Goal: Navigation & Orientation: Find specific page/section

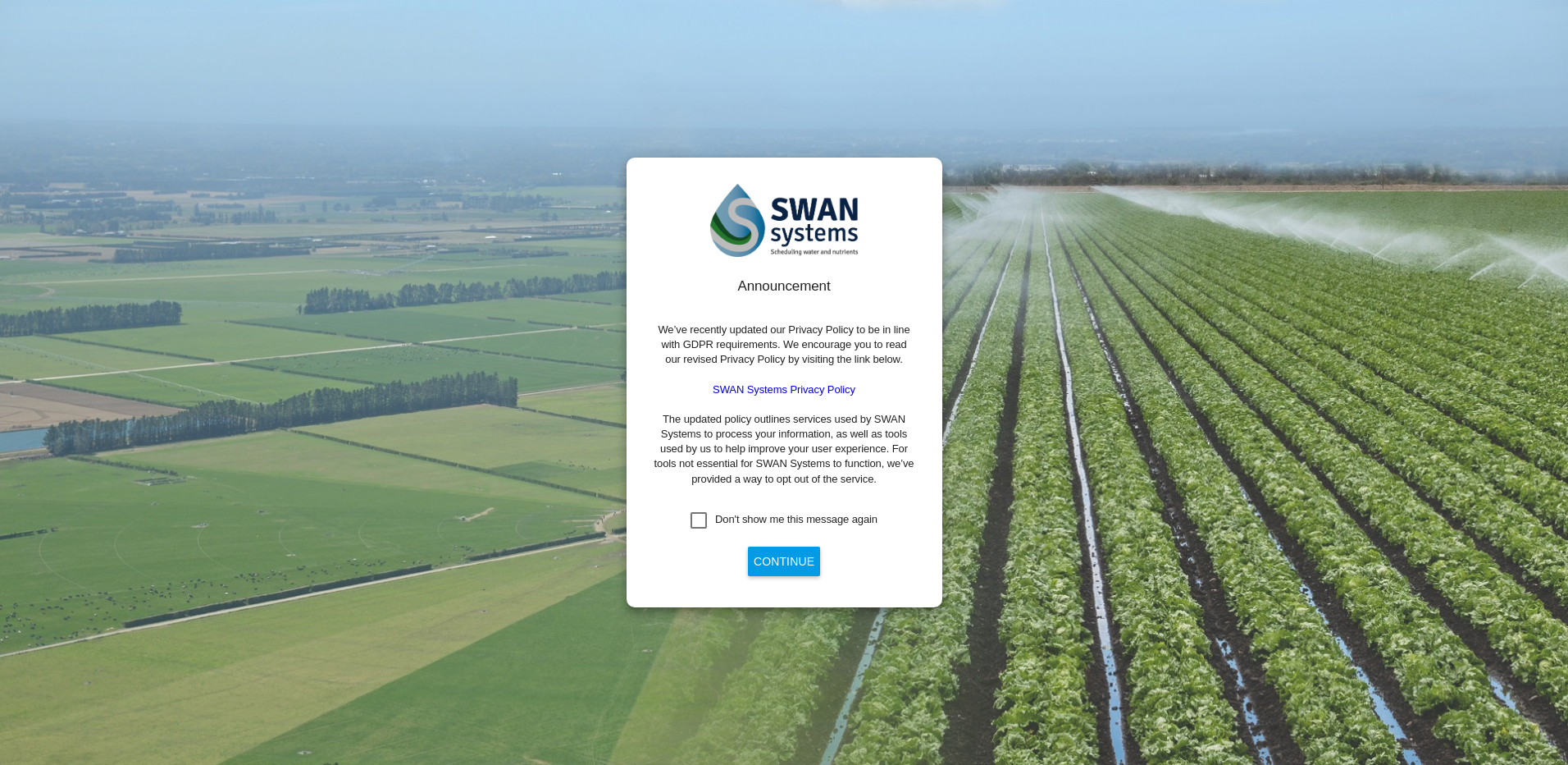
click at [699, 520] on div "Don't show me this message again" at bounding box center [699, 519] width 16 height 16
click at [797, 565] on button "Continue" at bounding box center [784, 561] width 72 height 29
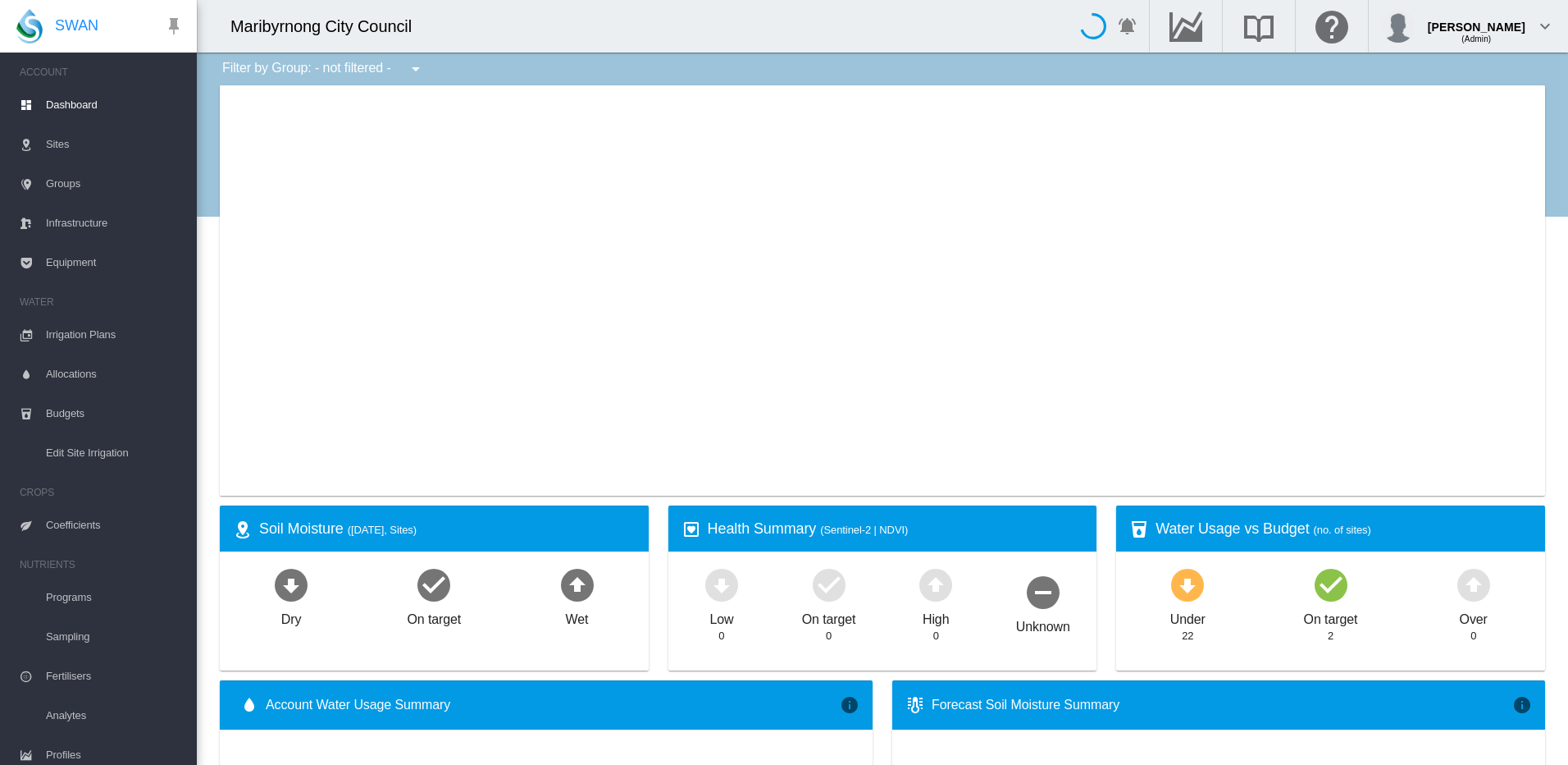
type input "**********"
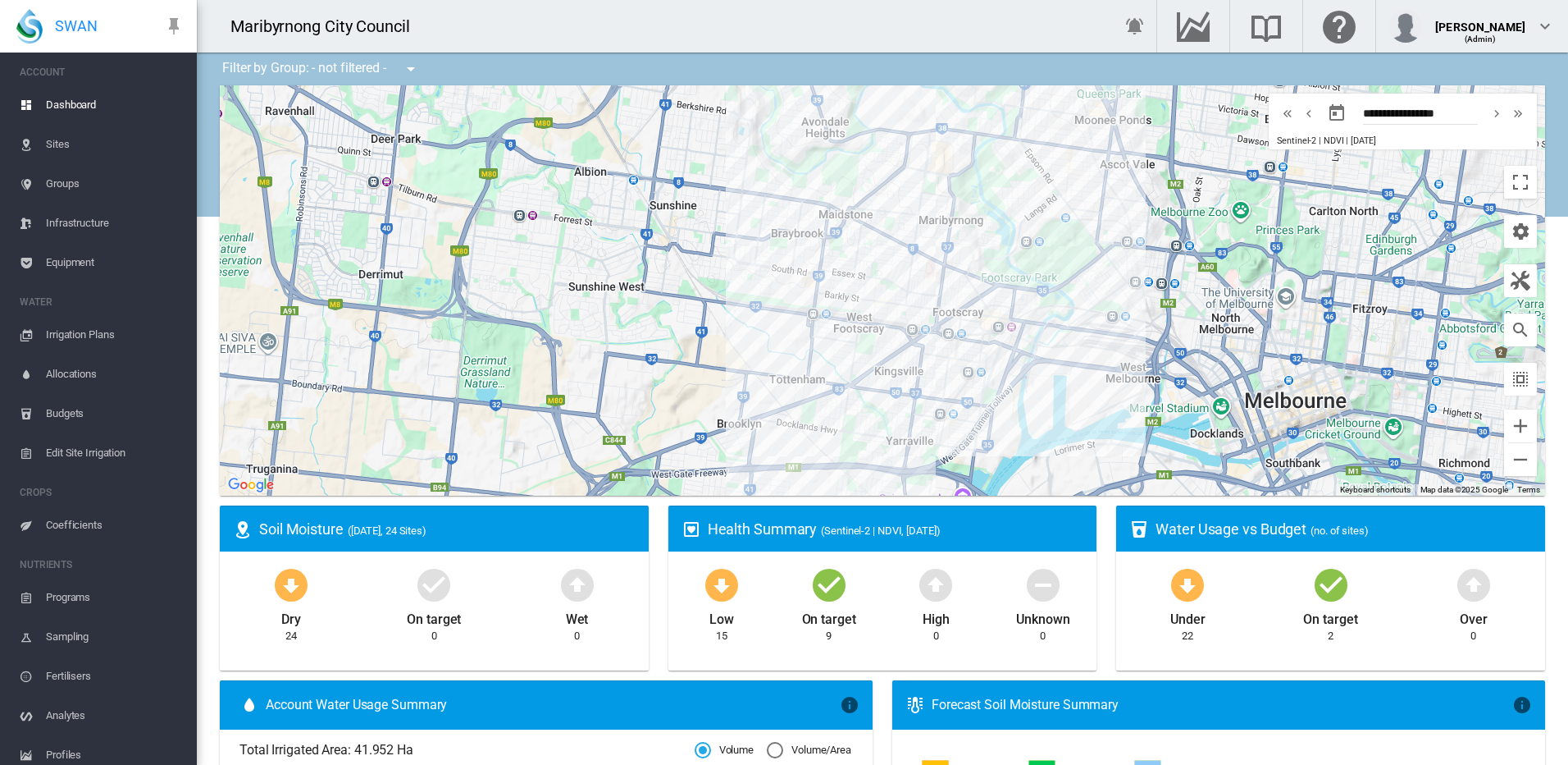
click at [1060, 5] on div "Maribyrnong City Council" at bounding box center [643, 26] width 891 height 53
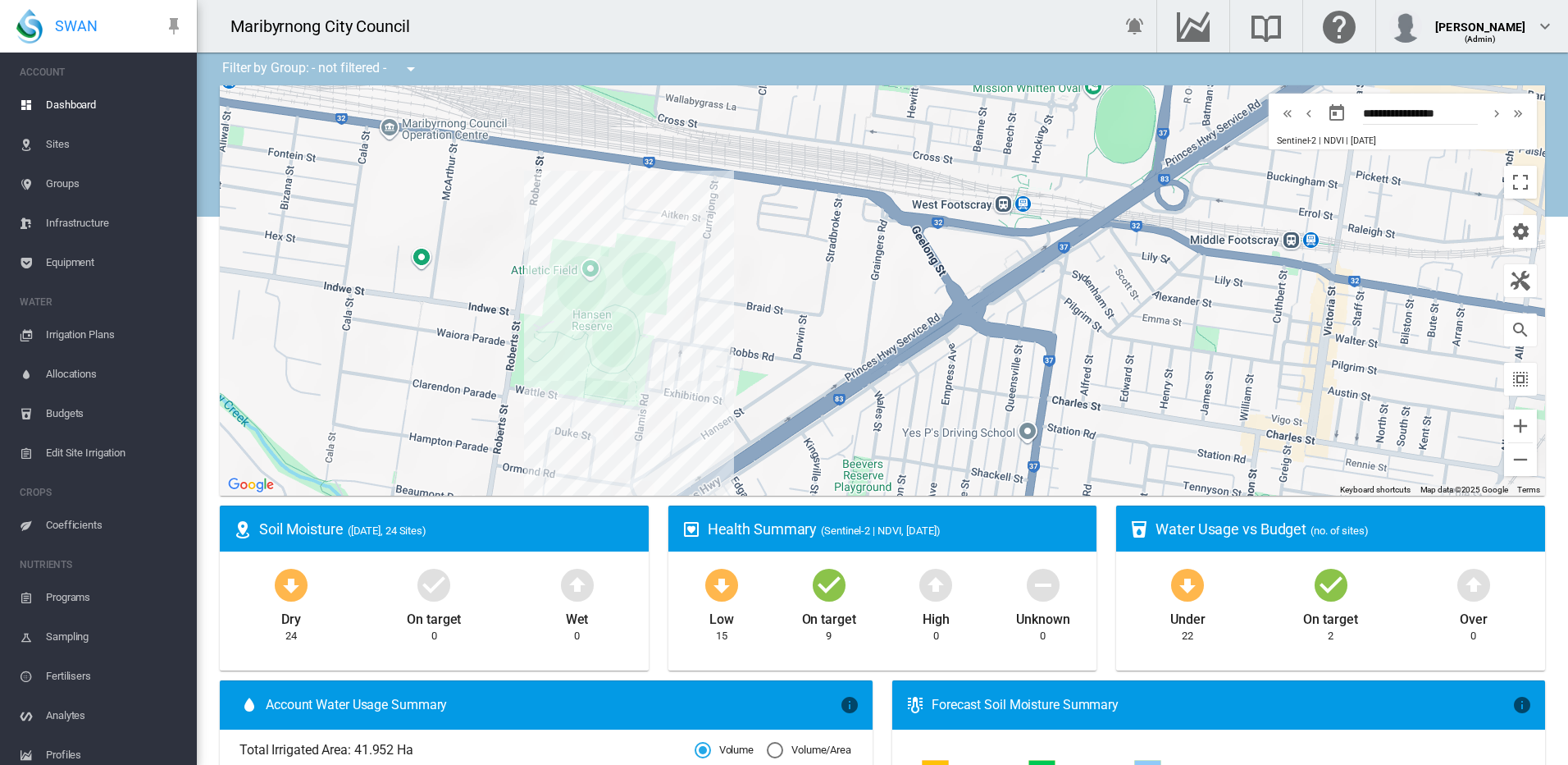
drag, startPoint x: 507, startPoint y: 260, endPoint x: 745, endPoint y: 359, distance: 257.8
click at [745, 359] on div at bounding box center [883, 290] width 1325 height 410
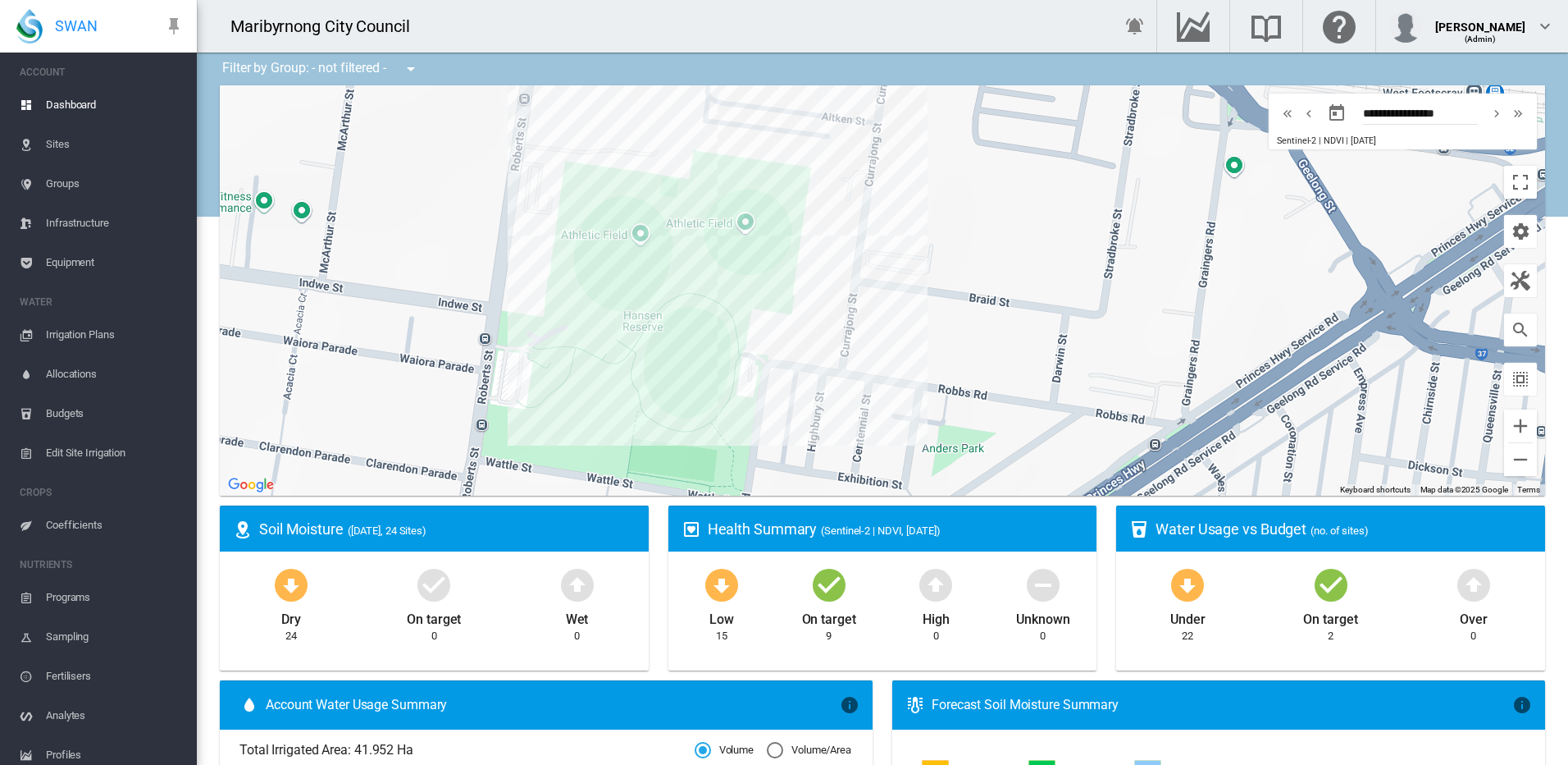
drag, startPoint x: 662, startPoint y: 303, endPoint x: 775, endPoint y: 316, distance: 113.7
click at [775, 316] on div at bounding box center [883, 290] width 1325 height 410
click at [116, 141] on span "Sites" at bounding box center [115, 144] width 138 height 40
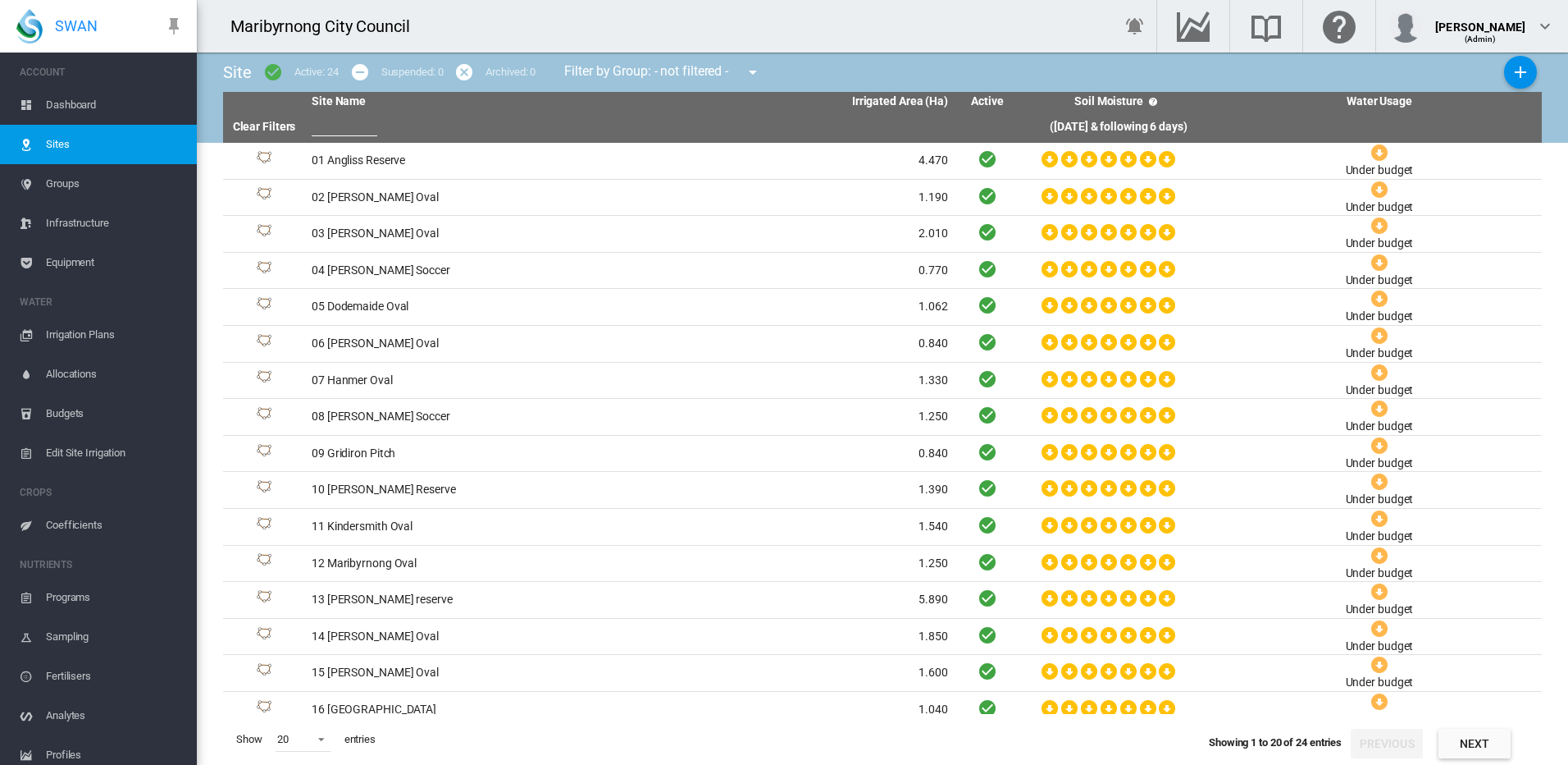
click at [93, 109] on span "Dashboard" at bounding box center [115, 105] width 138 height 40
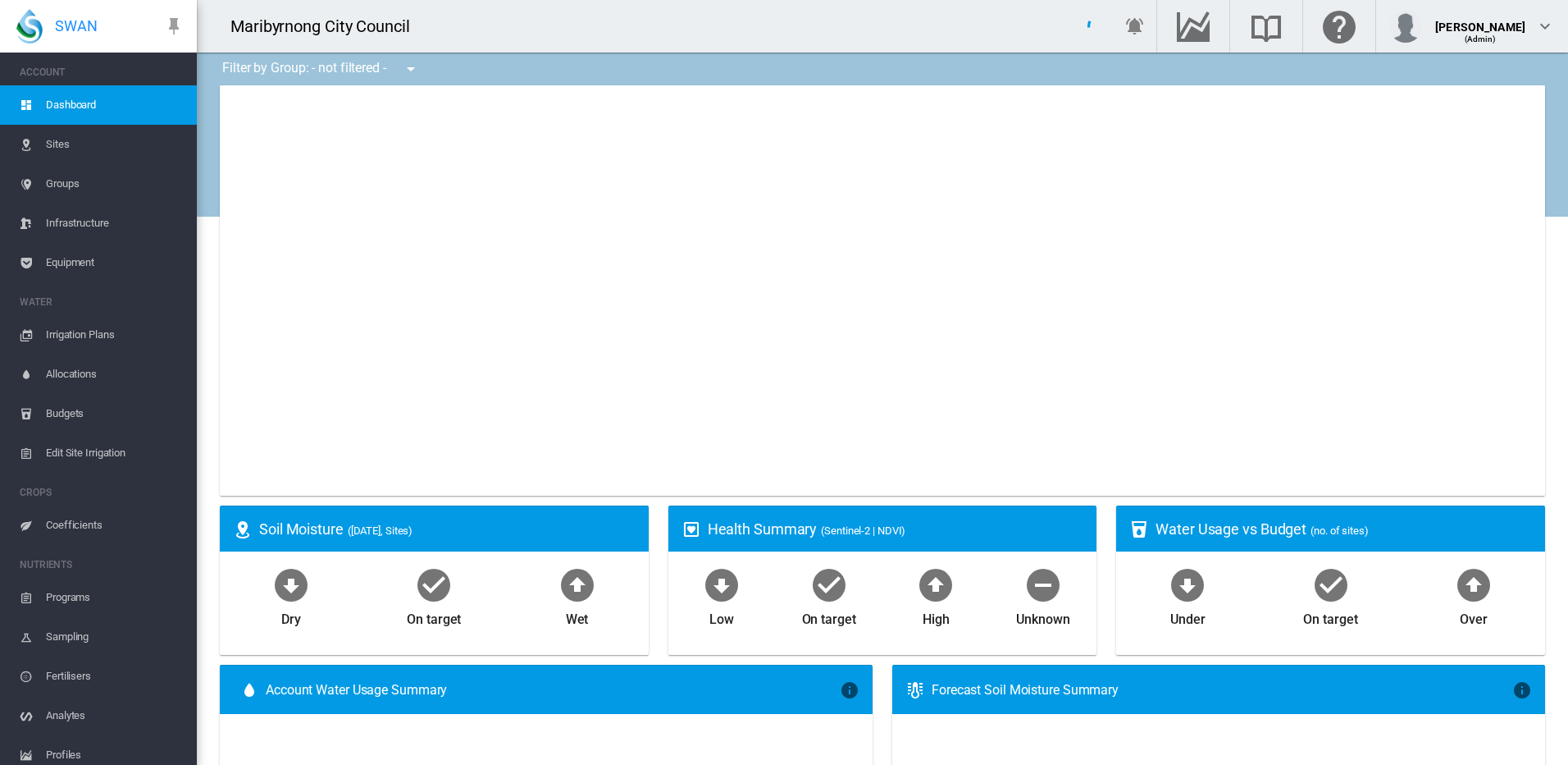
type input "**********"
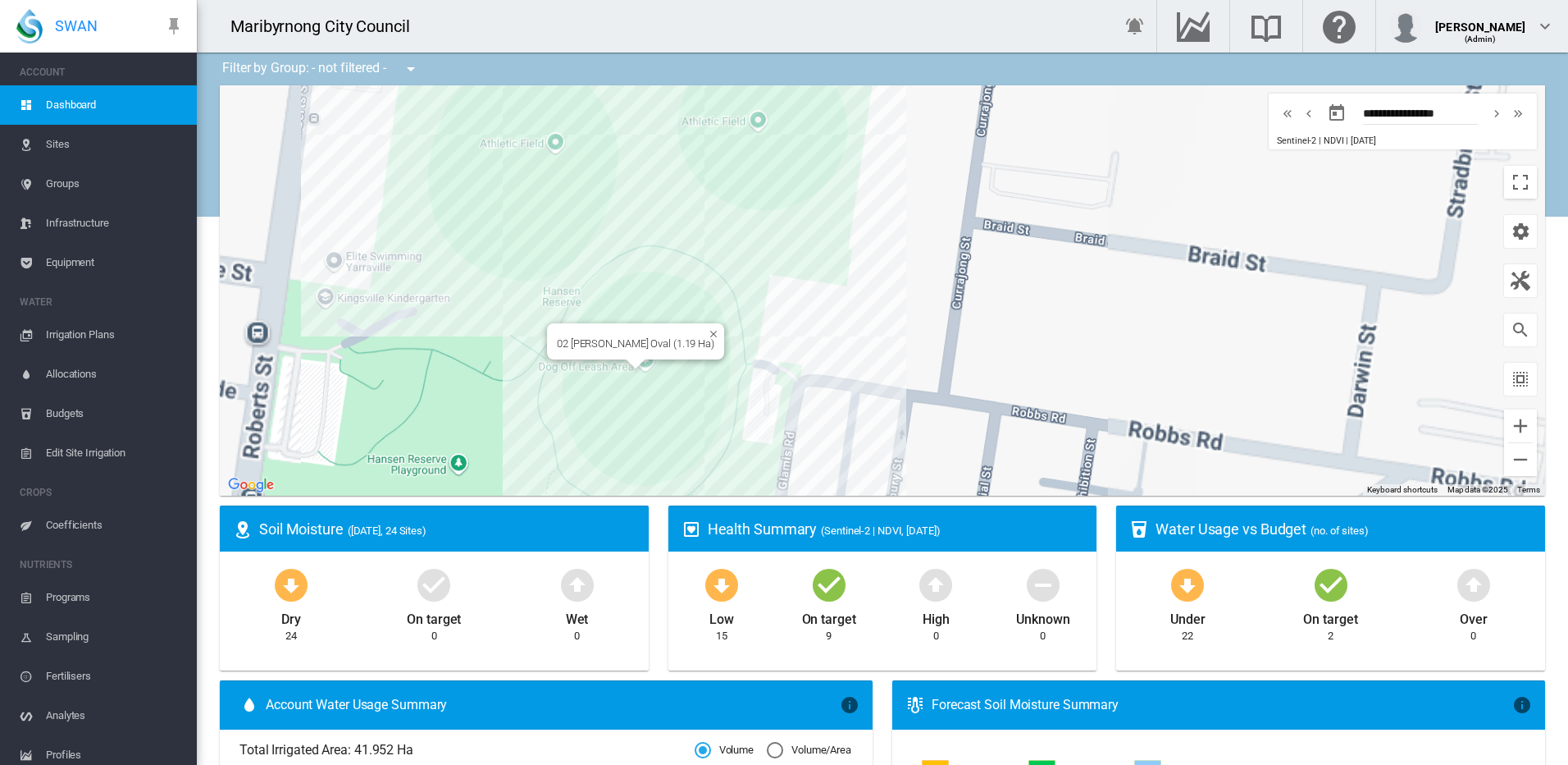
click at [647, 388] on div "02 [PERSON_NAME] Oval (1.19 Ha)" at bounding box center [883, 290] width 1325 height 410
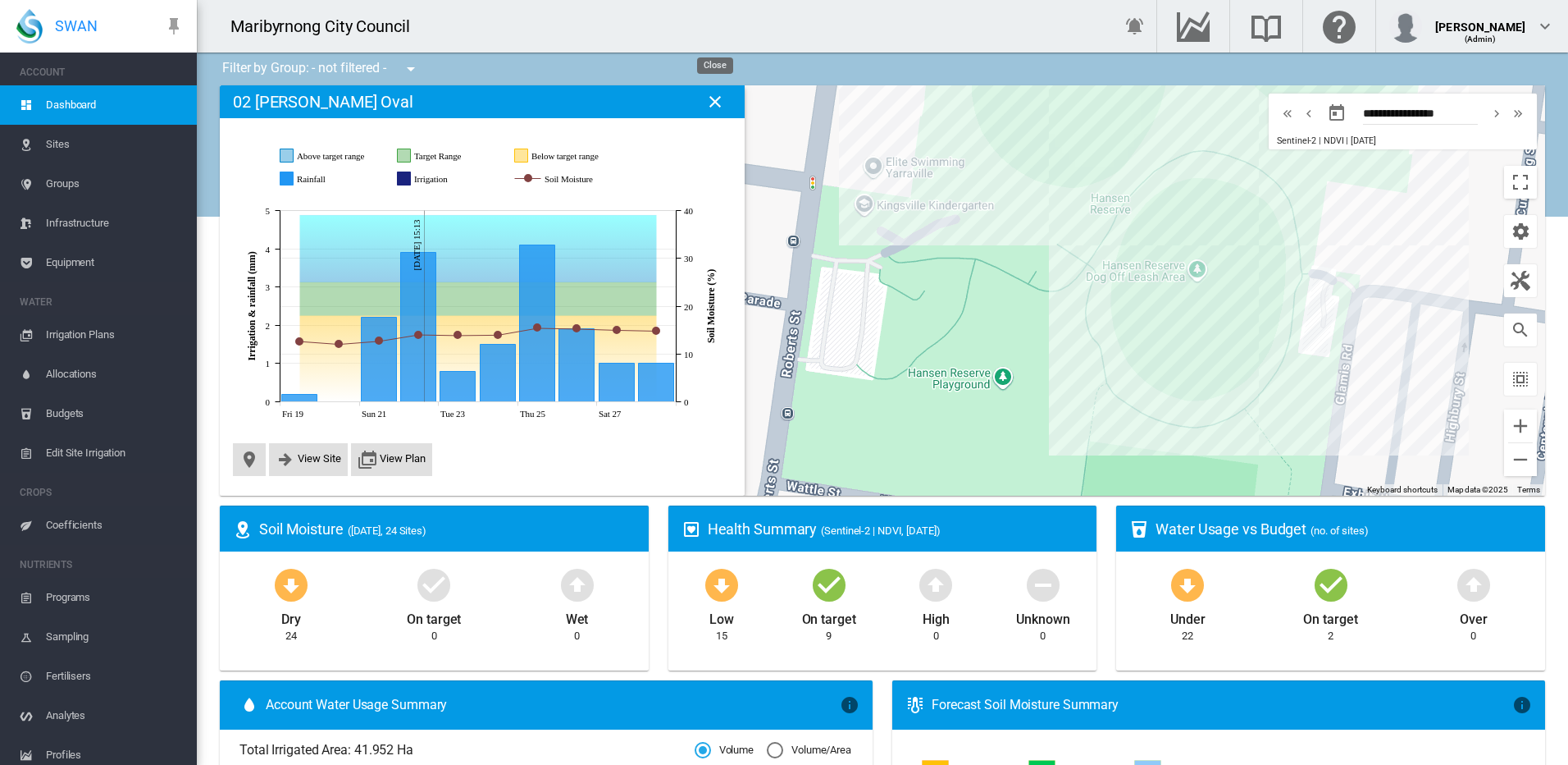
click at [717, 101] on md-icon "icon-close" at bounding box center [715, 101] width 20 height 20
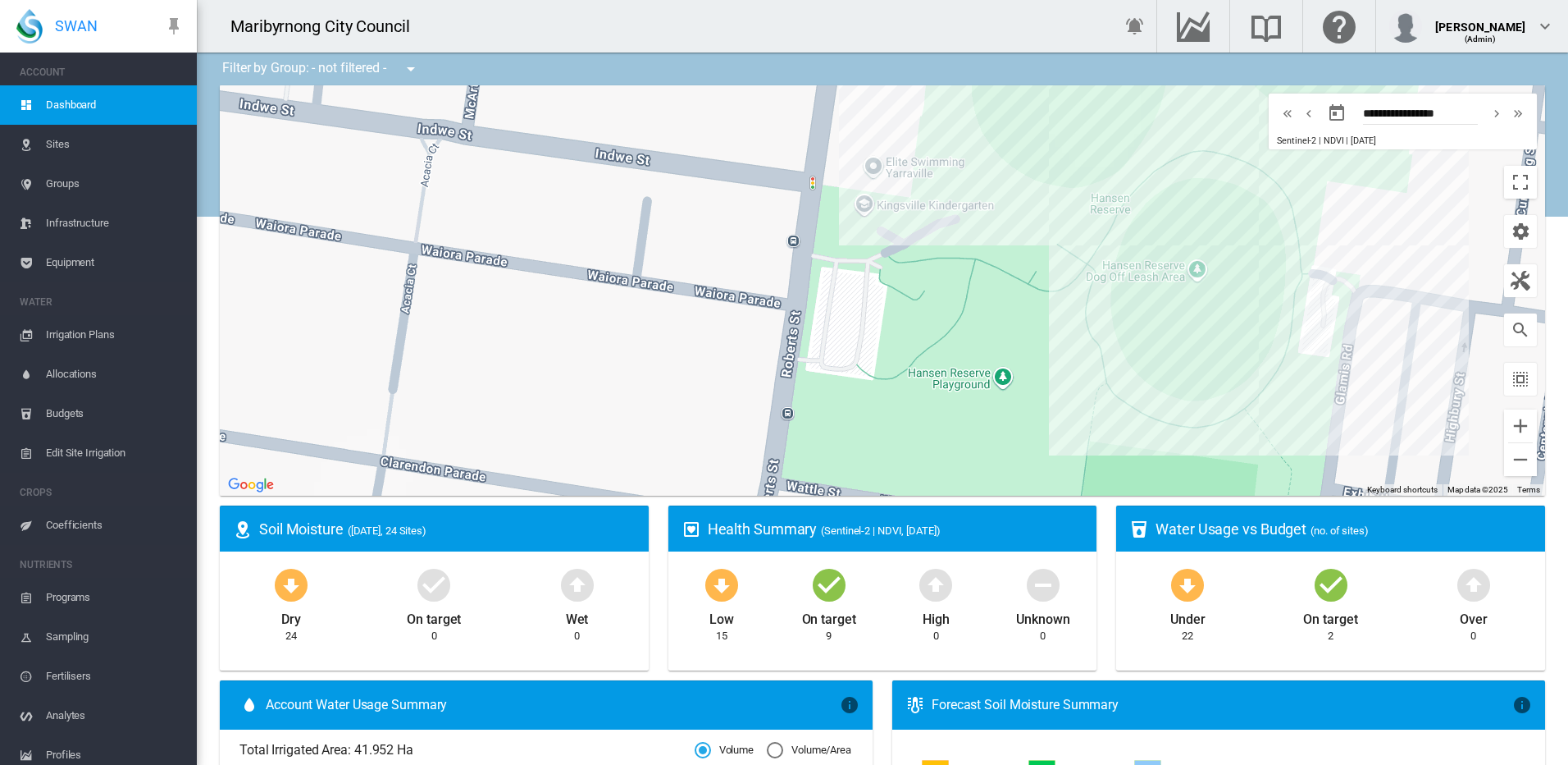
click at [409, 69] on md-icon "icon-menu-down" at bounding box center [411, 69] width 20 height 20
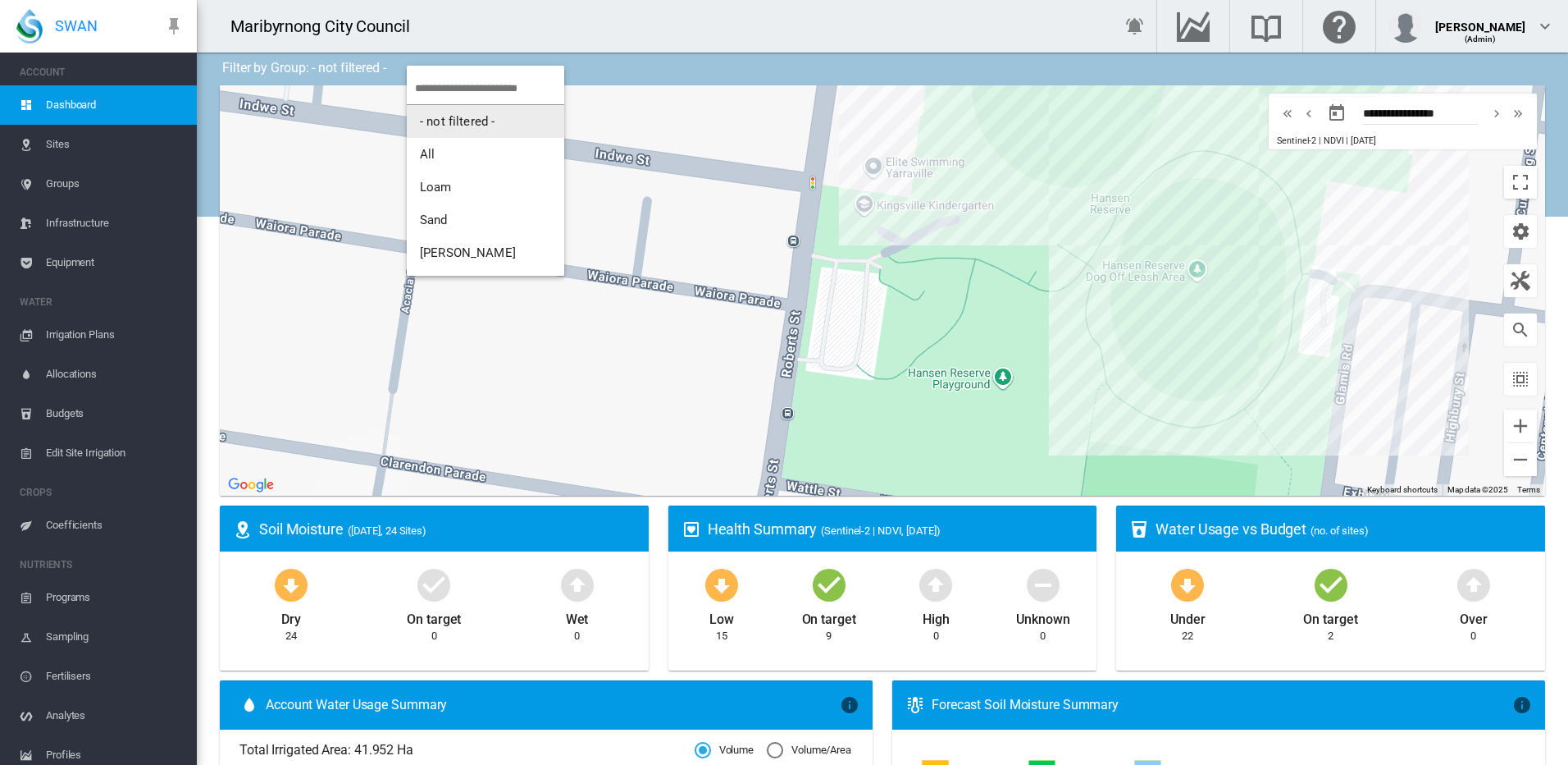
click at [427, 49] on md-backdrop at bounding box center [784, 382] width 1568 height 765
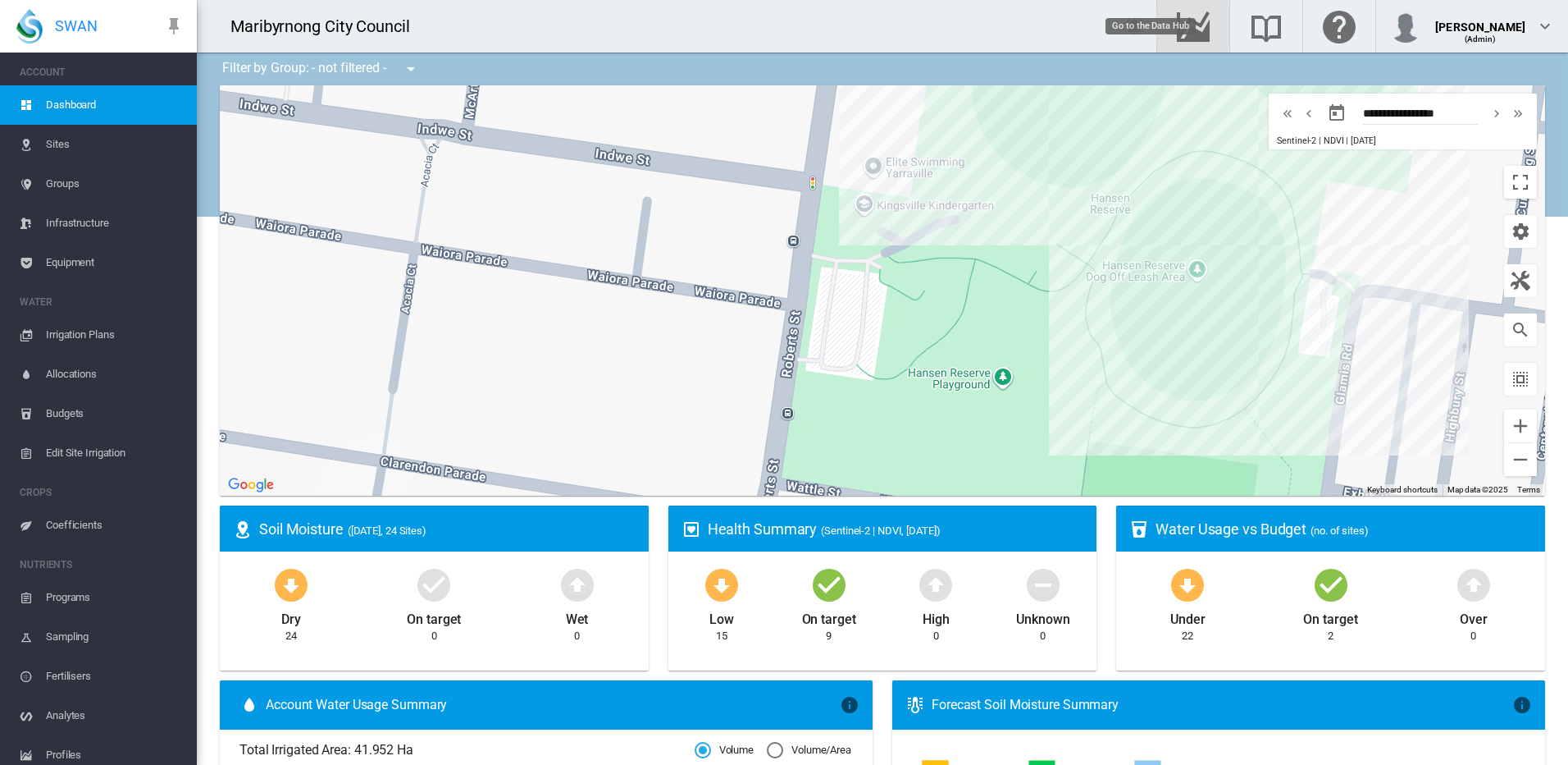
click at [1213, 28] on md-icon "Go to the Data Hub" at bounding box center [1193, 26] width 40 height 20
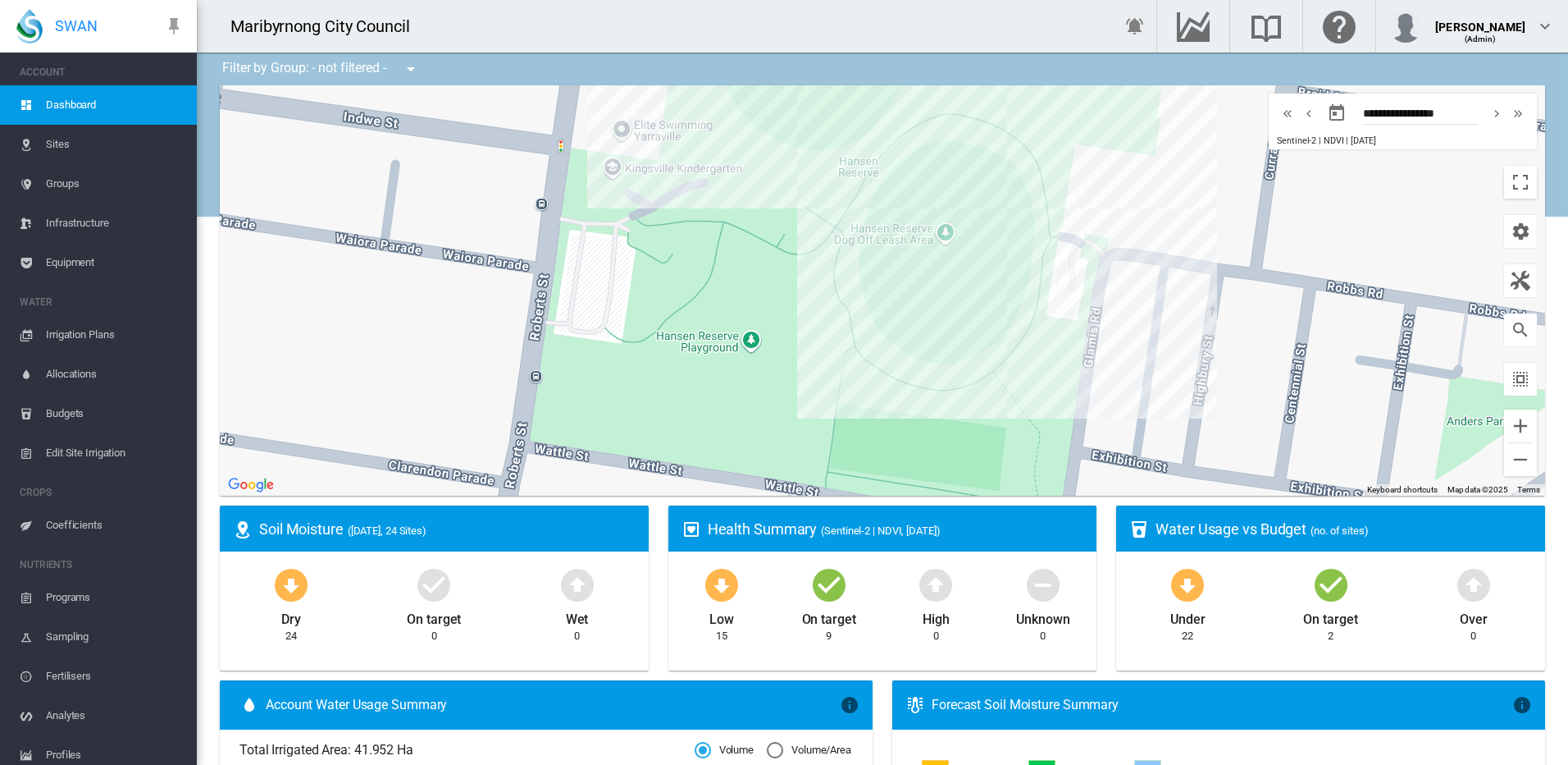
drag, startPoint x: 1062, startPoint y: 403, endPoint x: 809, endPoint y: 366, distance: 255.7
click at [809, 366] on div at bounding box center [883, 290] width 1325 height 410
click at [84, 141] on span "Sites" at bounding box center [115, 144] width 138 height 40
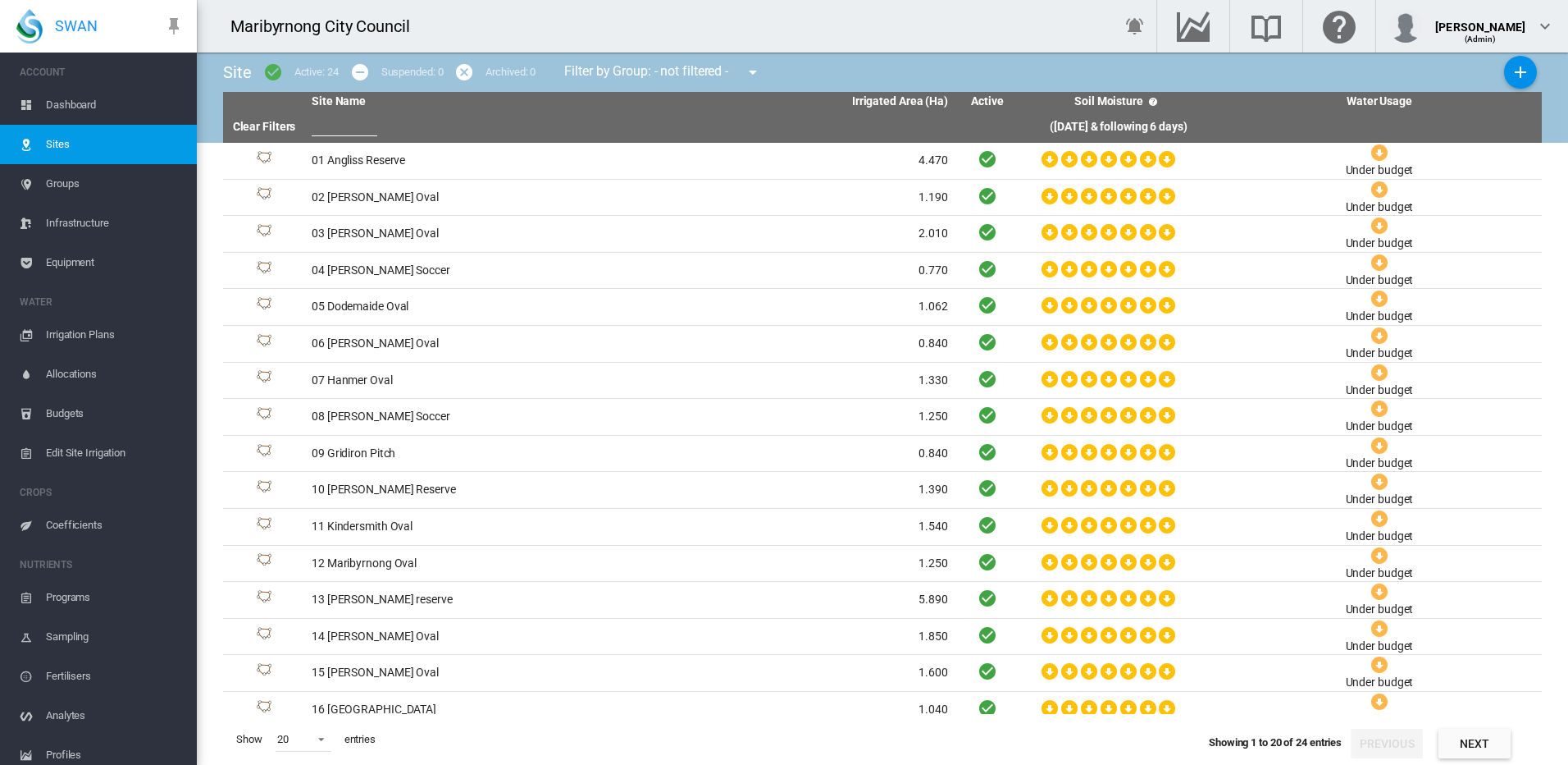
click at [84, 122] on span "Dashboard" at bounding box center [115, 105] width 138 height 40
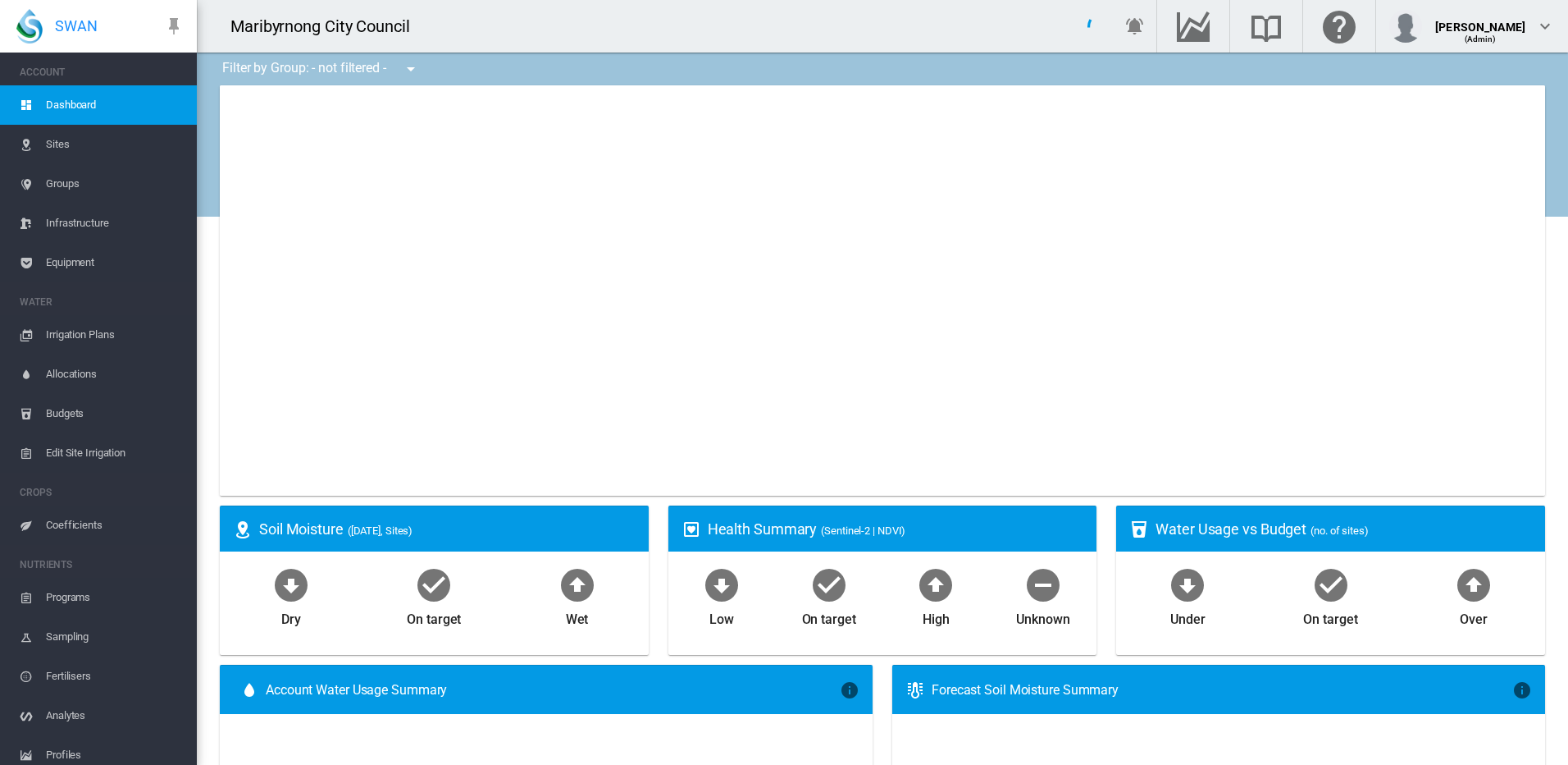
type input "**********"
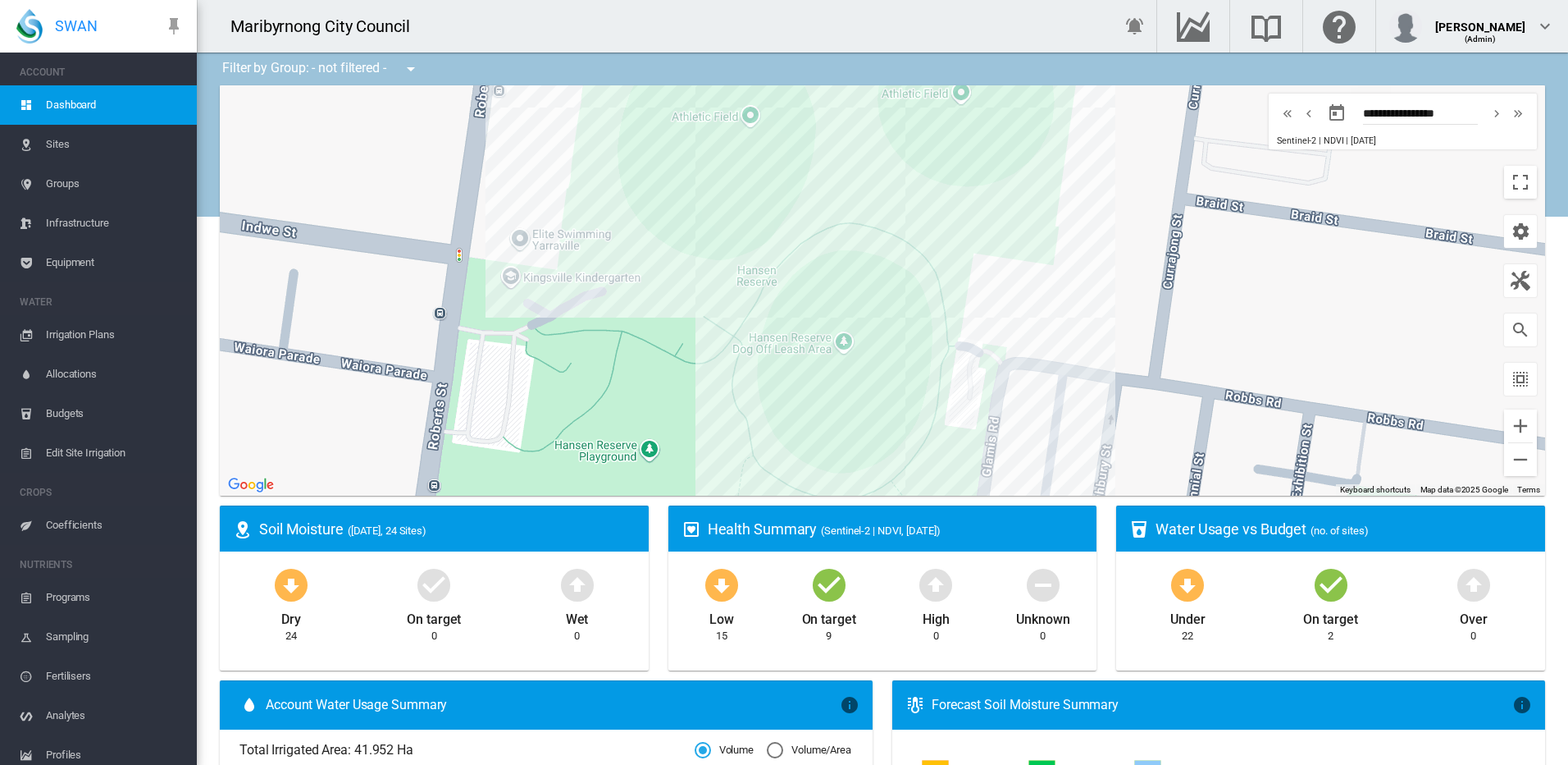
drag, startPoint x: 805, startPoint y: 355, endPoint x: 730, endPoint y: 396, distance: 85.5
click at [704, 468] on div at bounding box center [883, 290] width 1325 height 410
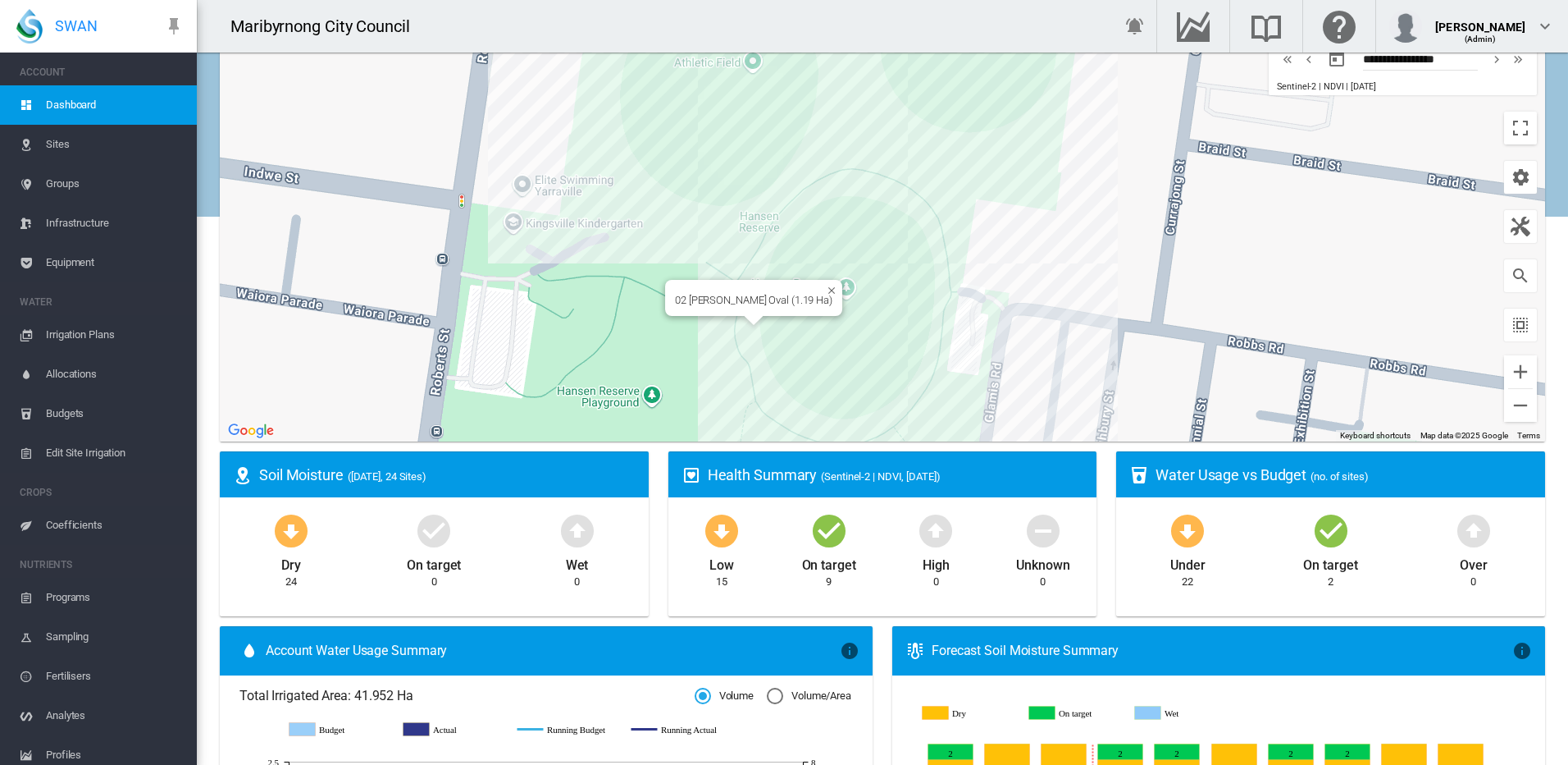
scroll to position [82, 0]
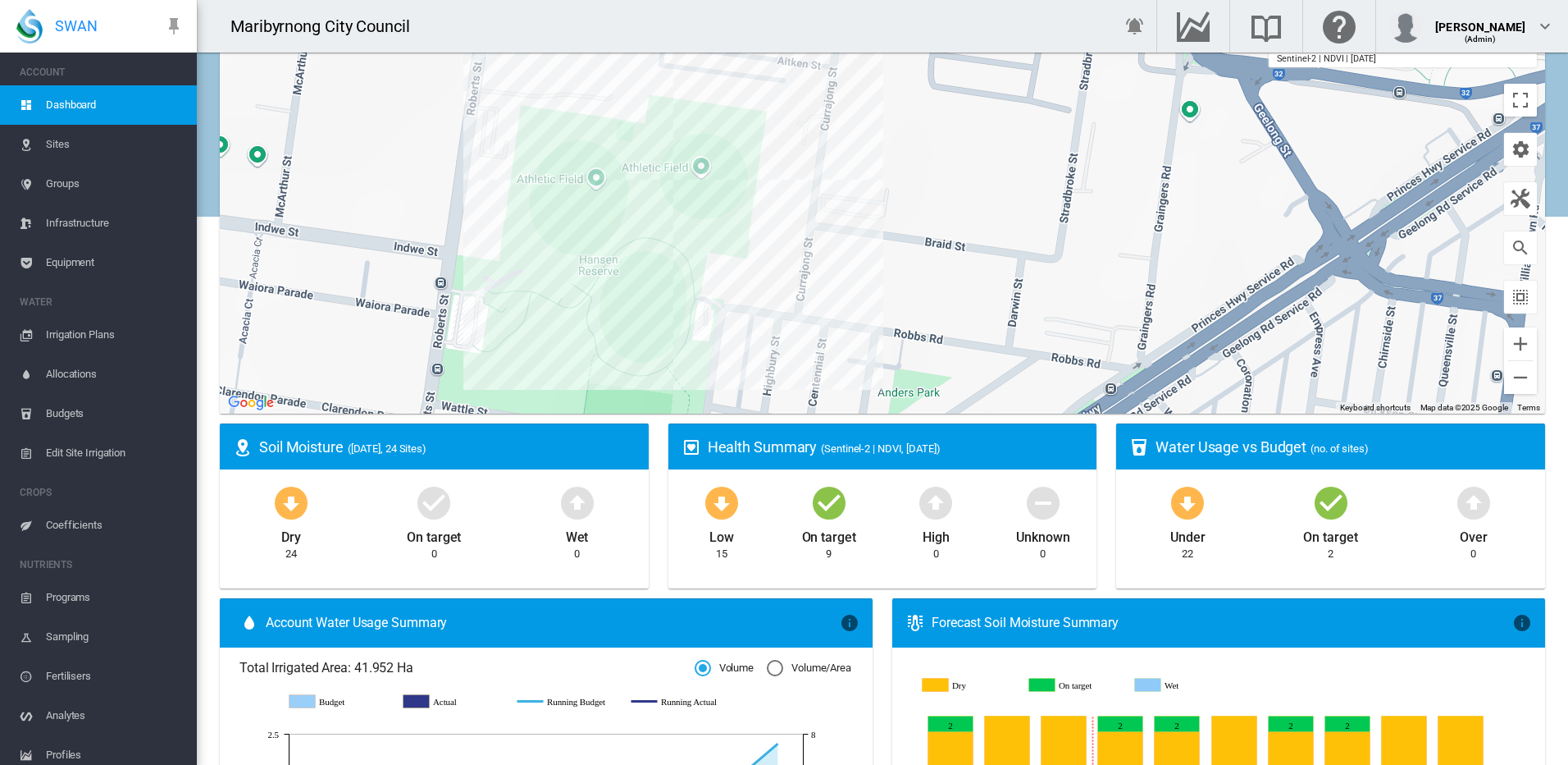
drag, startPoint x: 680, startPoint y: 322, endPoint x: 579, endPoint y: 329, distance: 101.2
click at [579, 329] on div at bounding box center [883, 208] width 1325 height 410
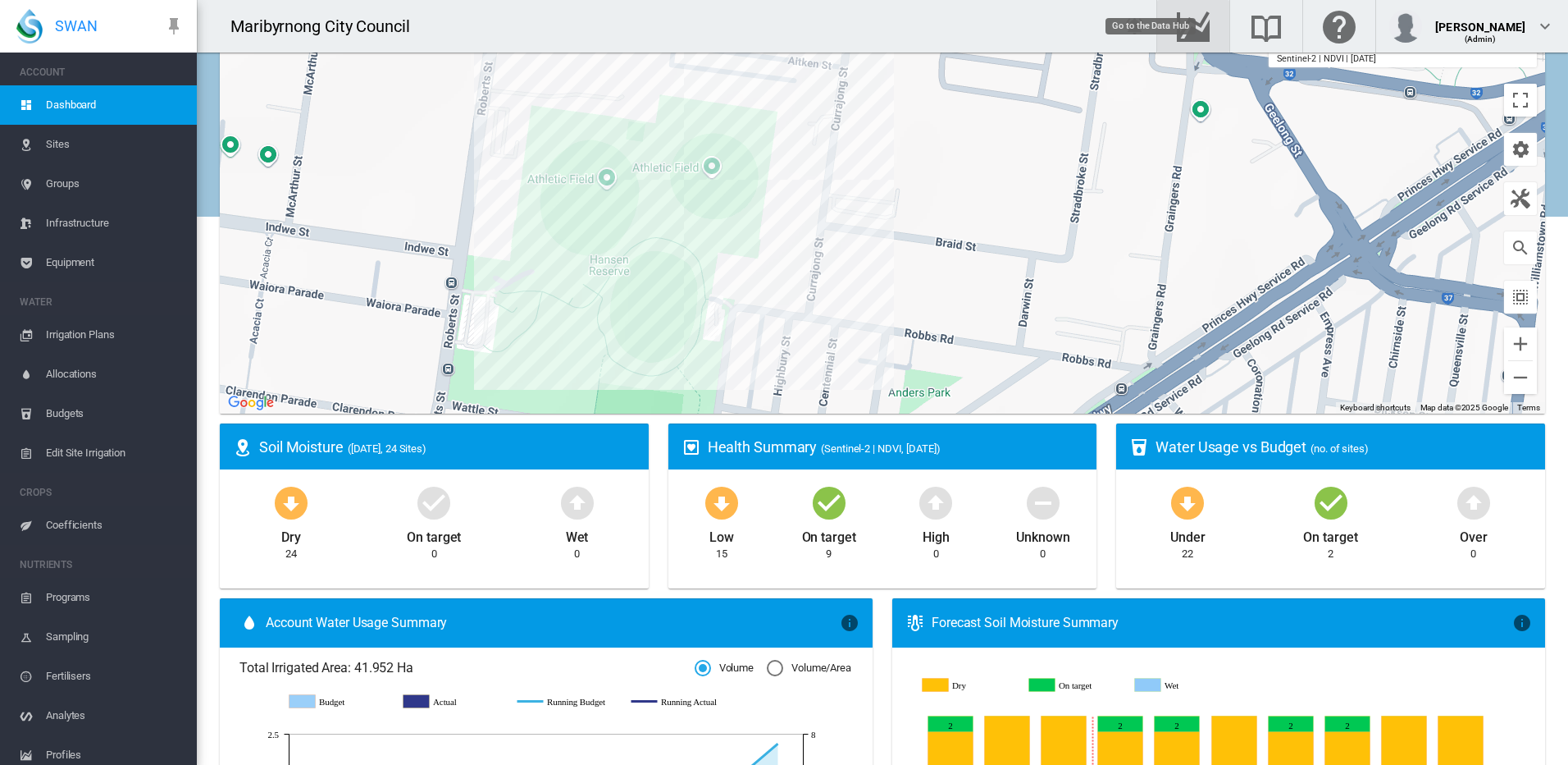
click at [1213, 18] on md-icon "Go to the Data Hub" at bounding box center [1193, 26] width 40 height 20
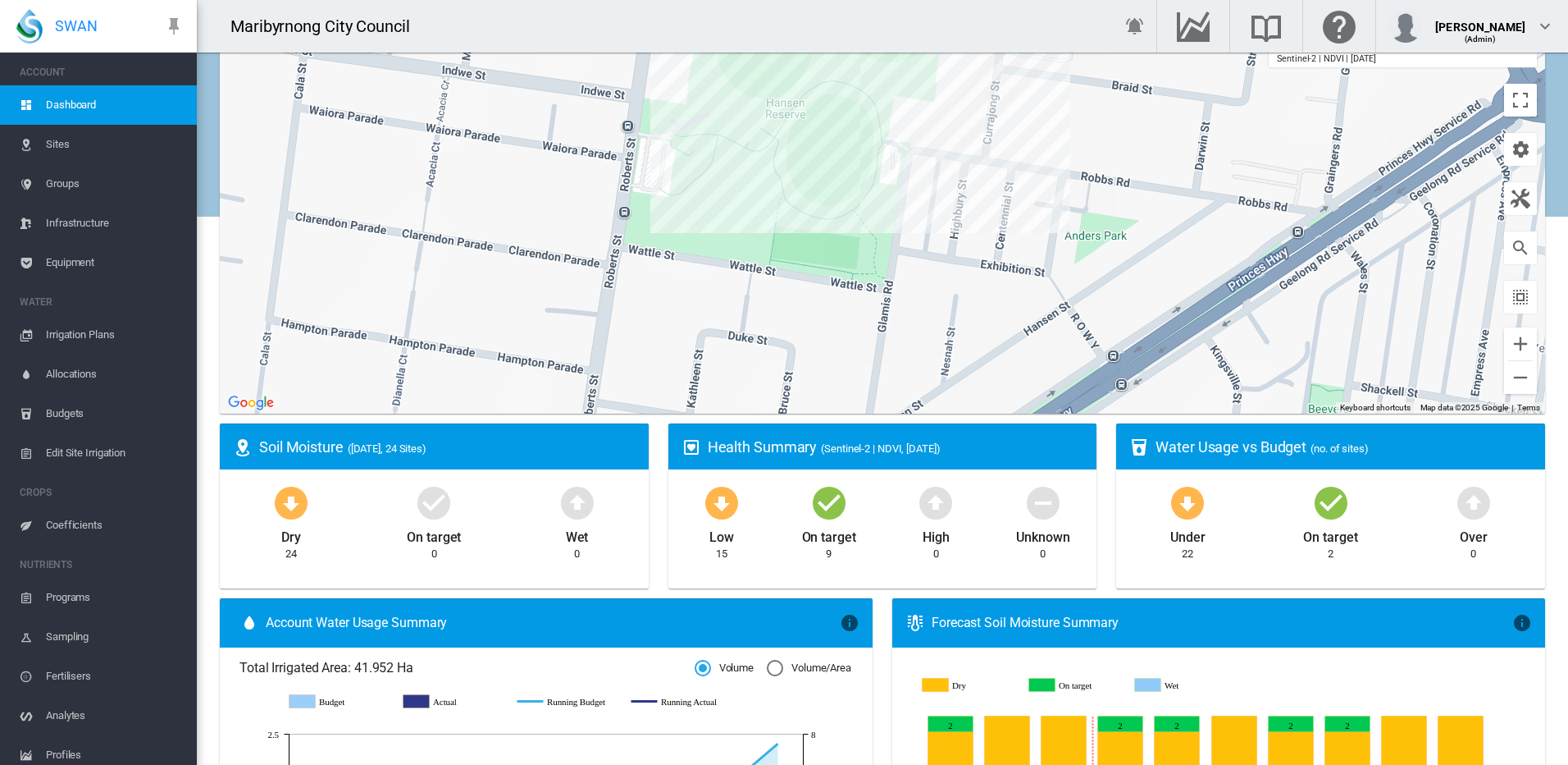
drag, startPoint x: 899, startPoint y: 312, endPoint x: 1107, endPoint y: 265, distance: 213.2
click at [1107, 265] on div at bounding box center [883, 208] width 1325 height 410
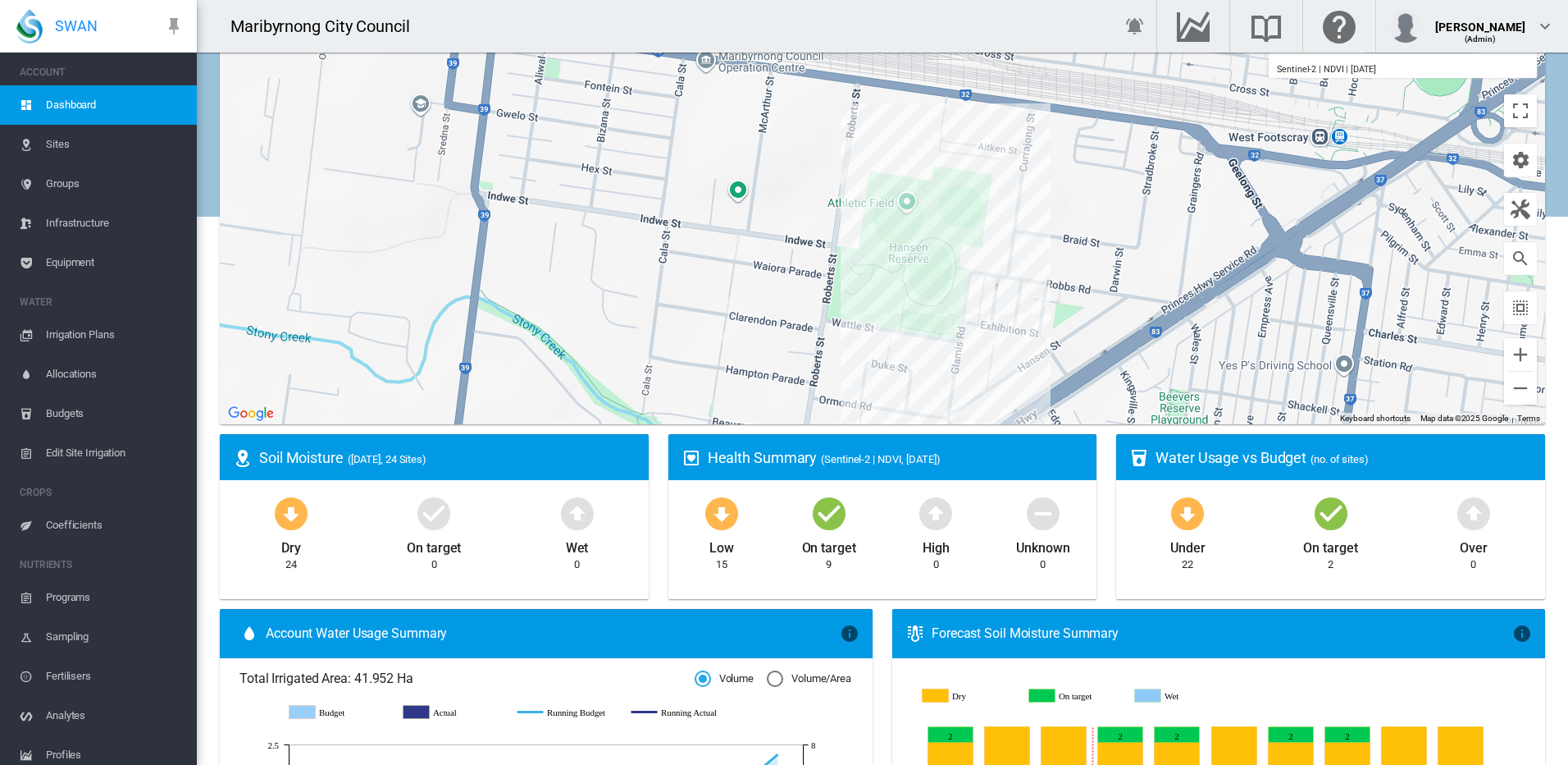
scroll to position [0, 0]
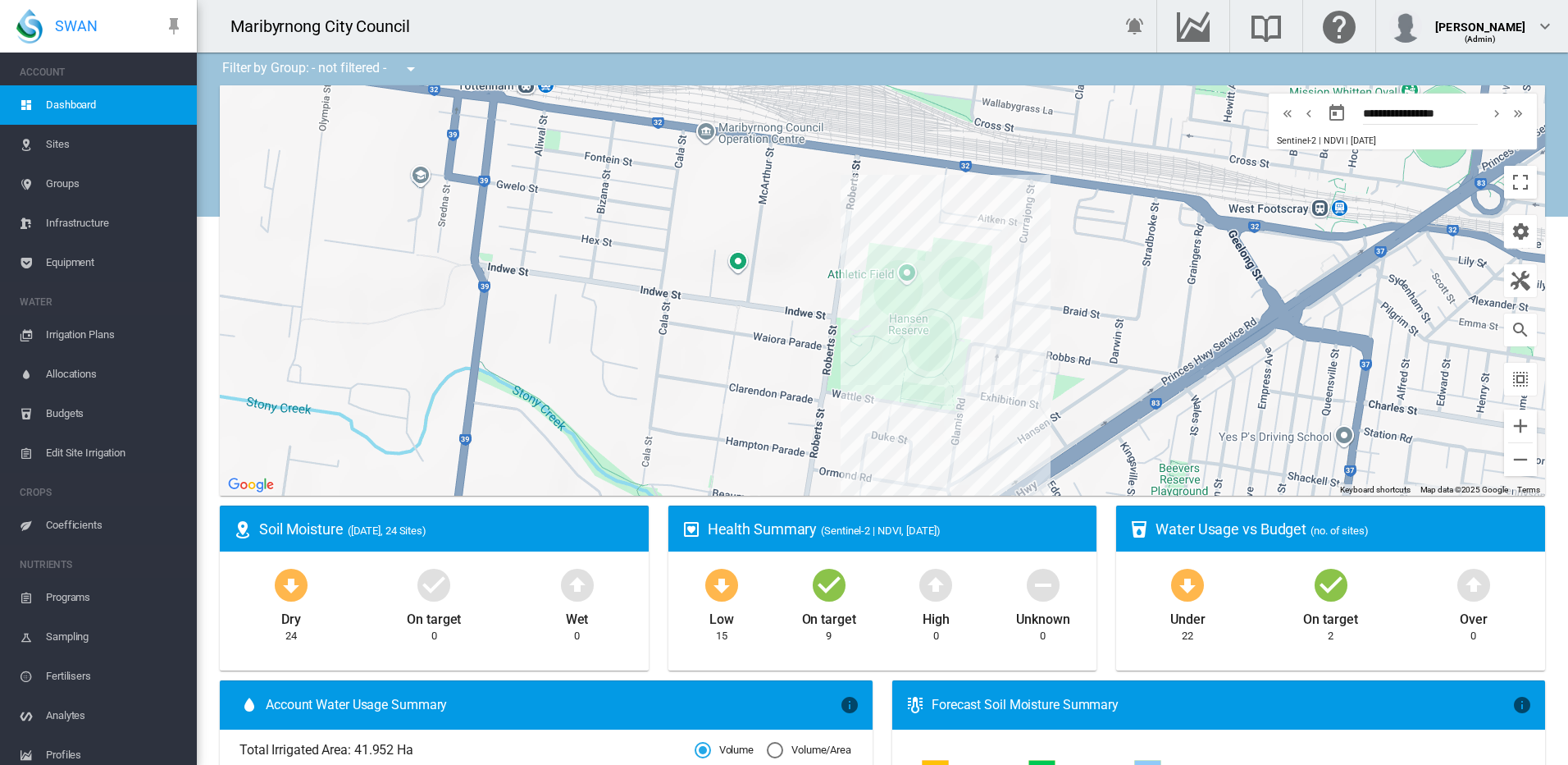
click at [112, 146] on span "Sites" at bounding box center [115, 144] width 138 height 40
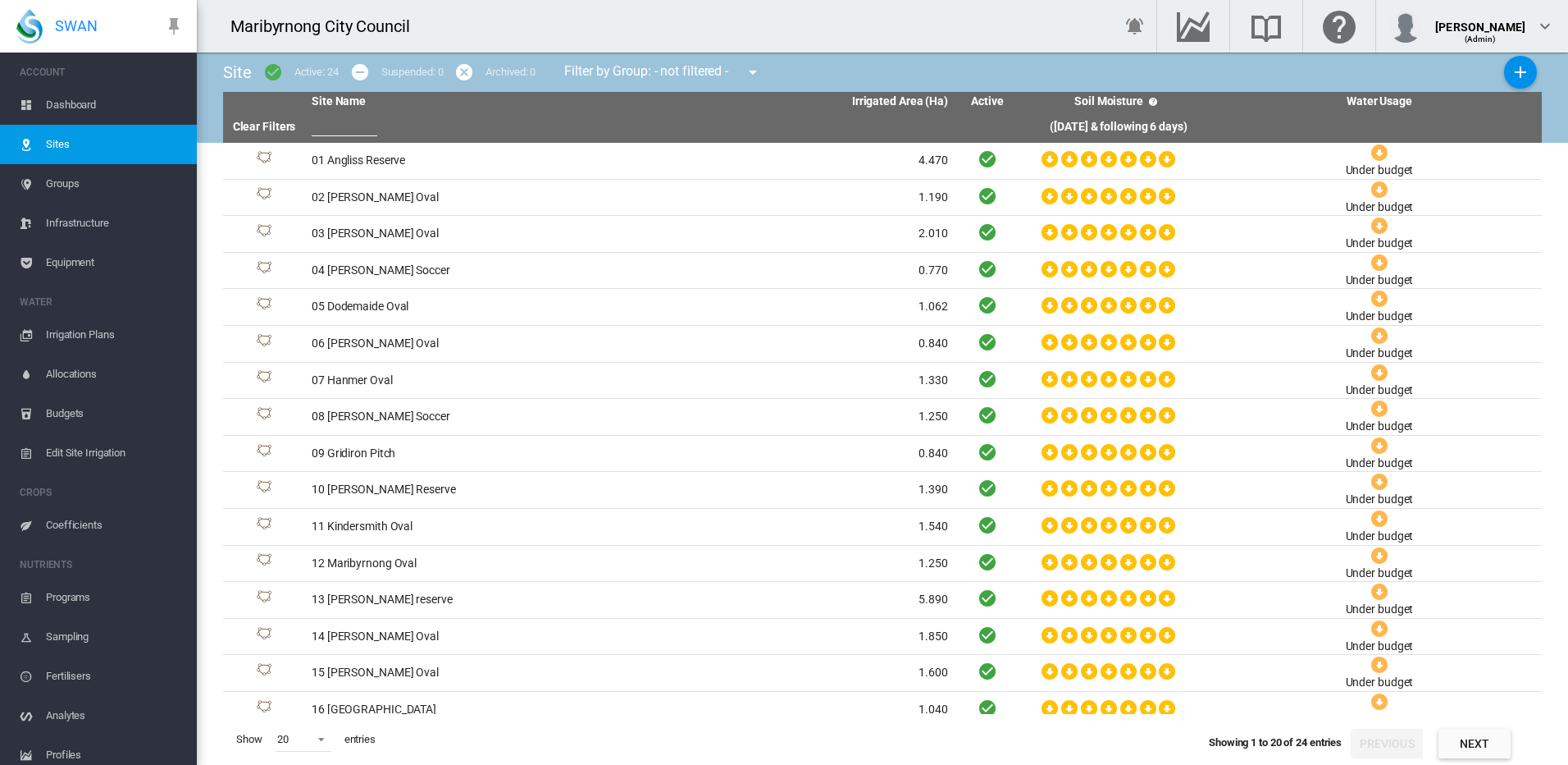
click at [112, 186] on span "Groups" at bounding box center [115, 184] width 138 height 40
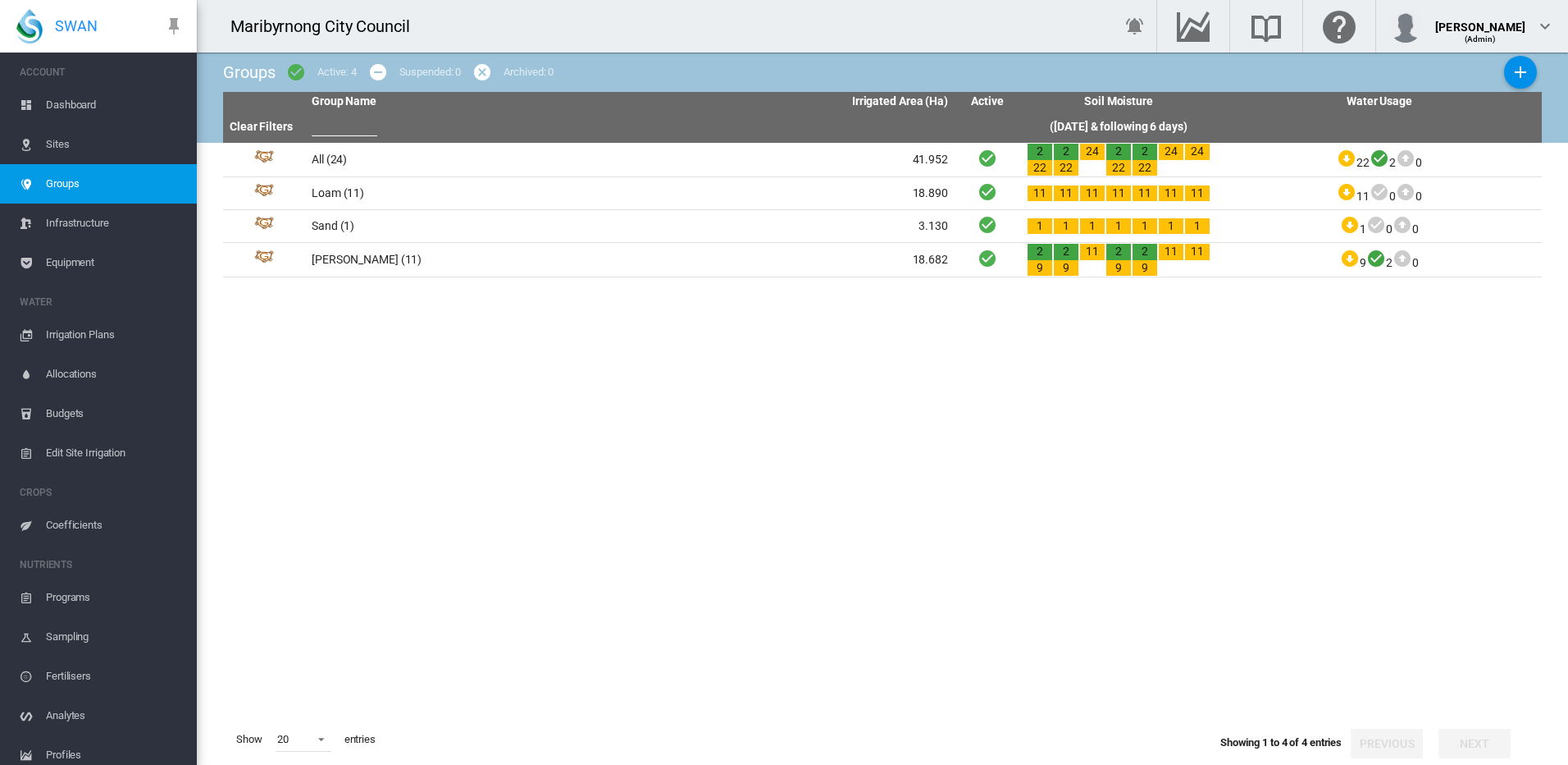
click at [110, 224] on span "Infrastructure" at bounding box center [115, 223] width 138 height 40
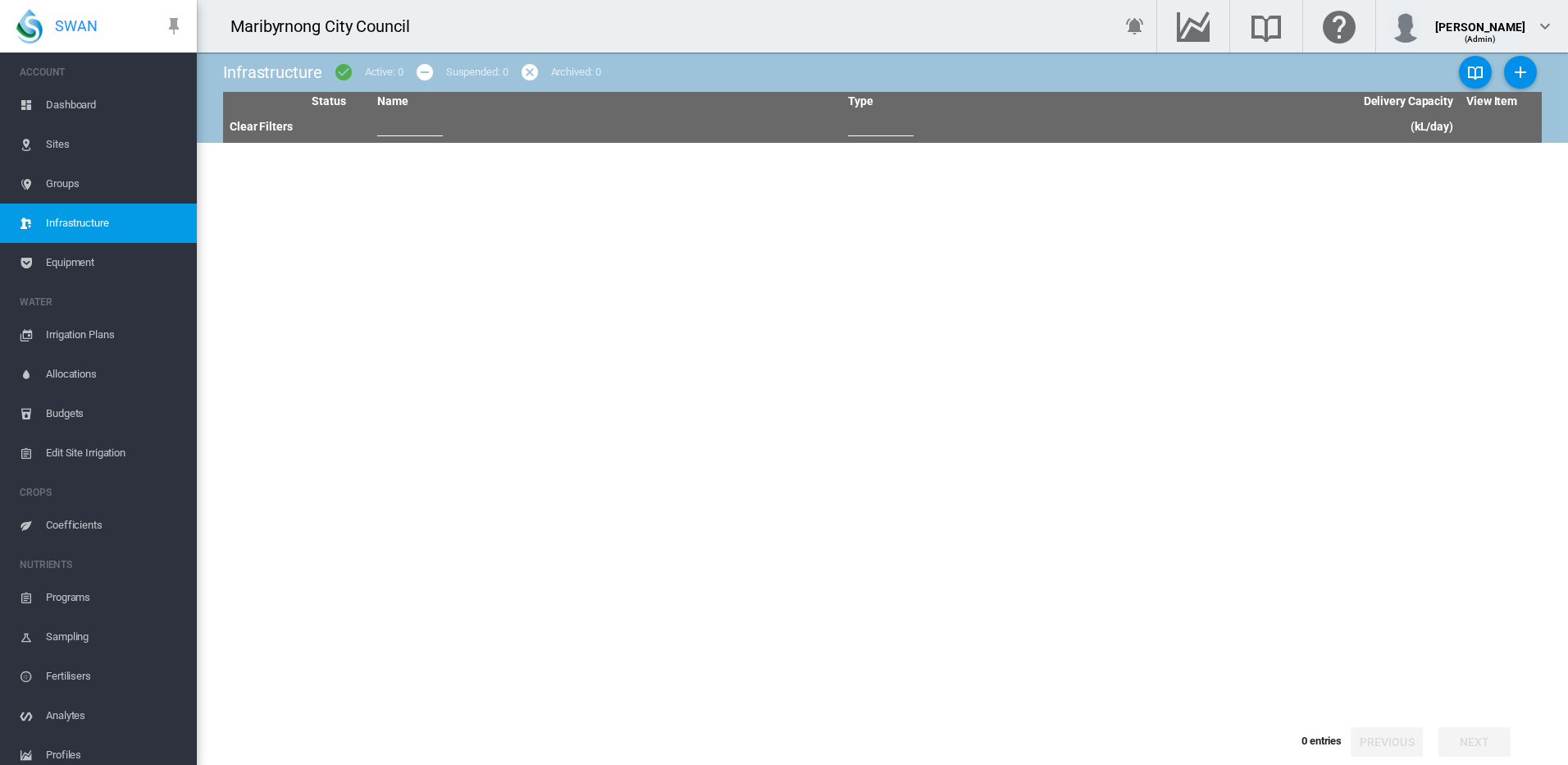
click at [97, 337] on span "Irrigation Plans" at bounding box center [115, 335] width 138 height 40
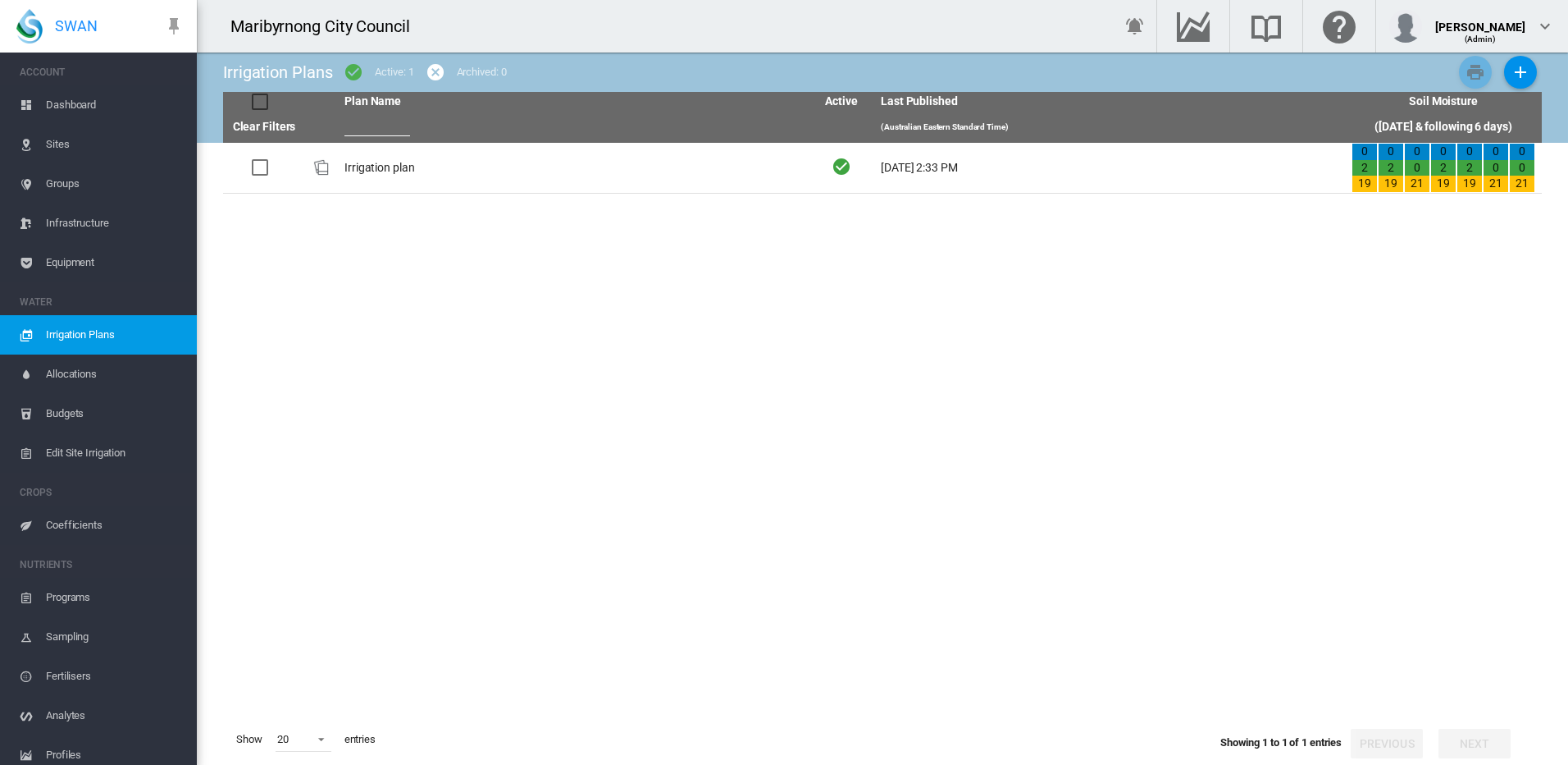
click at [74, 108] on span "Dashboard" at bounding box center [115, 105] width 138 height 40
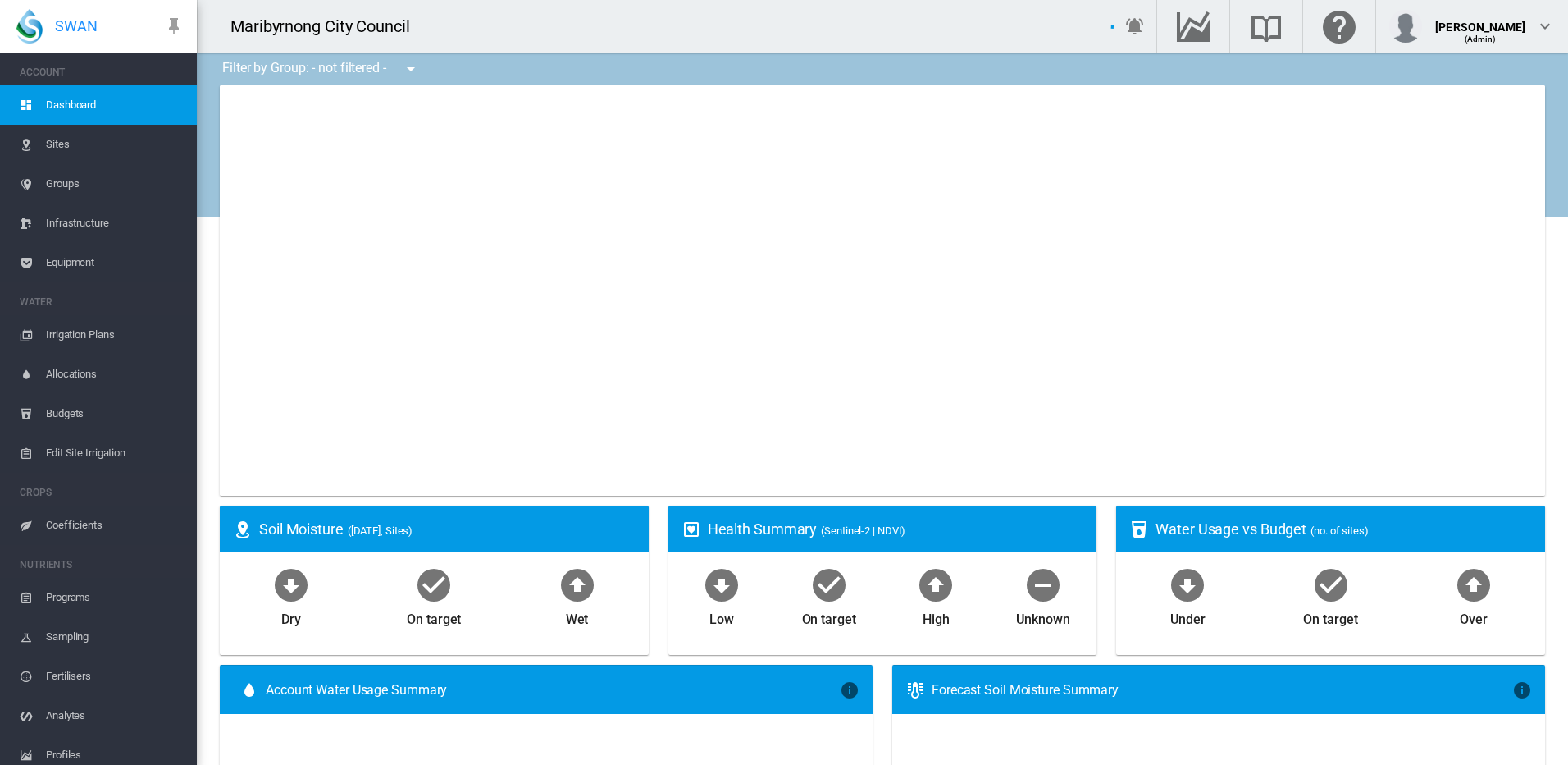
type input "**********"
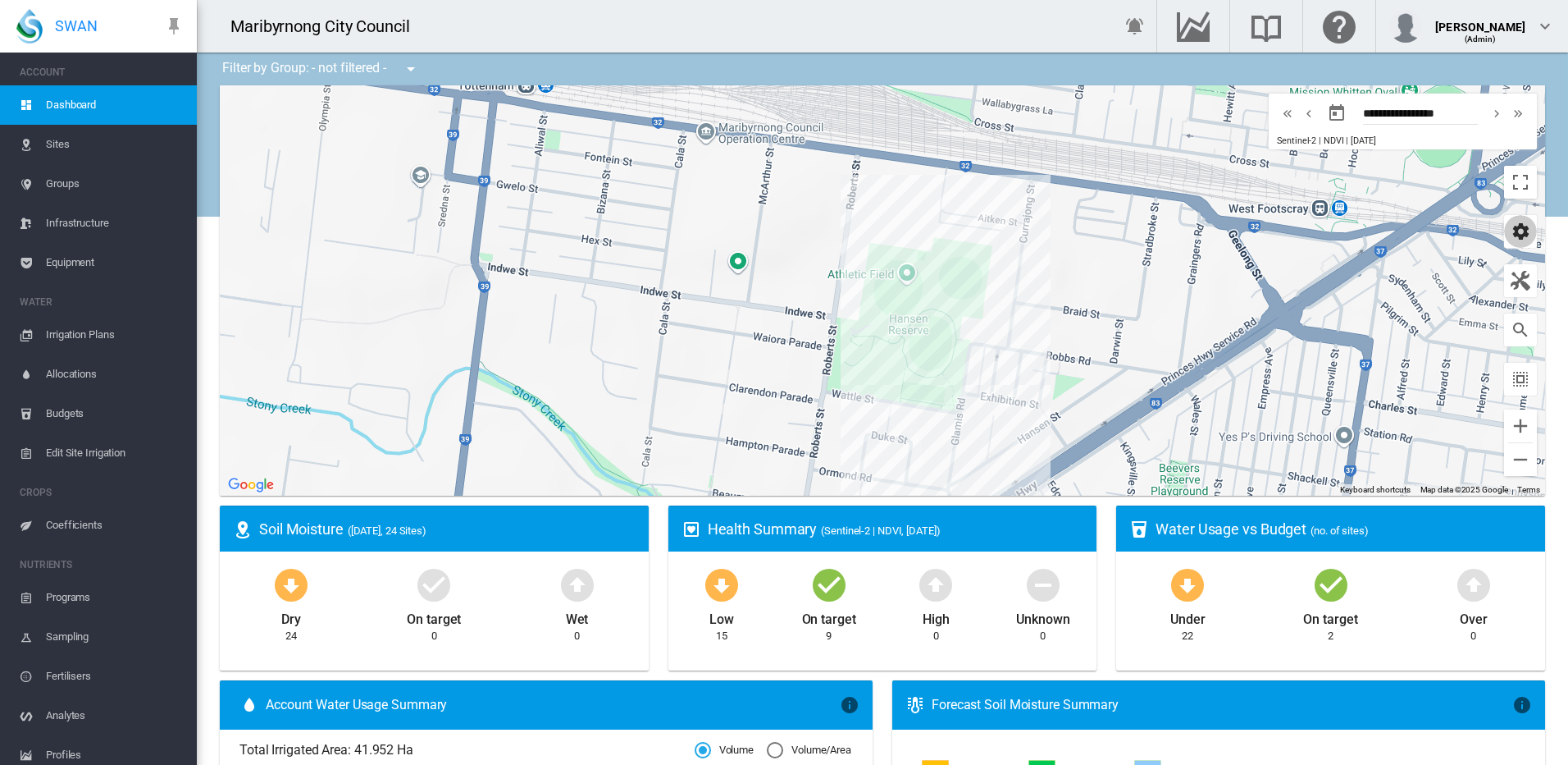
click at [1515, 228] on md-icon "icon-cog" at bounding box center [1520, 231] width 20 height 20
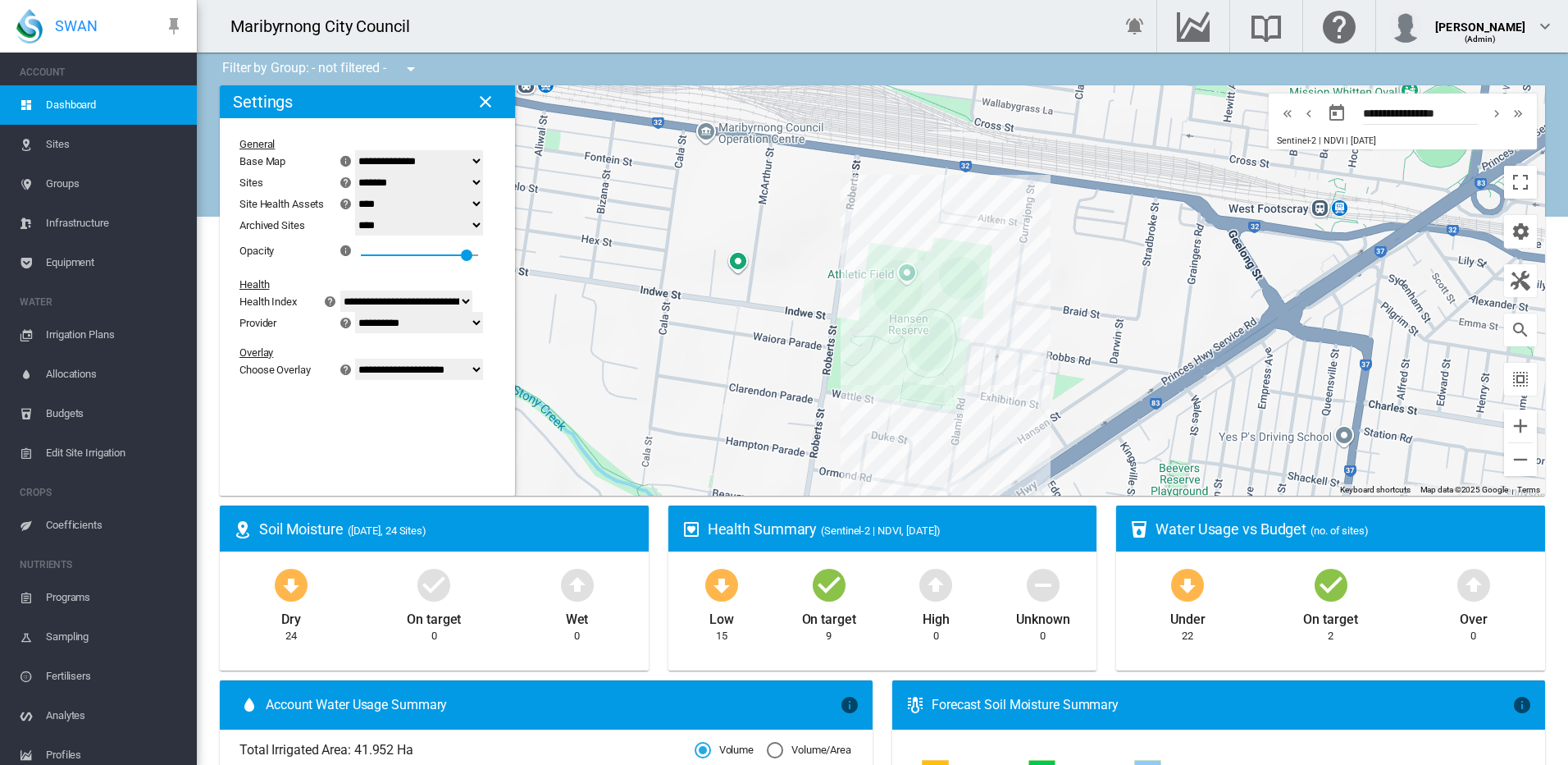
click at [483, 319] on select "**********" at bounding box center [419, 322] width 128 height 22
click at [476, 321] on div "**********" at bounding box center [416, 322] width 118 height 22
drag, startPoint x: 484, startPoint y: 256, endPoint x: 454, endPoint y: 265, distance: 31.3
click at [454, 265] on div "**********" at bounding box center [357, 235] width 235 height 196
click at [479, 235] on div "0.9" at bounding box center [419, 235] width 118 height 0
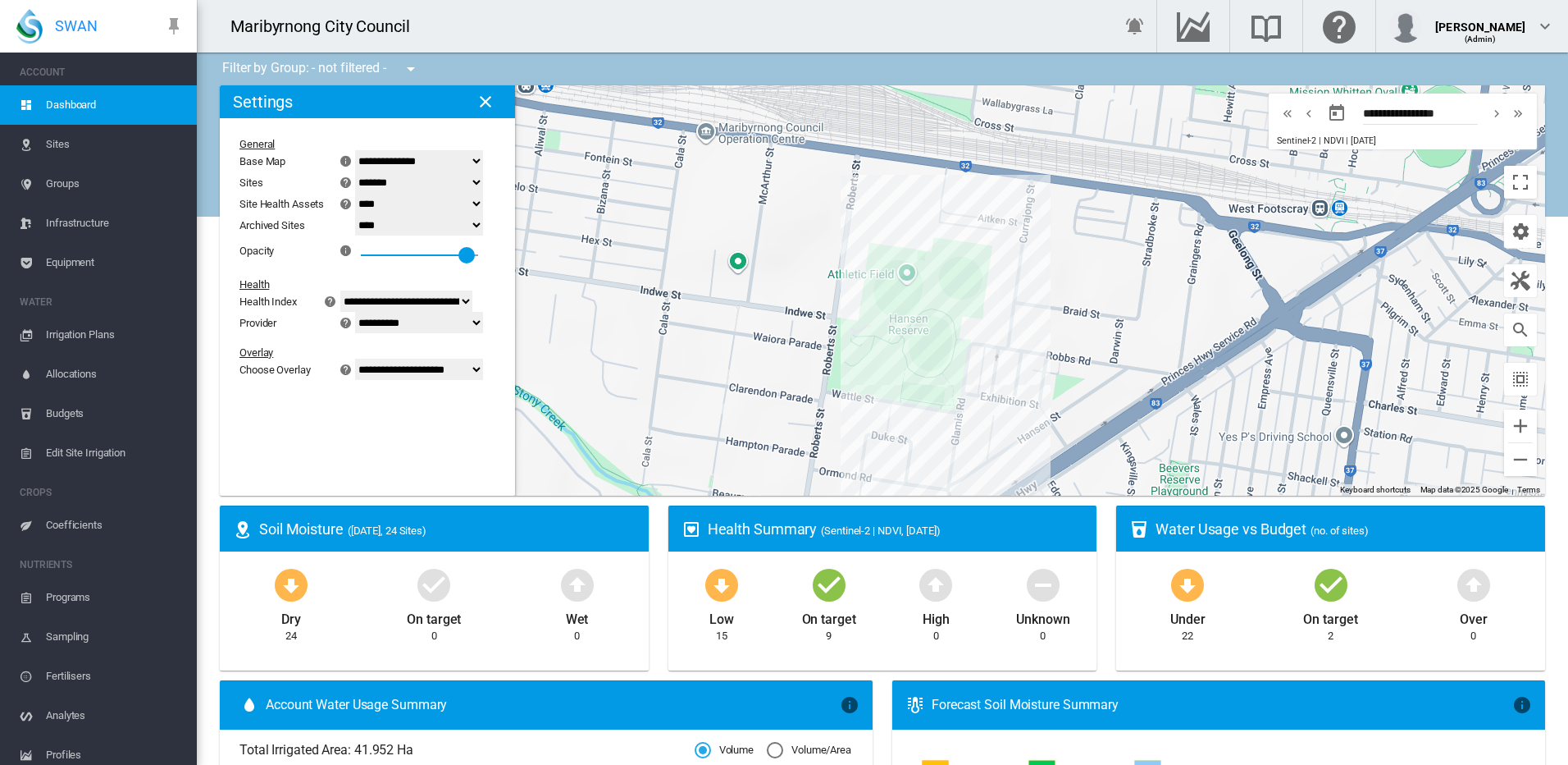
click at [458, 256] on div "0.9" at bounding box center [419, 249] width 118 height 29
click at [434, 258] on div "0.5" at bounding box center [419, 249] width 118 height 29
click at [393, 256] on div "0.5" at bounding box center [419, 249] width 118 height 29
click at [461, 253] on div "0.7" at bounding box center [419, 249] width 118 height 29
click at [479, 249] on div "0.7" at bounding box center [419, 249] width 118 height 29
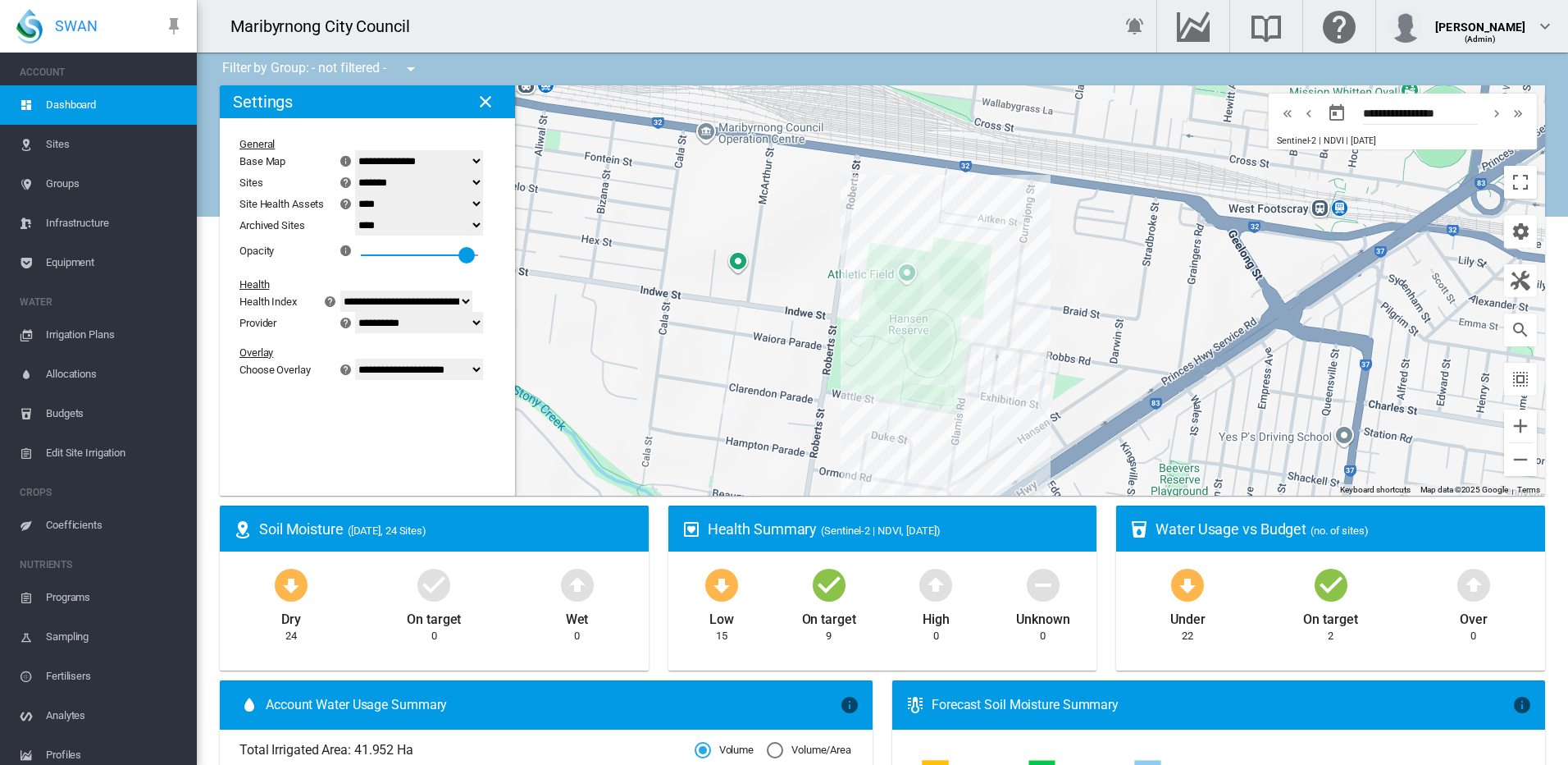
click at [486, 102] on md-icon "icon-close" at bounding box center [485, 101] width 20 height 20
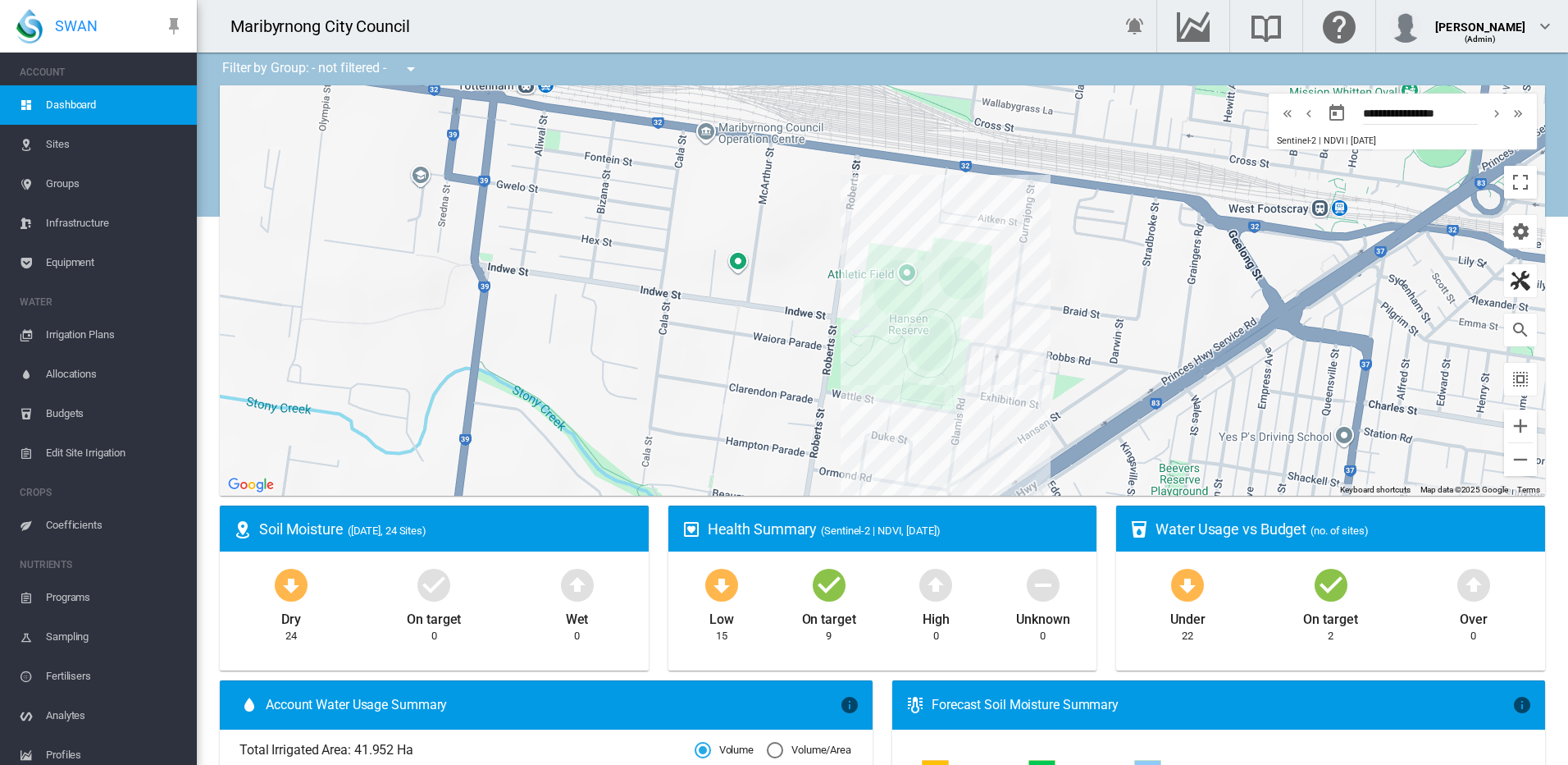
click at [1510, 283] on md-icon "button" at bounding box center [1520, 280] width 20 height 20
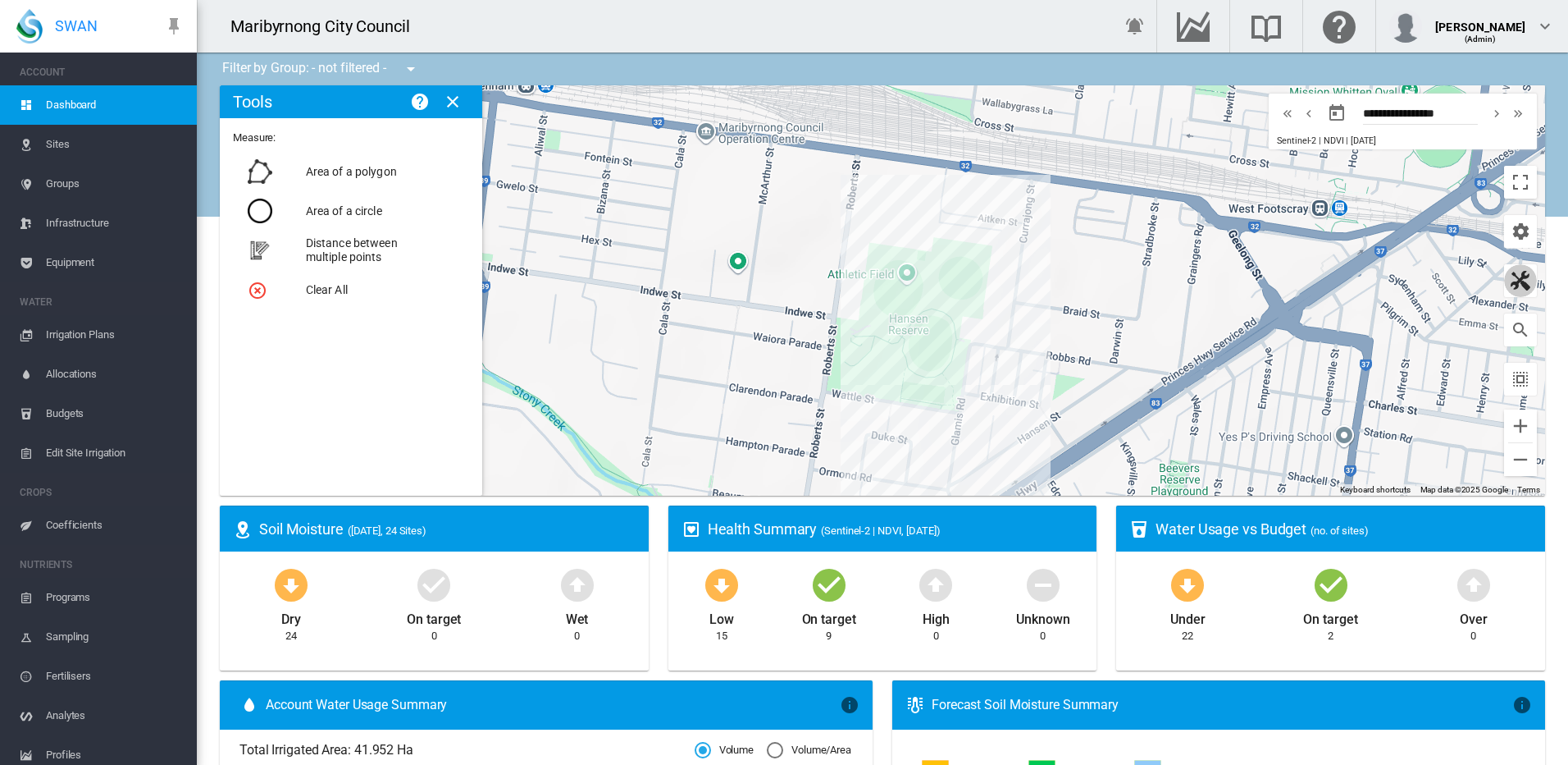
click at [1510, 283] on md-icon "button" at bounding box center [1520, 280] width 20 height 20
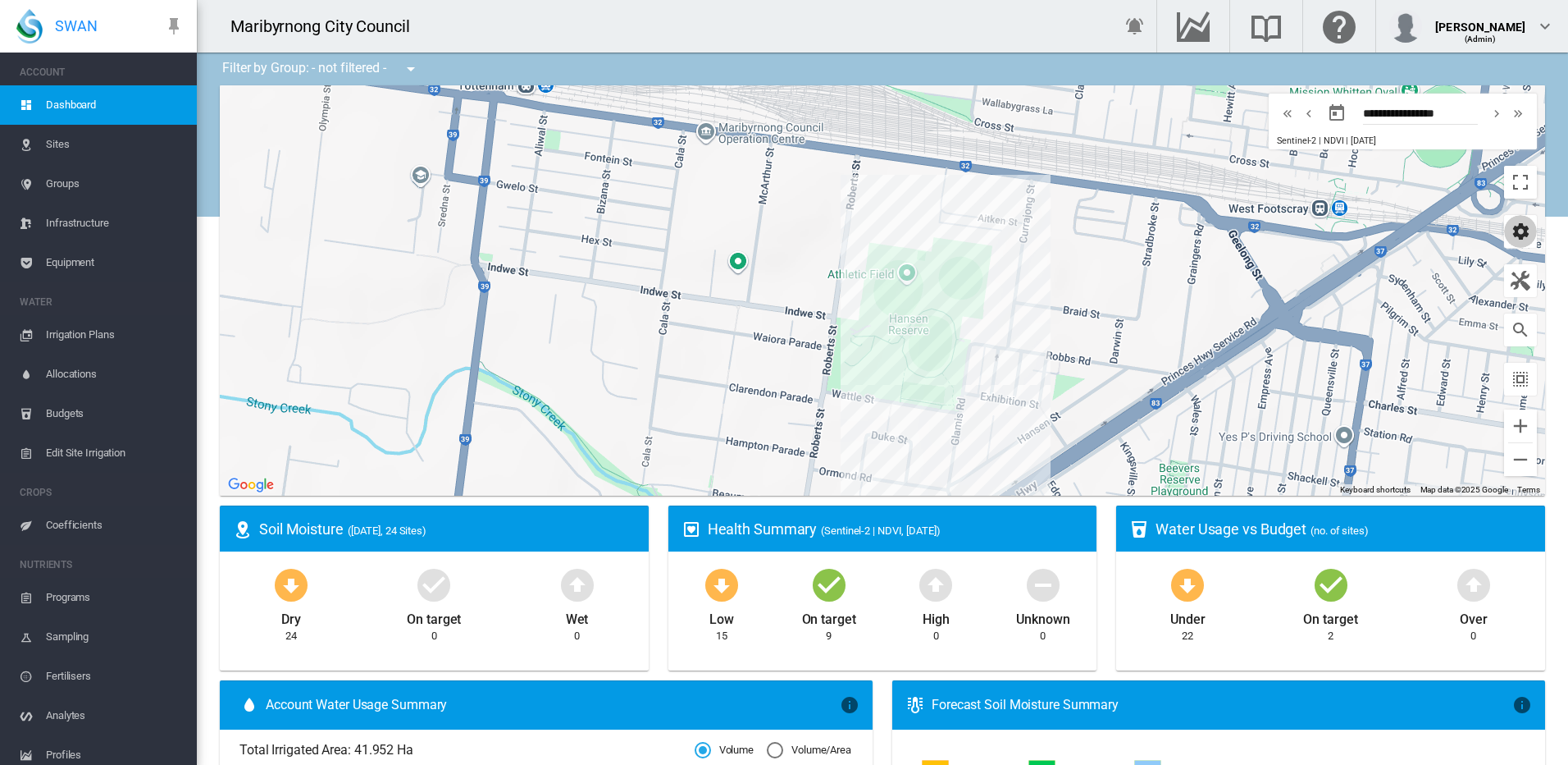
click at [1510, 232] on md-icon "icon-cog" at bounding box center [1520, 231] width 20 height 20
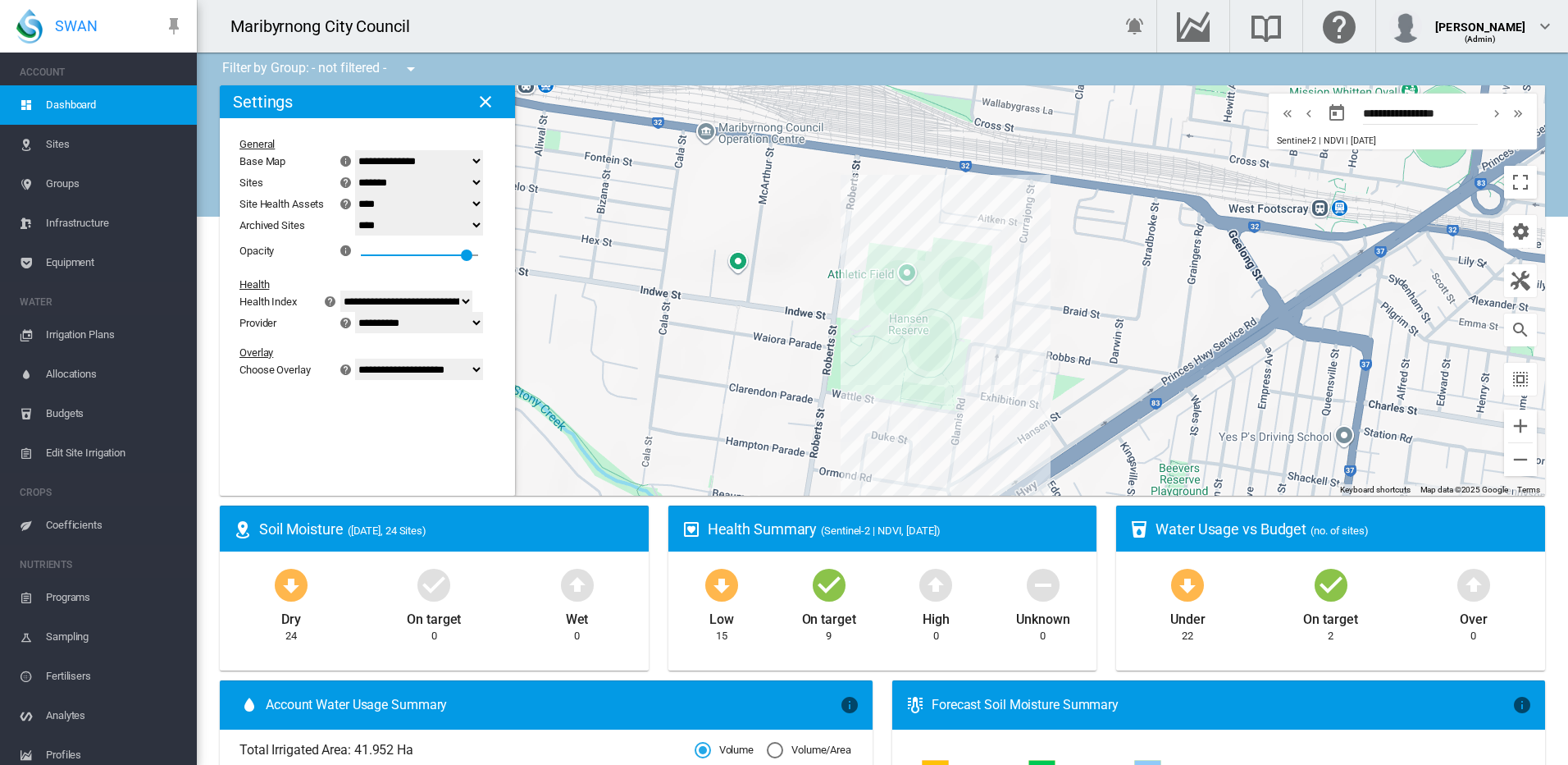
click at [483, 178] on select "******* **** ****" at bounding box center [419, 182] width 128 height 22
click at [483, 203] on select "******* **** ****" at bounding box center [419, 203] width 128 height 22
click at [483, 204] on select "******* **** ****" at bounding box center [419, 203] width 128 height 22
click at [483, 222] on select "**** ****" at bounding box center [419, 225] width 128 height 22
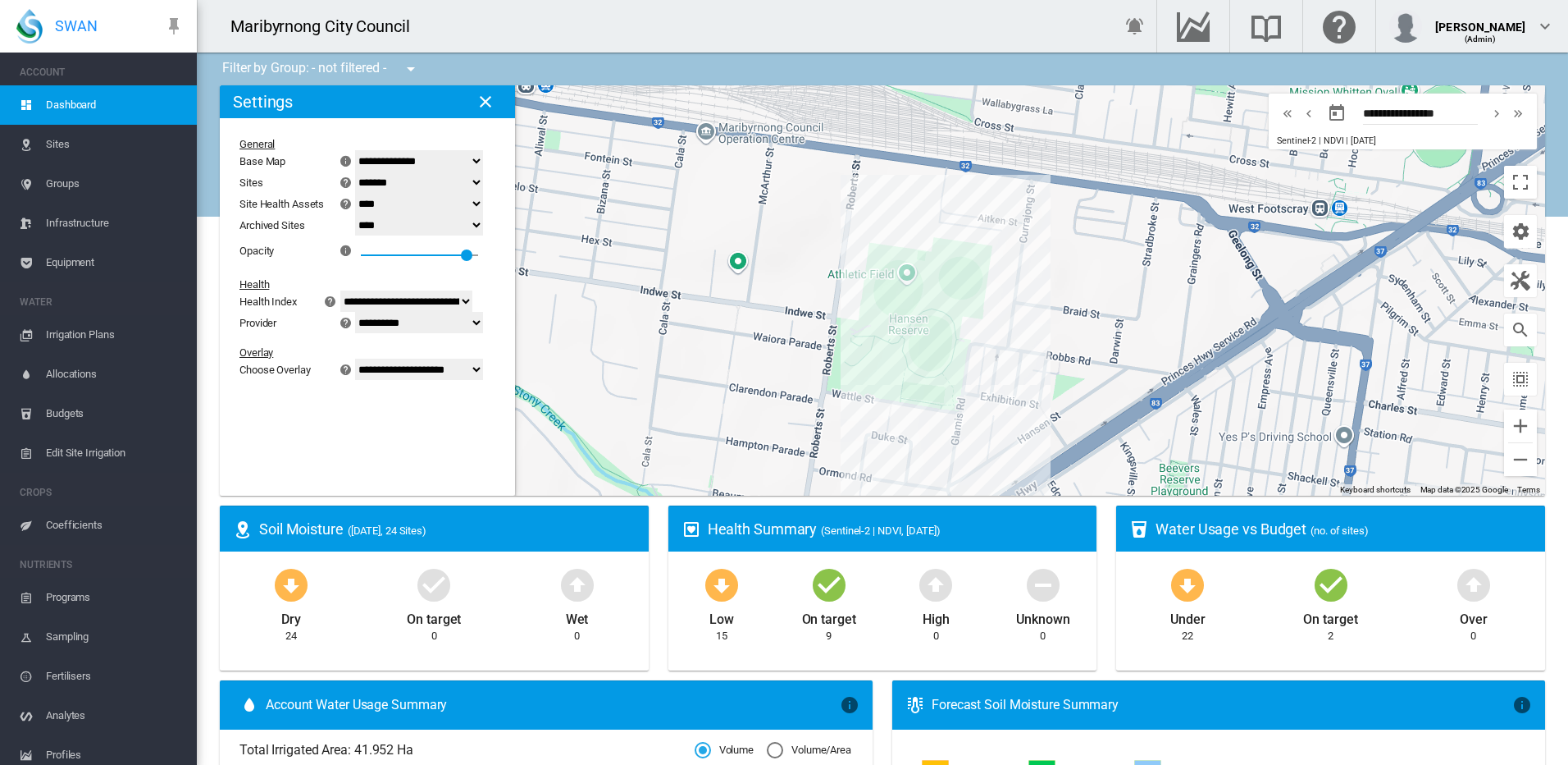
click at [313, 273] on div "**********" at bounding box center [357, 235] width 235 height 196
click at [482, 368] on select "**********" at bounding box center [419, 369] width 128 height 22
select select "********"
click at [365, 380] on select "**********" at bounding box center [419, 369] width 128 height 22
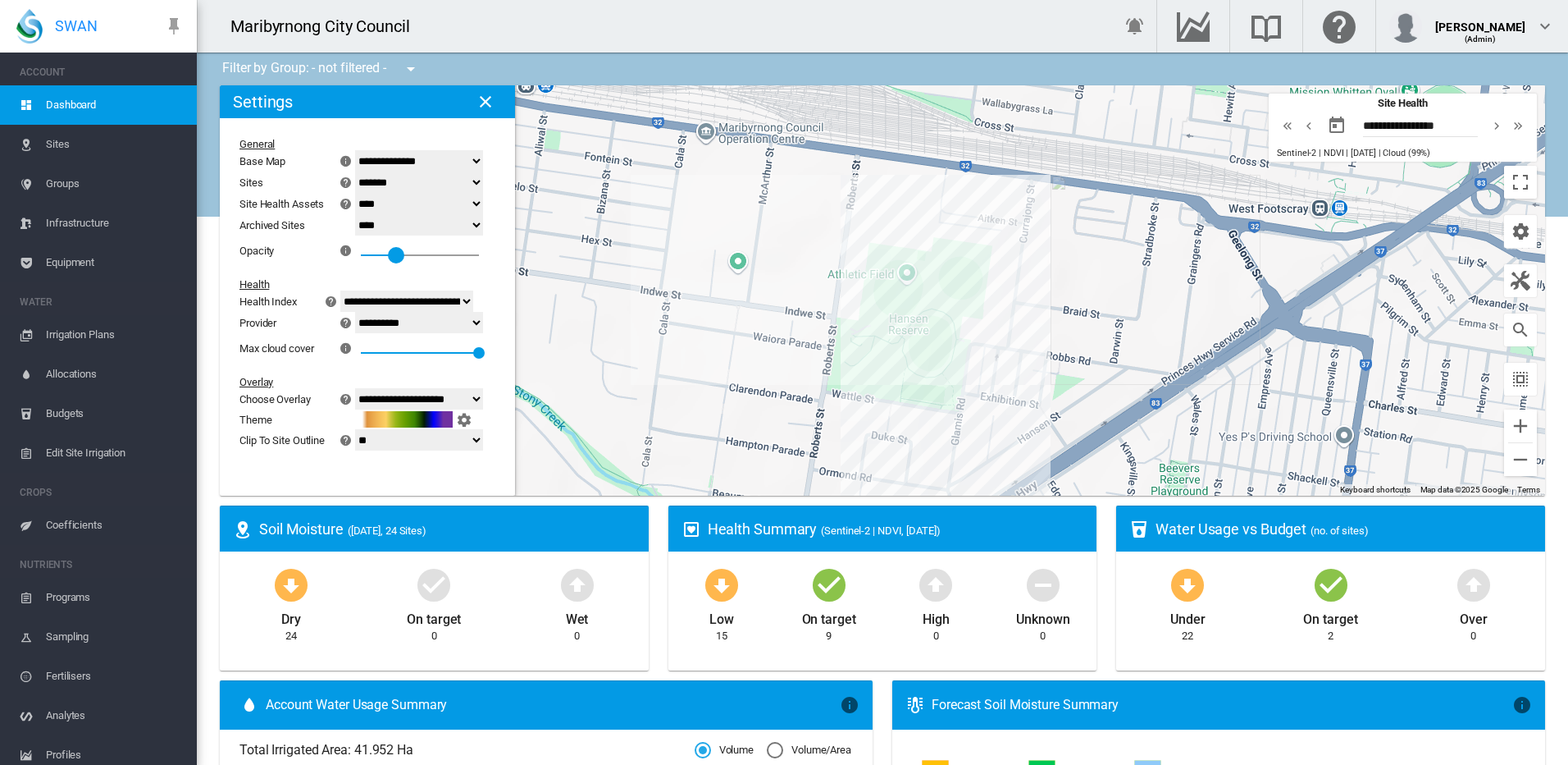
drag, startPoint x: 481, startPoint y: 253, endPoint x: 413, endPoint y: 256, distance: 68.1
click at [404, 256] on div at bounding box center [396, 255] width 16 height 16
drag, startPoint x: 407, startPoint y: 259, endPoint x: 364, endPoint y: 259, distance: 43.0
click at [365, 259] on div at bounding box center [361, 255] width 16 height 16
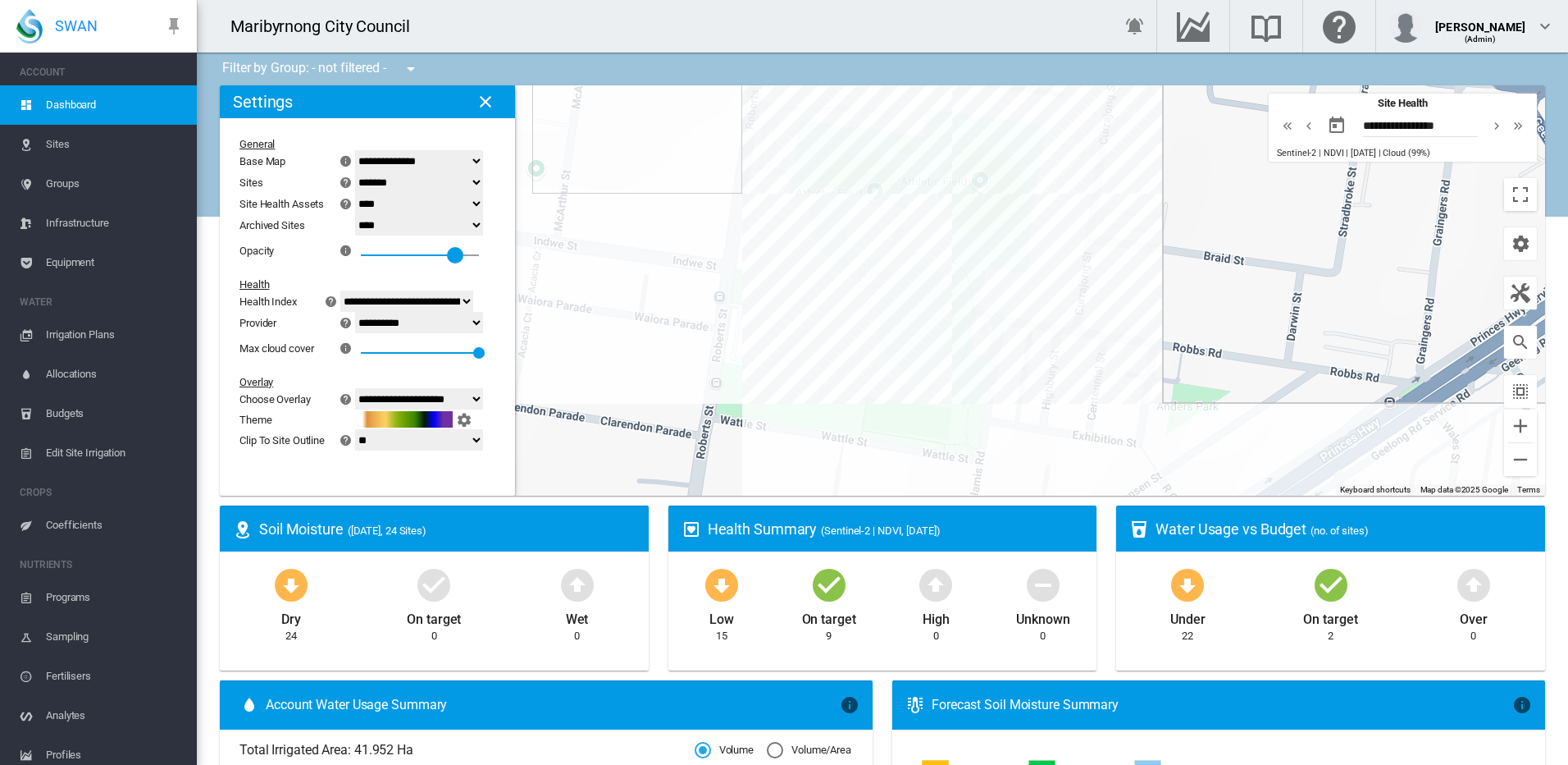
drag, startPoint x: 369, startPoint y: 257, endPoint x: 466, endPoint y: 263, distance: 97.2
click at [455, 235] on div "0.8" at bounding box center [455, 235] width 0 height 0
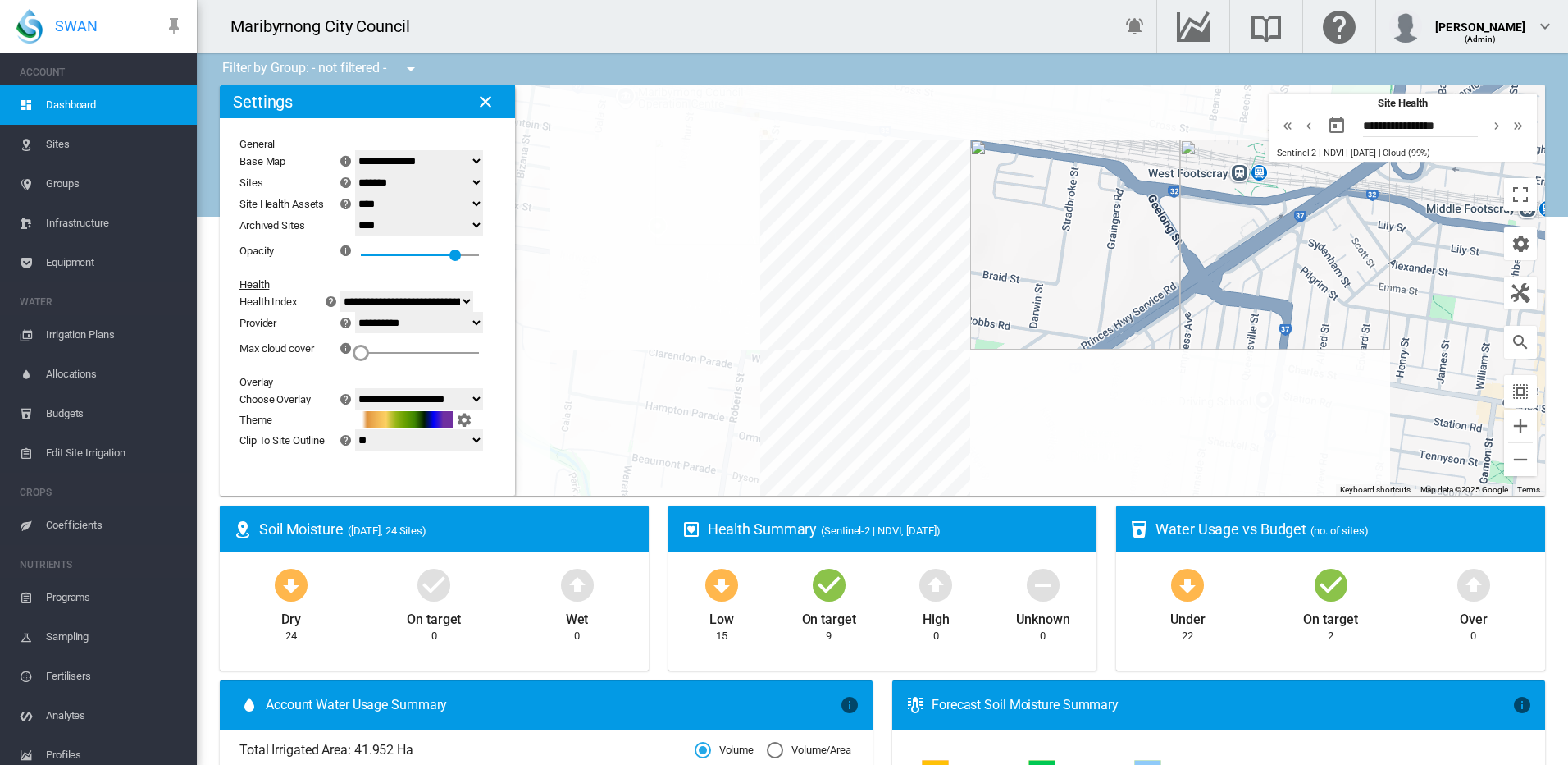
drag, startPoint x: 496, startPoint y: 351, endPoint x: 372, endPoint y: 353, distance: 124.0
click at [369, 353] on div at bounding box center [361, 352] width 16 height 16
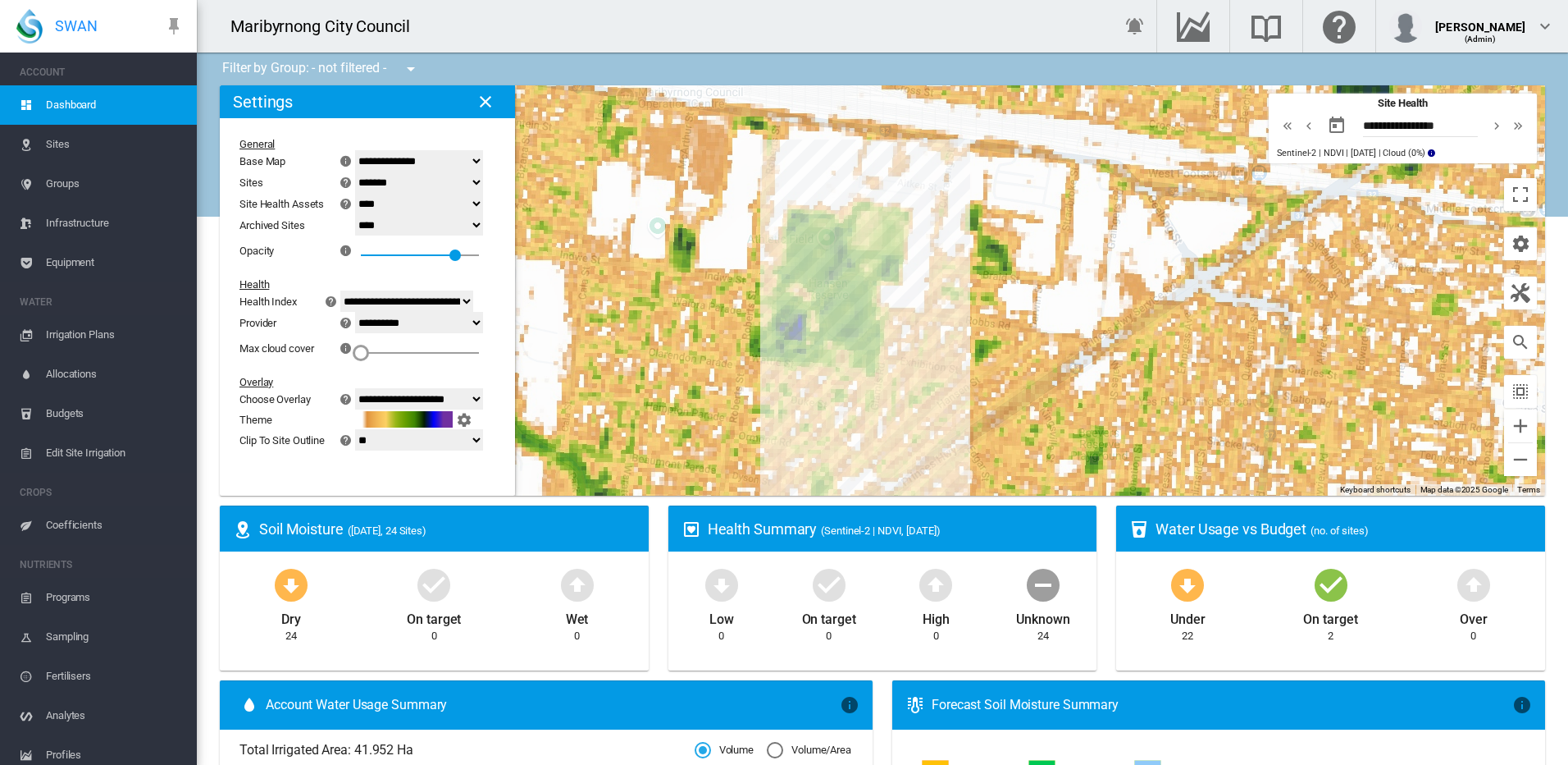
click at [483, 179] on select "******* **** ****" at bounding box center [419, 182] width 128 height 22
click at [483, 199] on select "******* **** ****" at bounding box center [419, 203] width 128 height 22
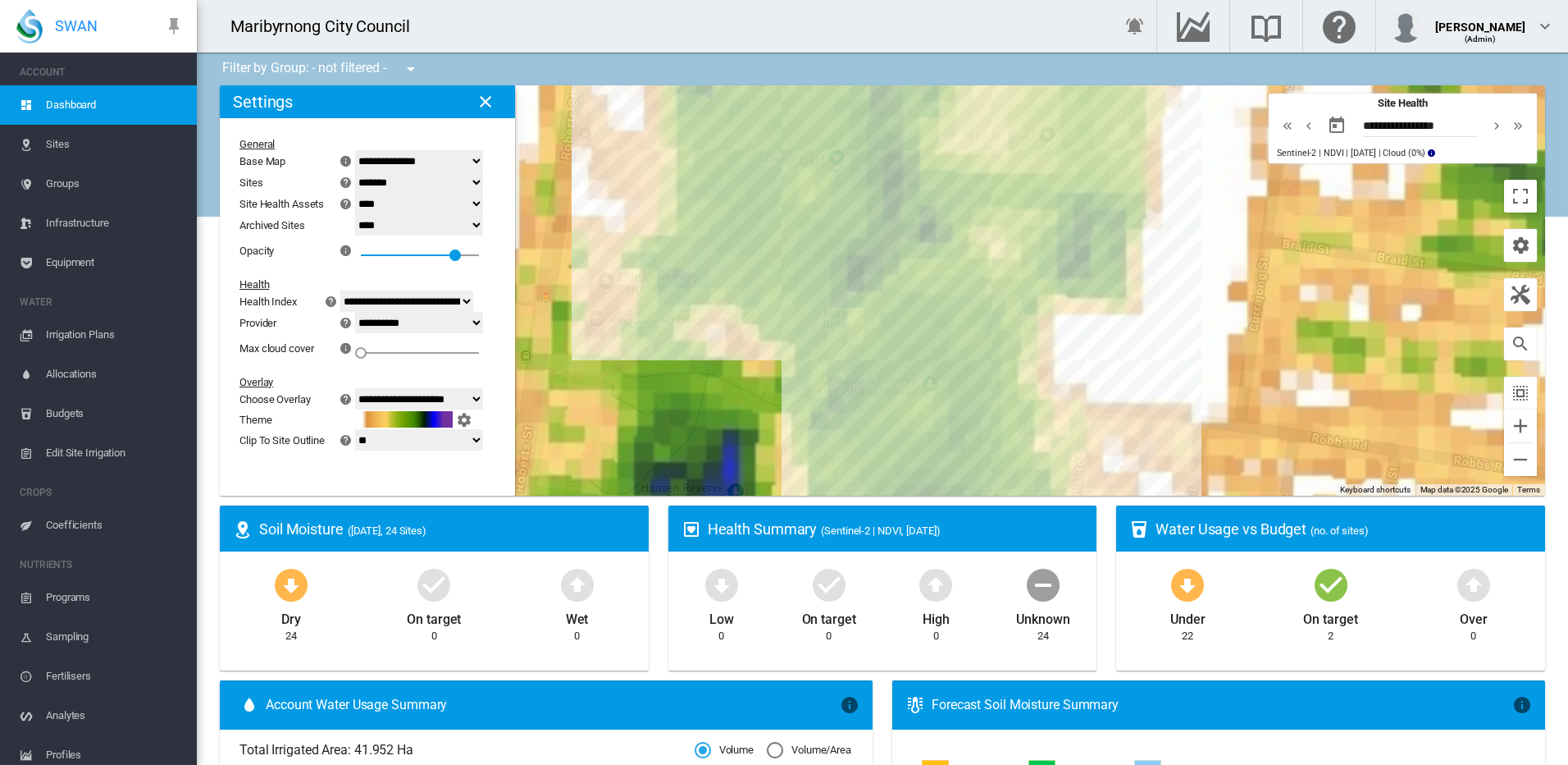
drag, startPoint x: 881, startPoint y: 285, endPoint x: 803, endPoint y: 466, distance: 197.1
click at [803, 466] on div at bounding box center [883, 290] width 1325 height 410
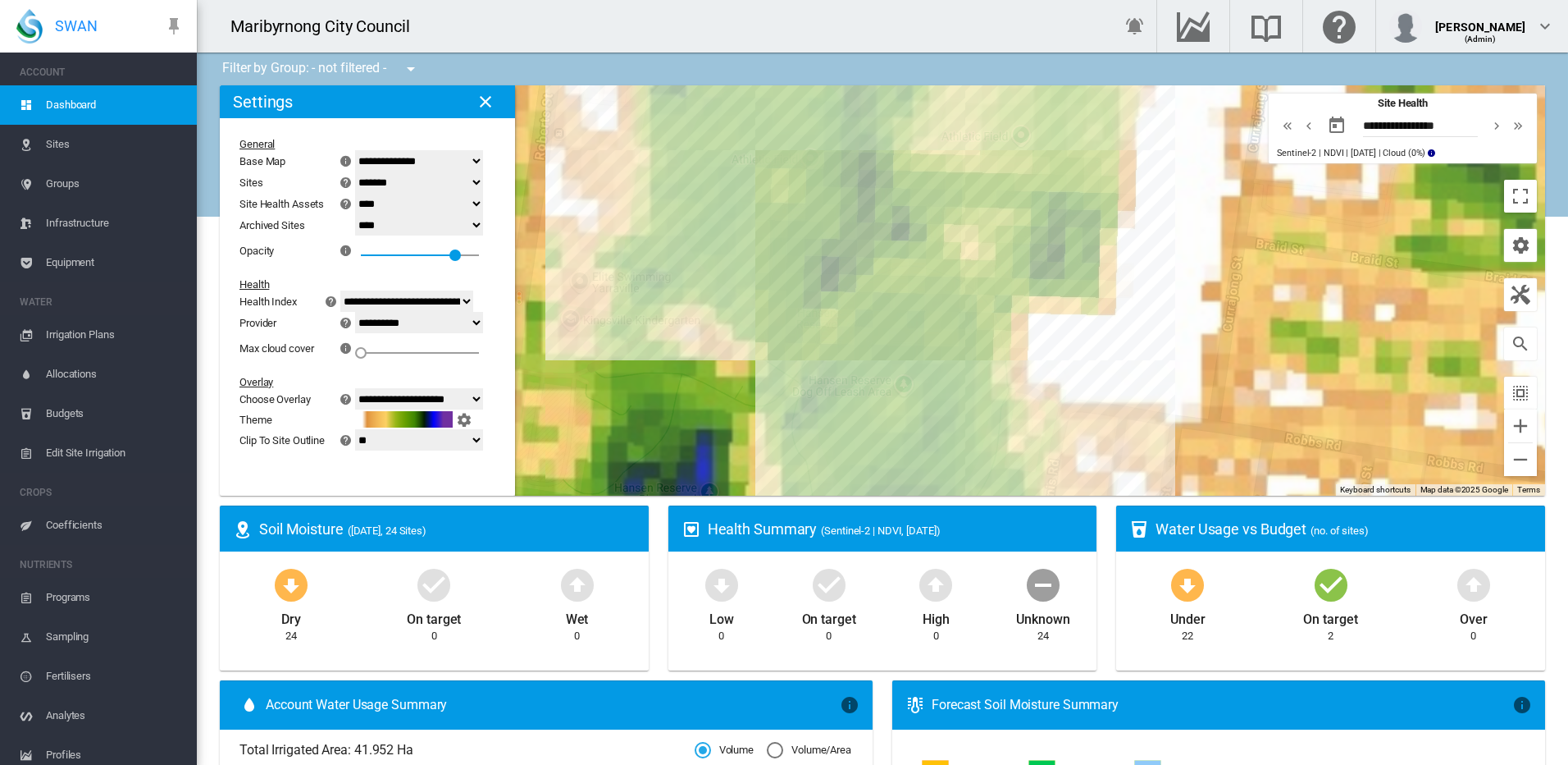
drag, startPoint x: 784, startPoint y: 351, endPoint x: 773, endPoint y: 323, distance: 30.1
click at [773, 322] on div at bounding box center [883, 290] width 1325 height 410
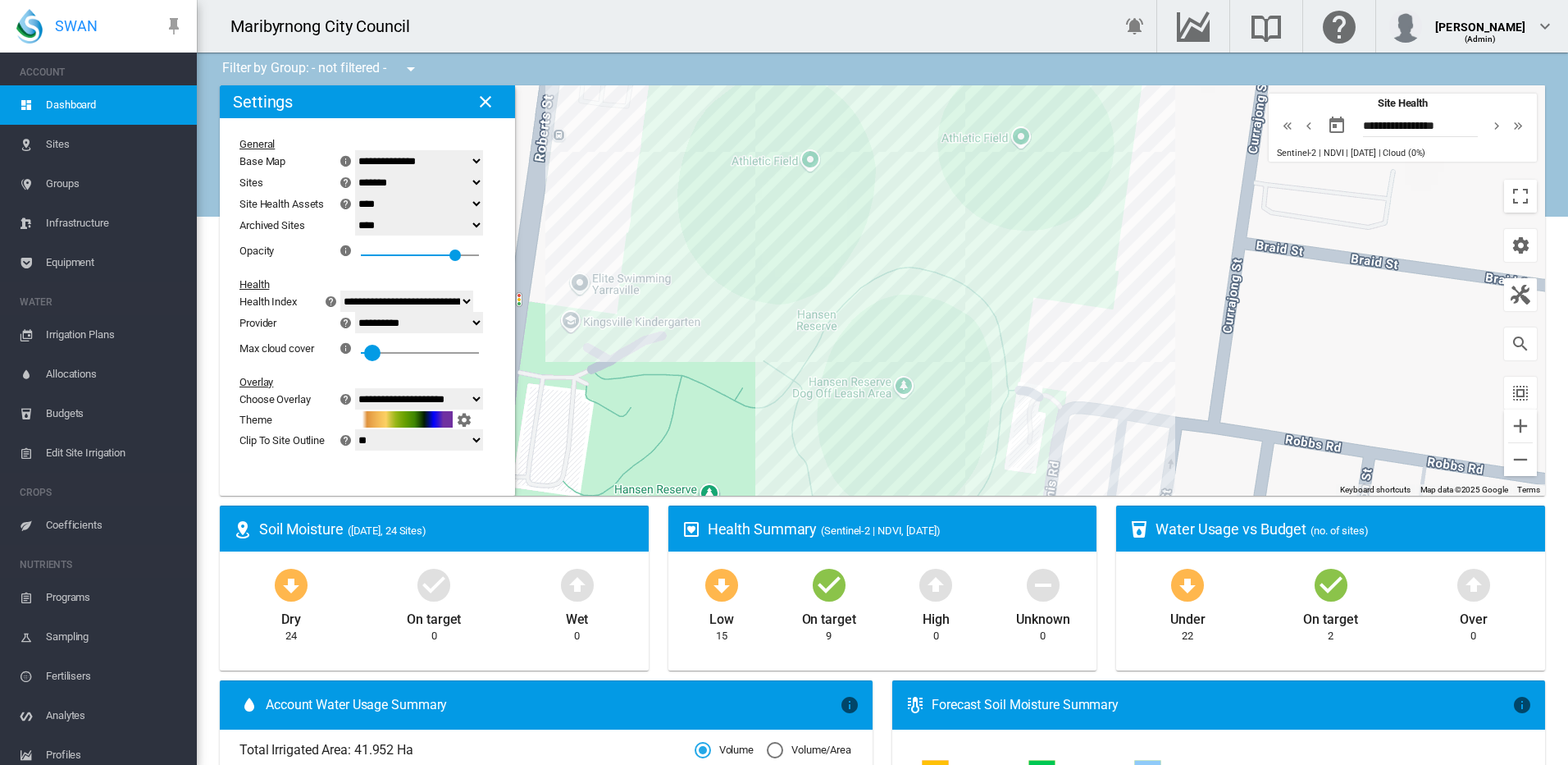
drag, startPoint x: 372, startPoint y: 352, endPoint x: 381, endPoint y: 353, distance: 9.1
click at [380, 353] on div at bounding box center [372, 352] width 16 height 16
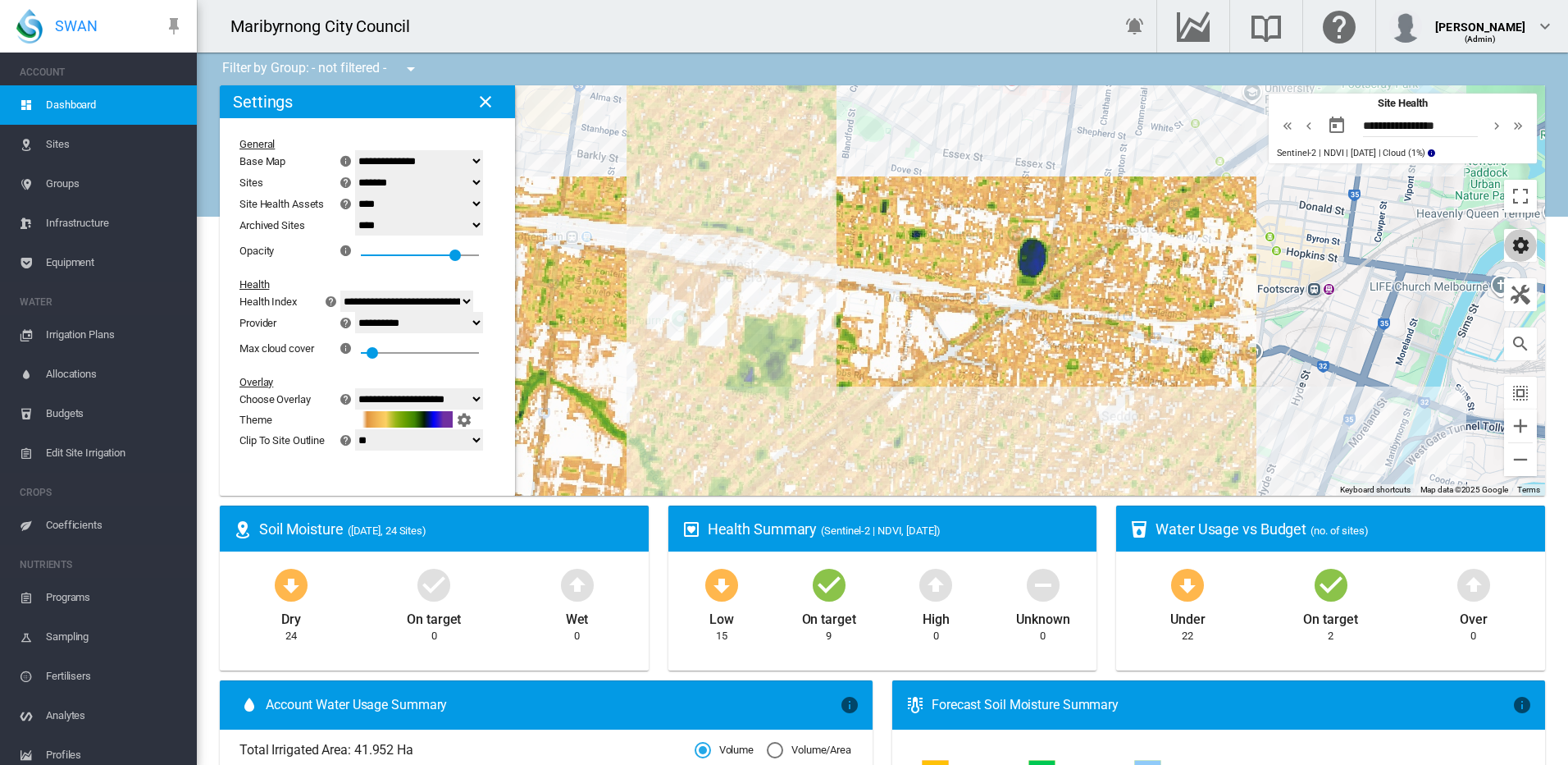
click at [1510, 249] on md-icon "icon-cog" at bounding box center [1520, 245] width 20 height 20
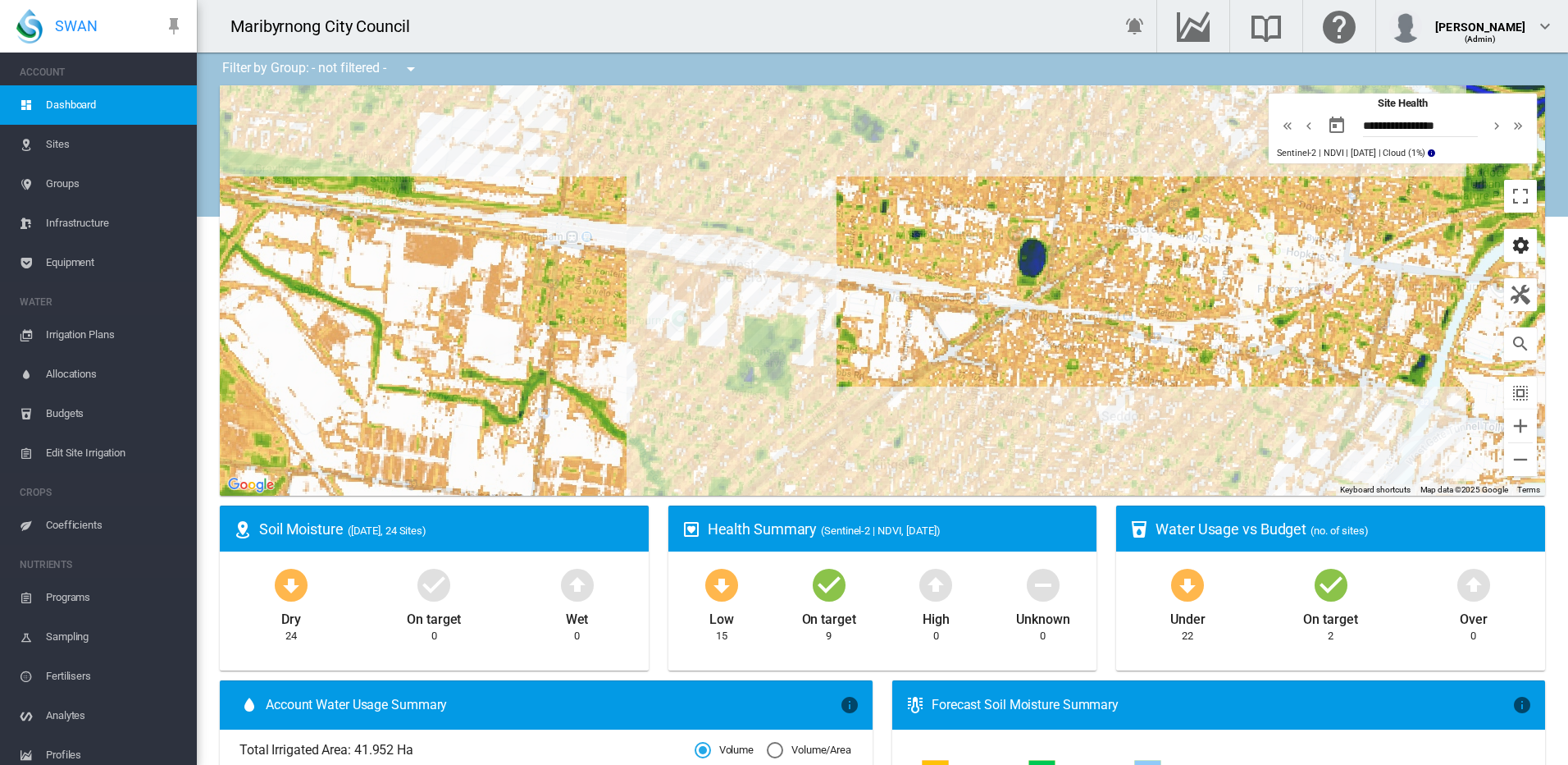
click at [1511, 241] on md-icon "icon-cog" at bounding box center [1520, 245] width 20 height 20
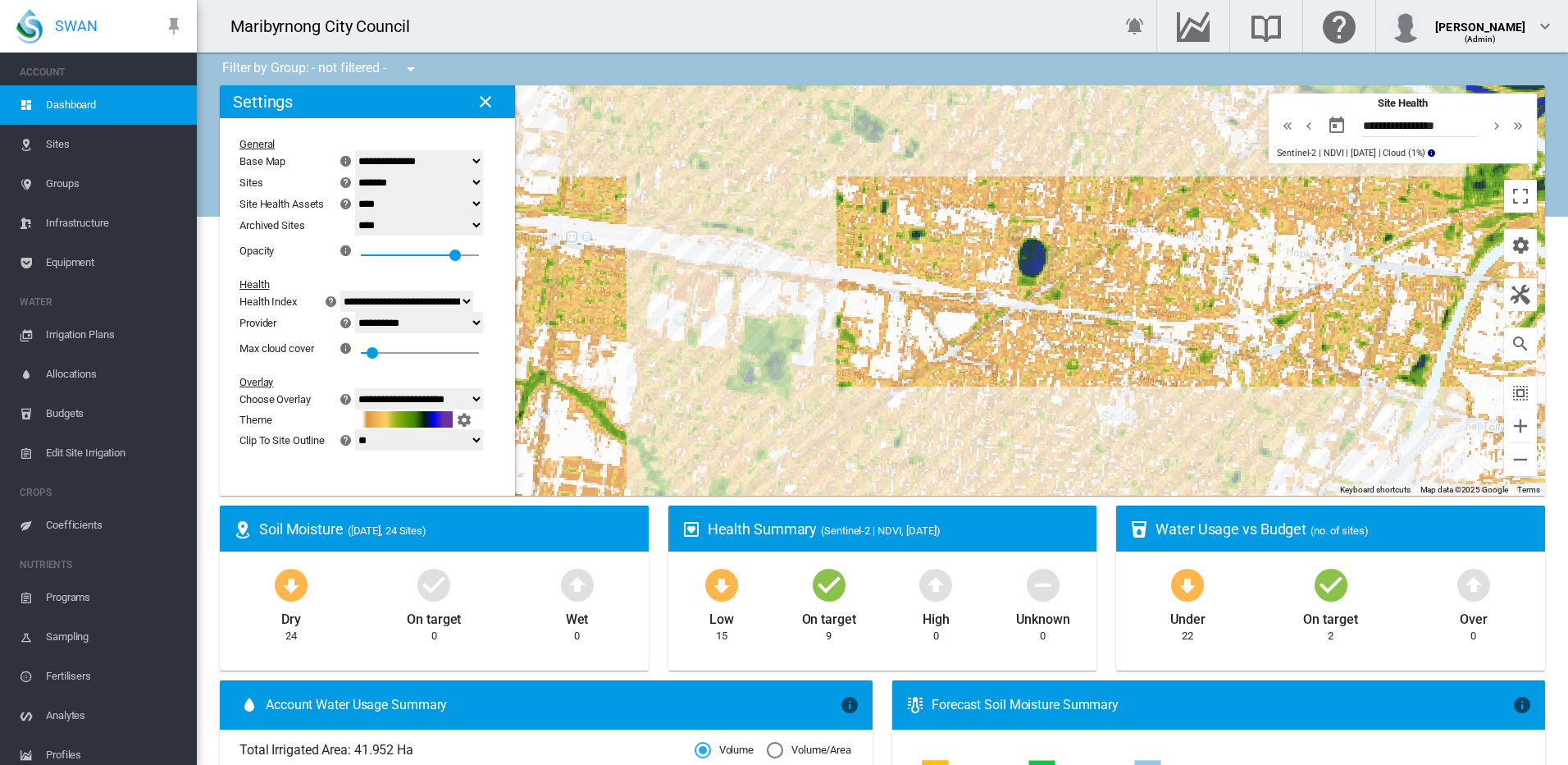
click at [483, 162] on select "**********" at bounding box center [419, 161] width 128 height 22
click at [436, 183] on select "******* **** ****" at bounding box center [419, 182] width 128 height 22
click at [438, 184] on select "******* **** ****" at bounding box center [419, 182] width 128 height 22
click at [1510, 303] on md-icon "button" at bounding box center [1520, 294] width 20 height 20
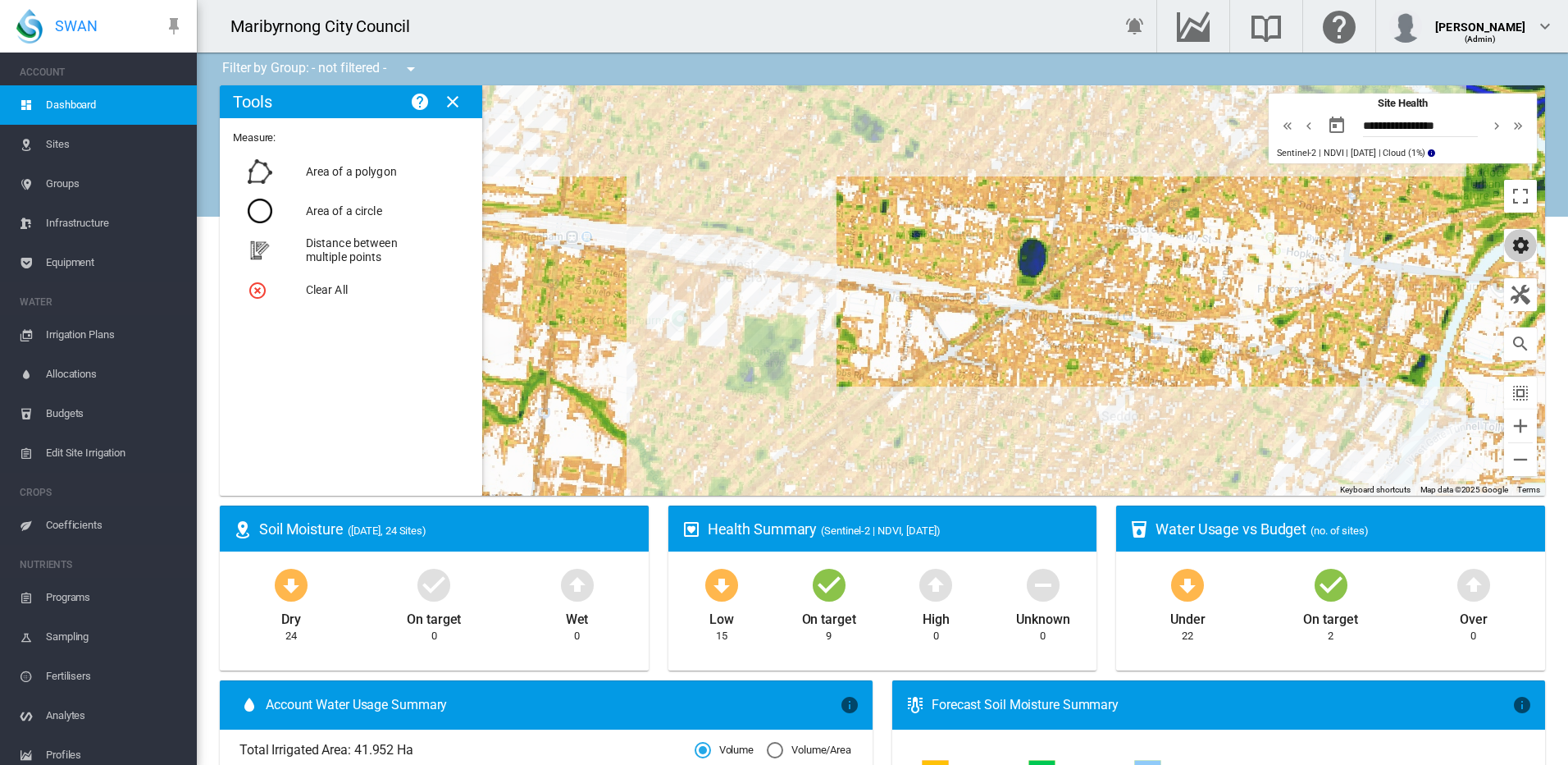
click at [1514, 246] on md-icon "icon-cog" at bounding box center [1520, 245] width 20 height 20
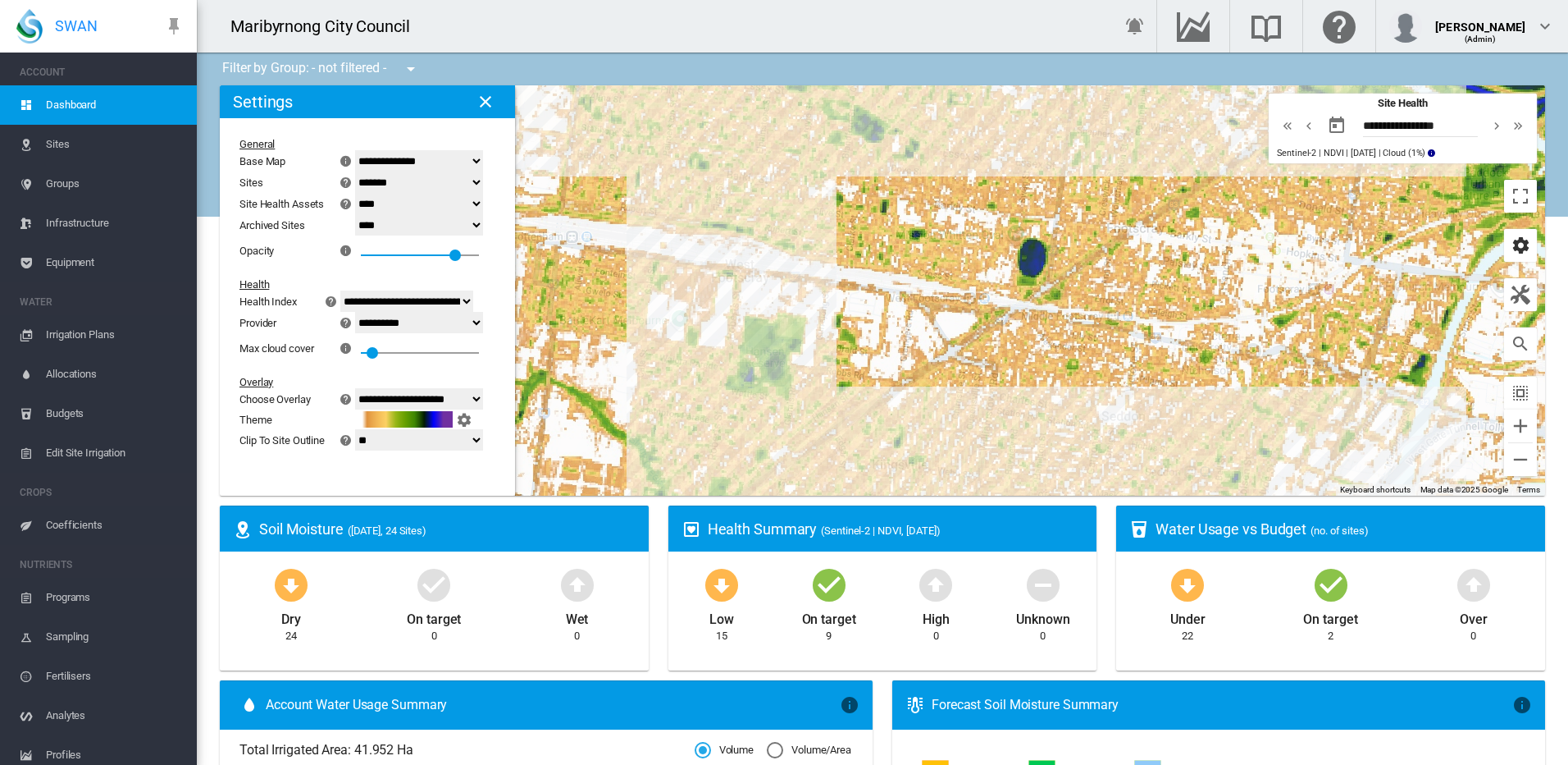
click at [1514, 246] on md-icon "icon-cog" at bounding box center [1520, 245] width 20 height 20
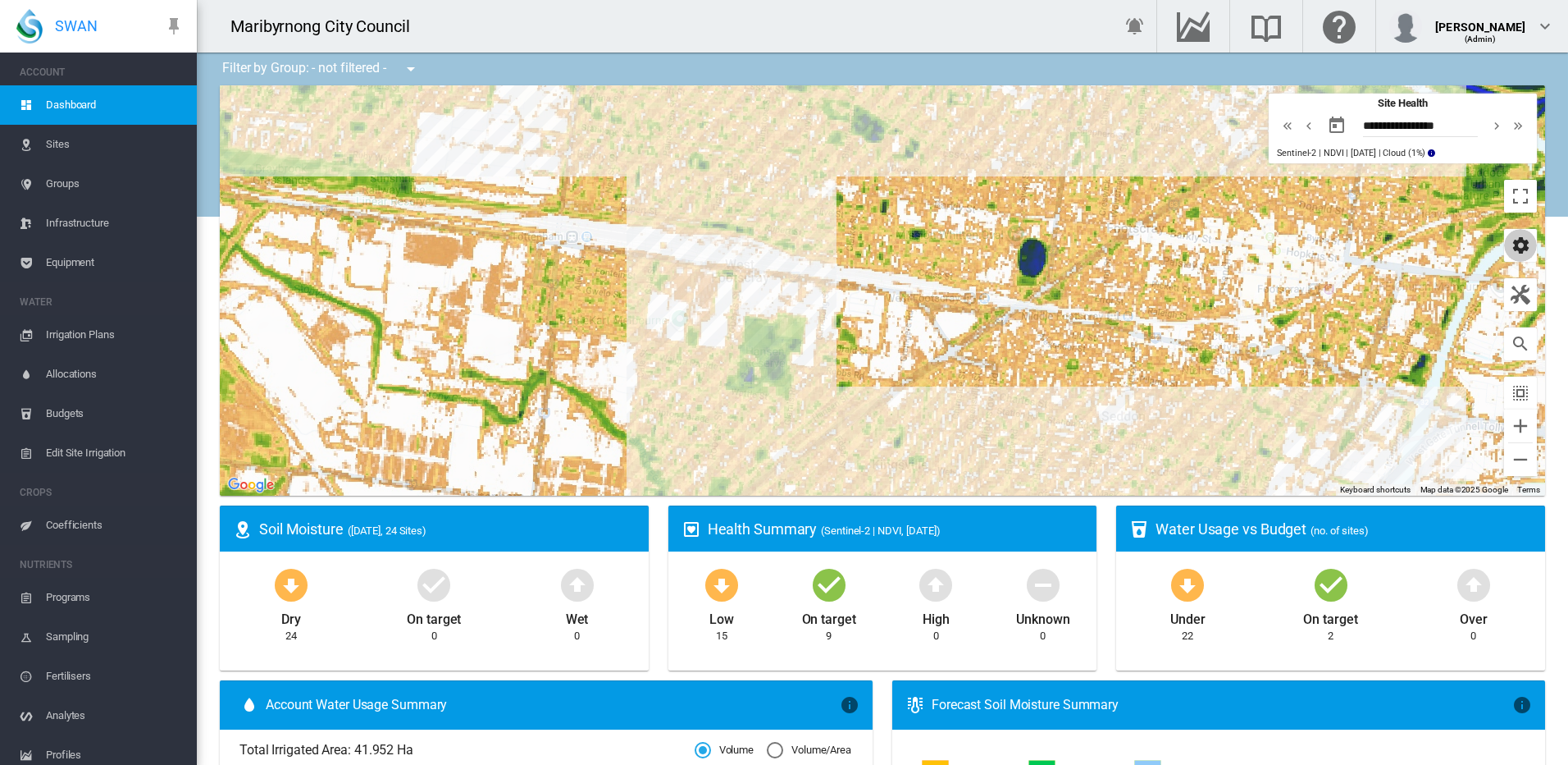
click at [1514, 246] on md-icon "icon-cog" at bounding box center [1520, 245] width 20 height 20
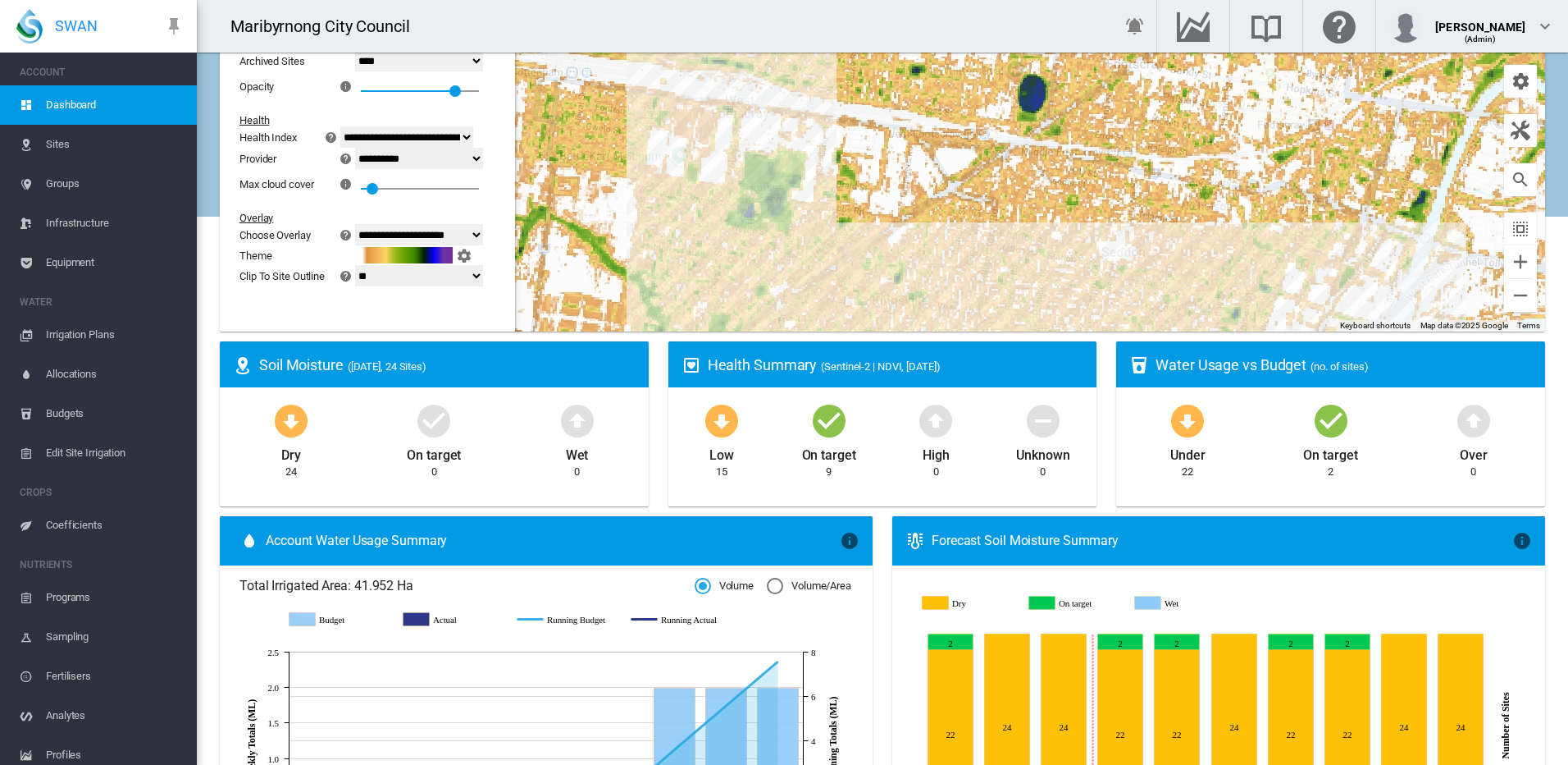
scroll to position [82, 0]
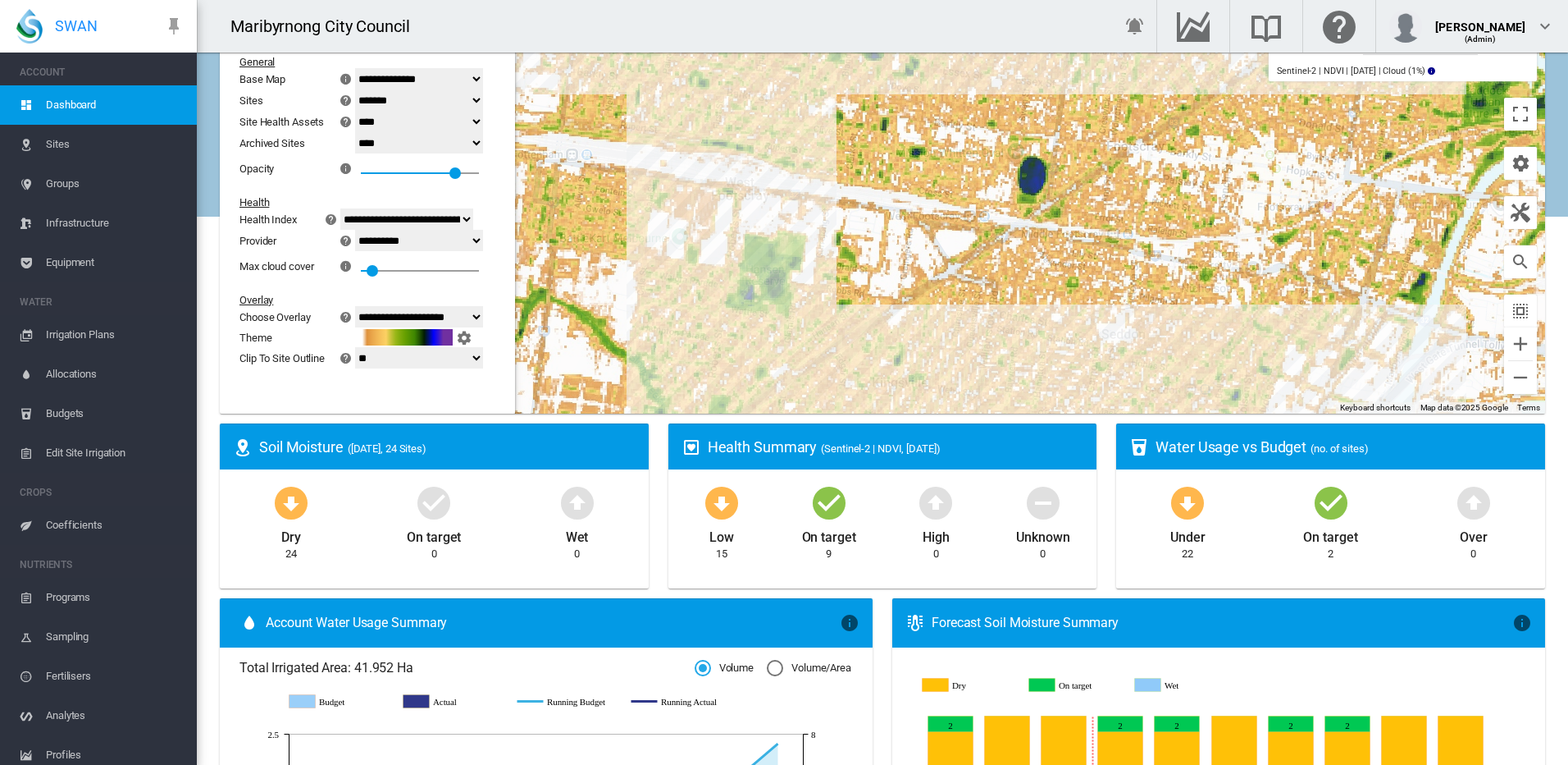
click at [483, 360] on select "*** **" at bounding box center [419, 358] width 128 height 22
select select "***"
click at [365, 348] on select "*** **" at bounding box center [419, 358] width 128 height 22
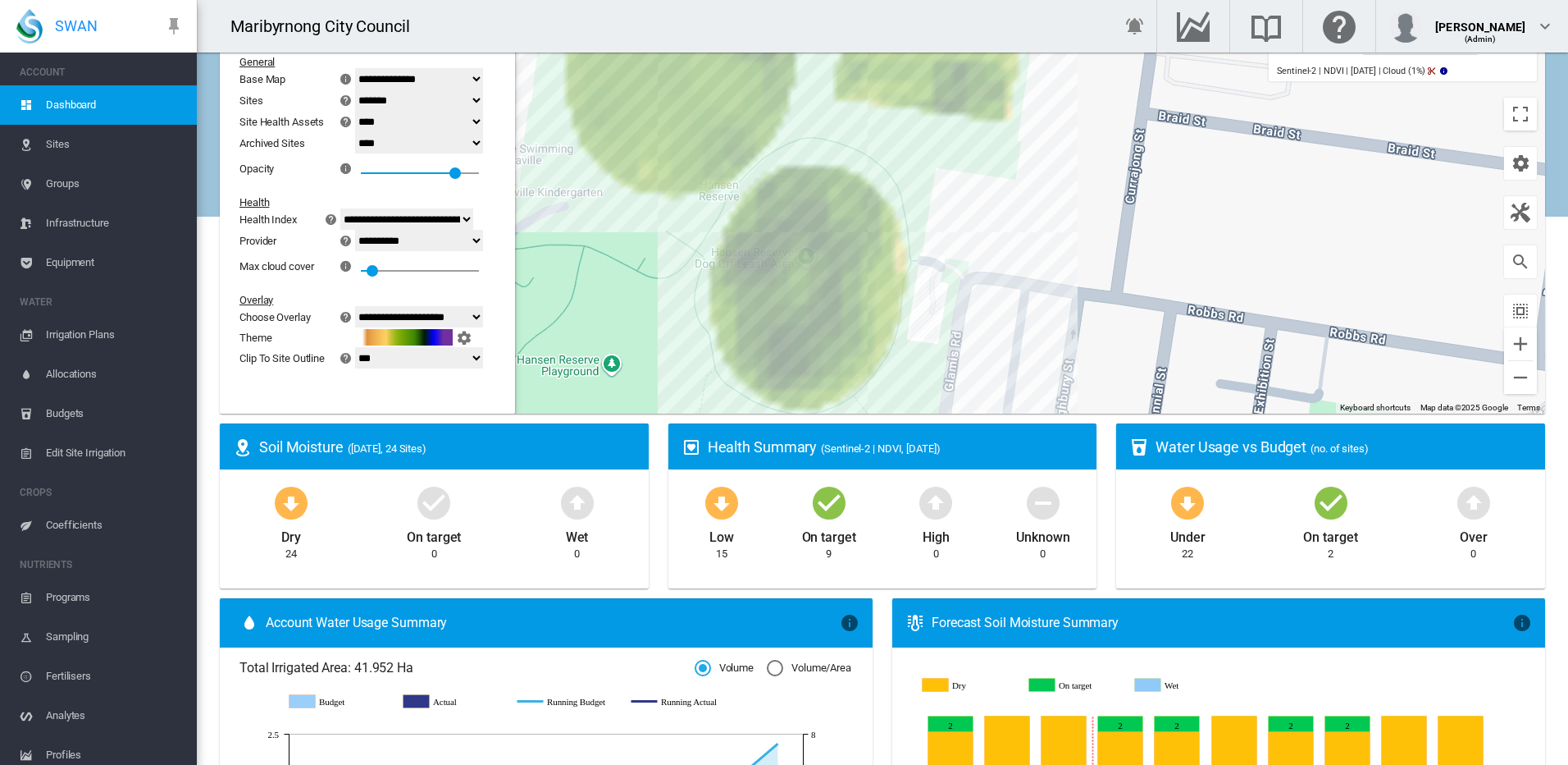
drag, startPoint x: 840, startPoint y: 521, endPoint x: 843, endPoint y: 506, distance: 15.3
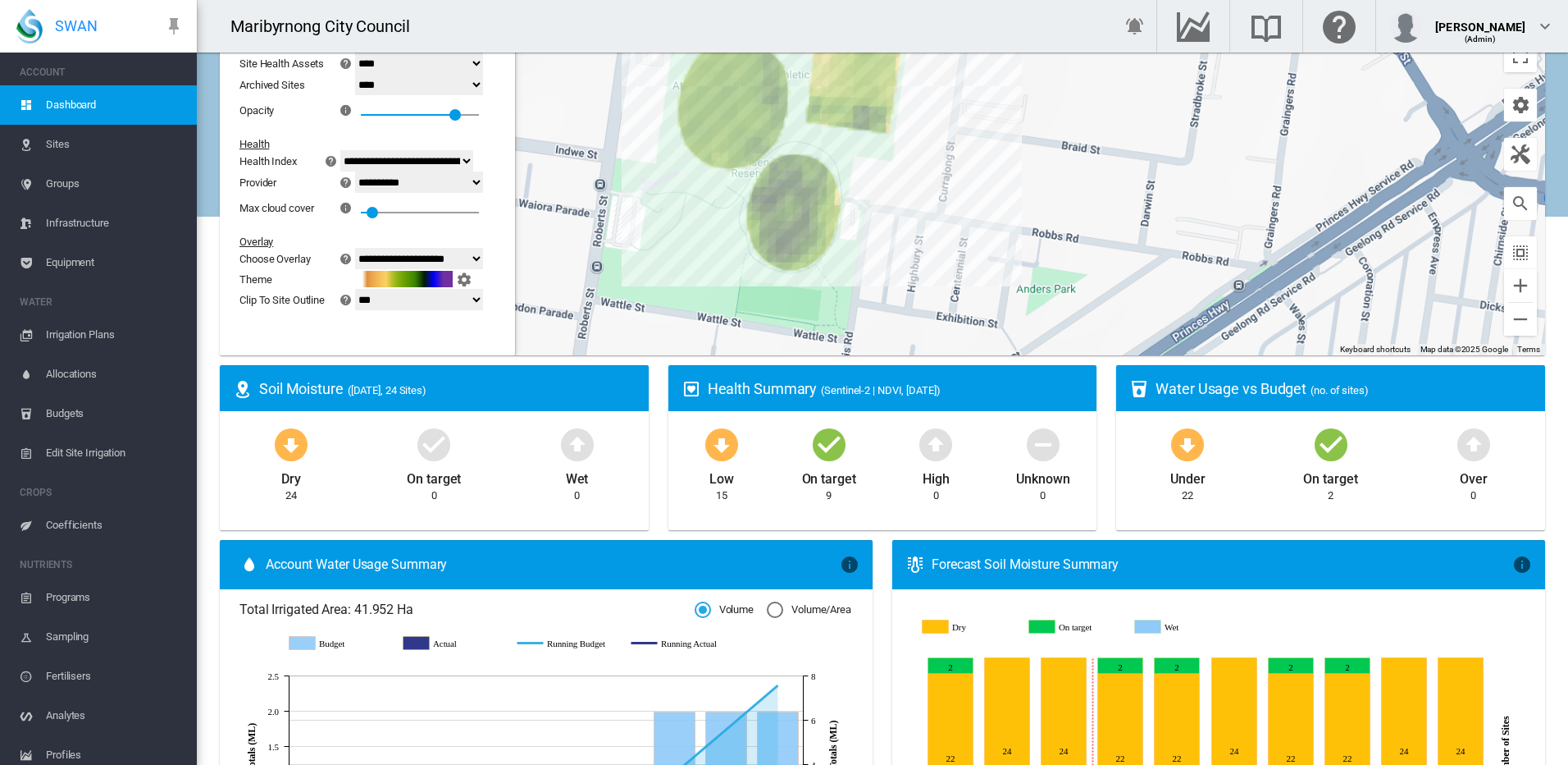
scroll to position [164, 0]
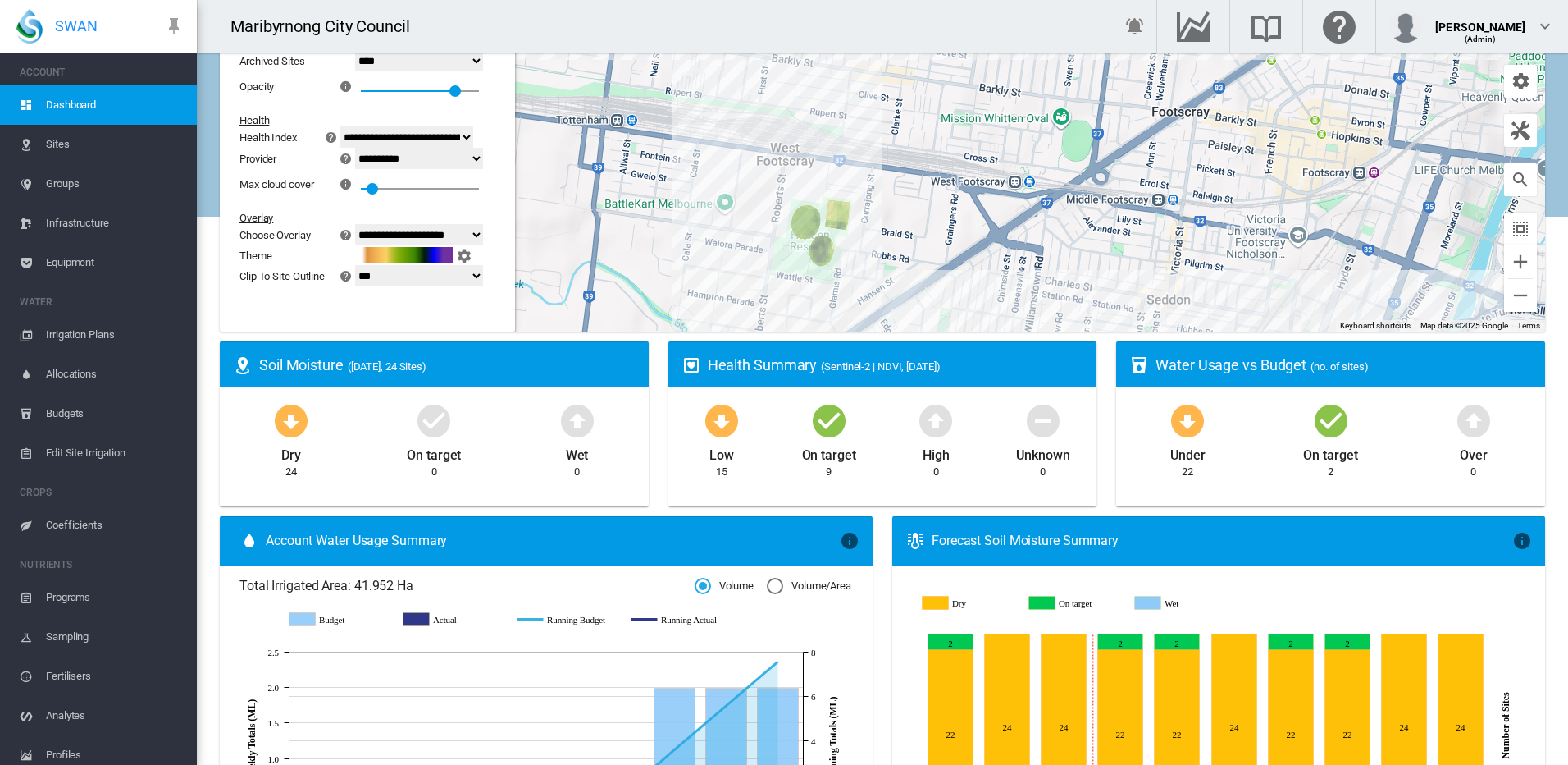
drag, startPoint x: 866, startPoint y: 335, endPoint x: 644, endPoint y: 354, distance: 222.8
drag, startPoint x: 644, startPoint y: 354, endPoint x: 657, endPoint y: 372, distance: 22.2
click at [659, 372] on ms-widget "Health Summary (Sentinel-2 | NDVI, [DATE]) Low 15 On target 9 High 0 Unknown 0" at bounding box center [883, 428] width 448 height 175
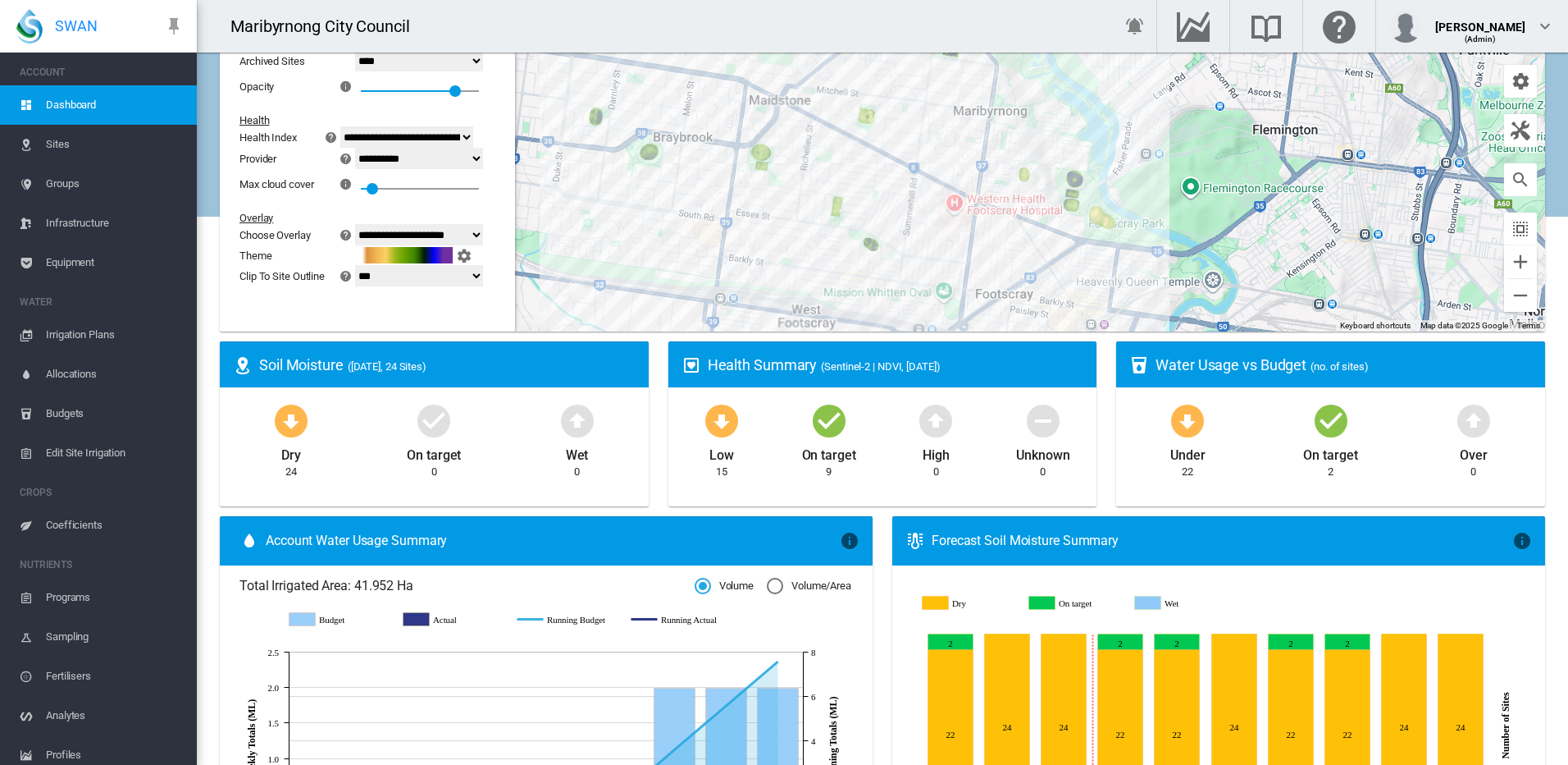
drag, startPoint x: 954, startPoint y: 209, endPoint x: 926, endPoint y: 326, distance: 120.3
click at [917, 341] on ms-widget "To navigate the map with touch gestures double-tap and hold your finger on the …" at bounding box center [882, 131] width 1345 height 420
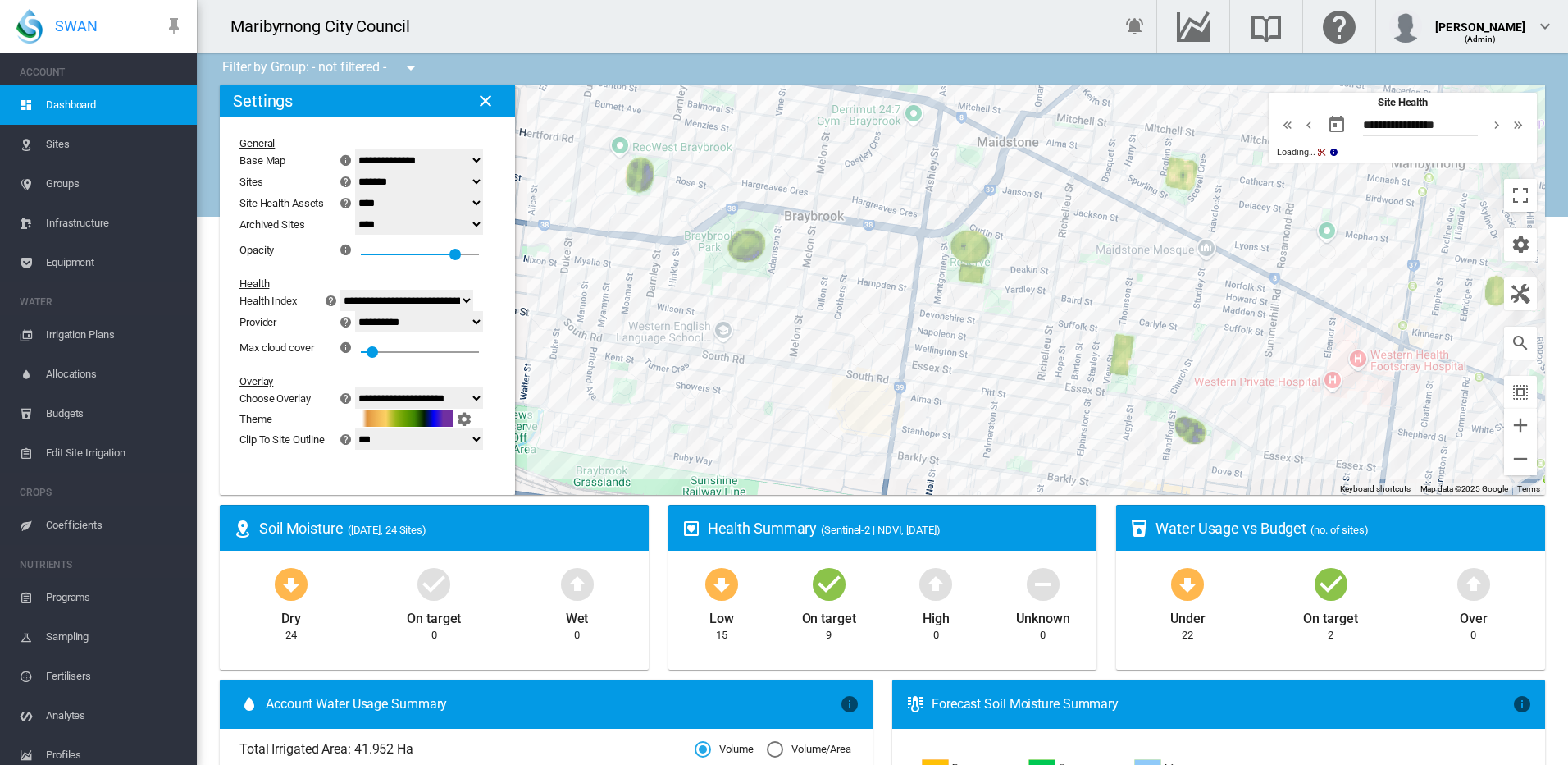
scroll to position [0, 0]
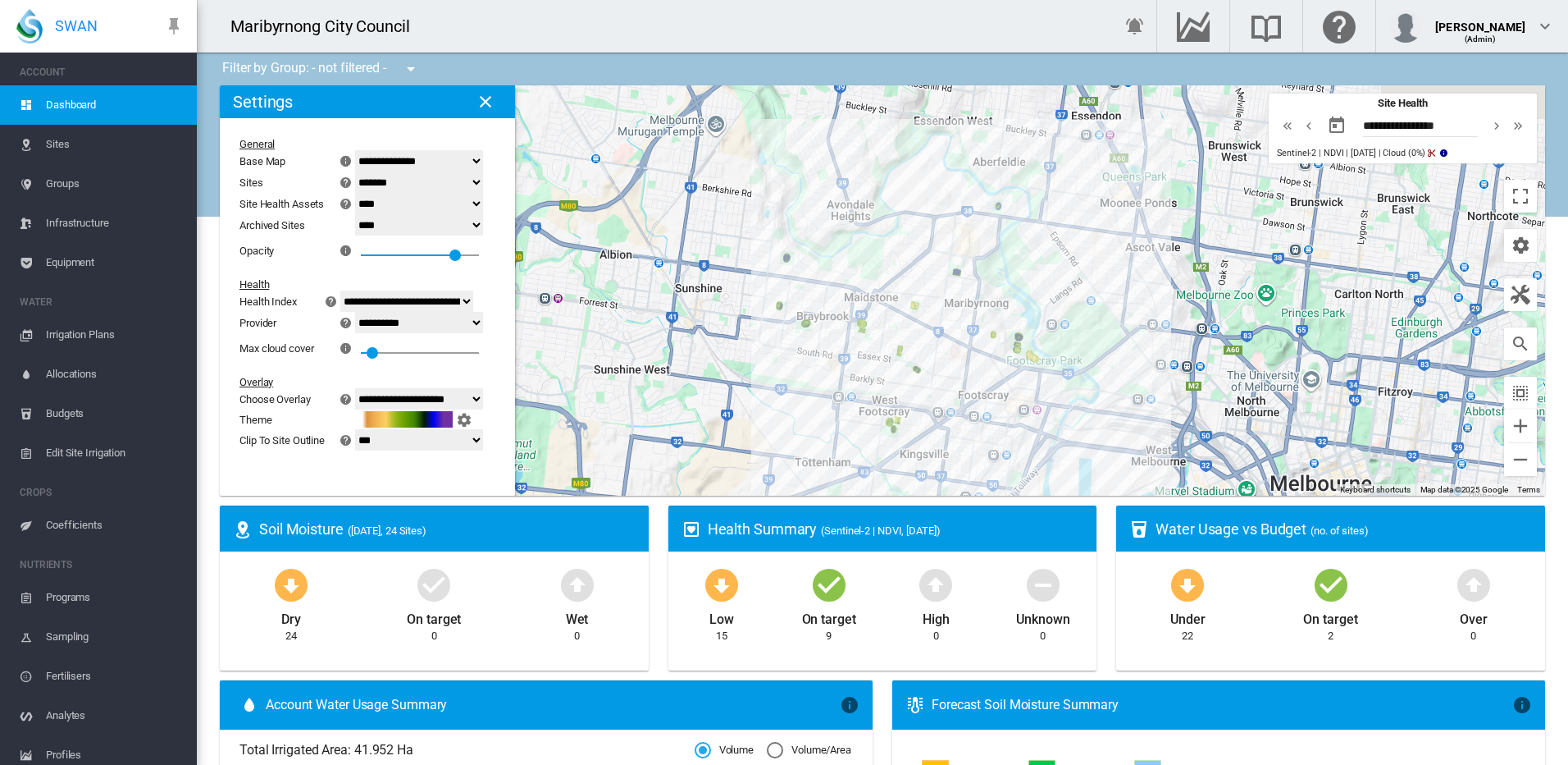
drag, startPoint x: 1306, startPoint y: 396, endPoint x: 1093, endPoint y: 395, distance: 213.0
click at [1093, 395] on div at bounding box center [883, 290] width 1325 height 410
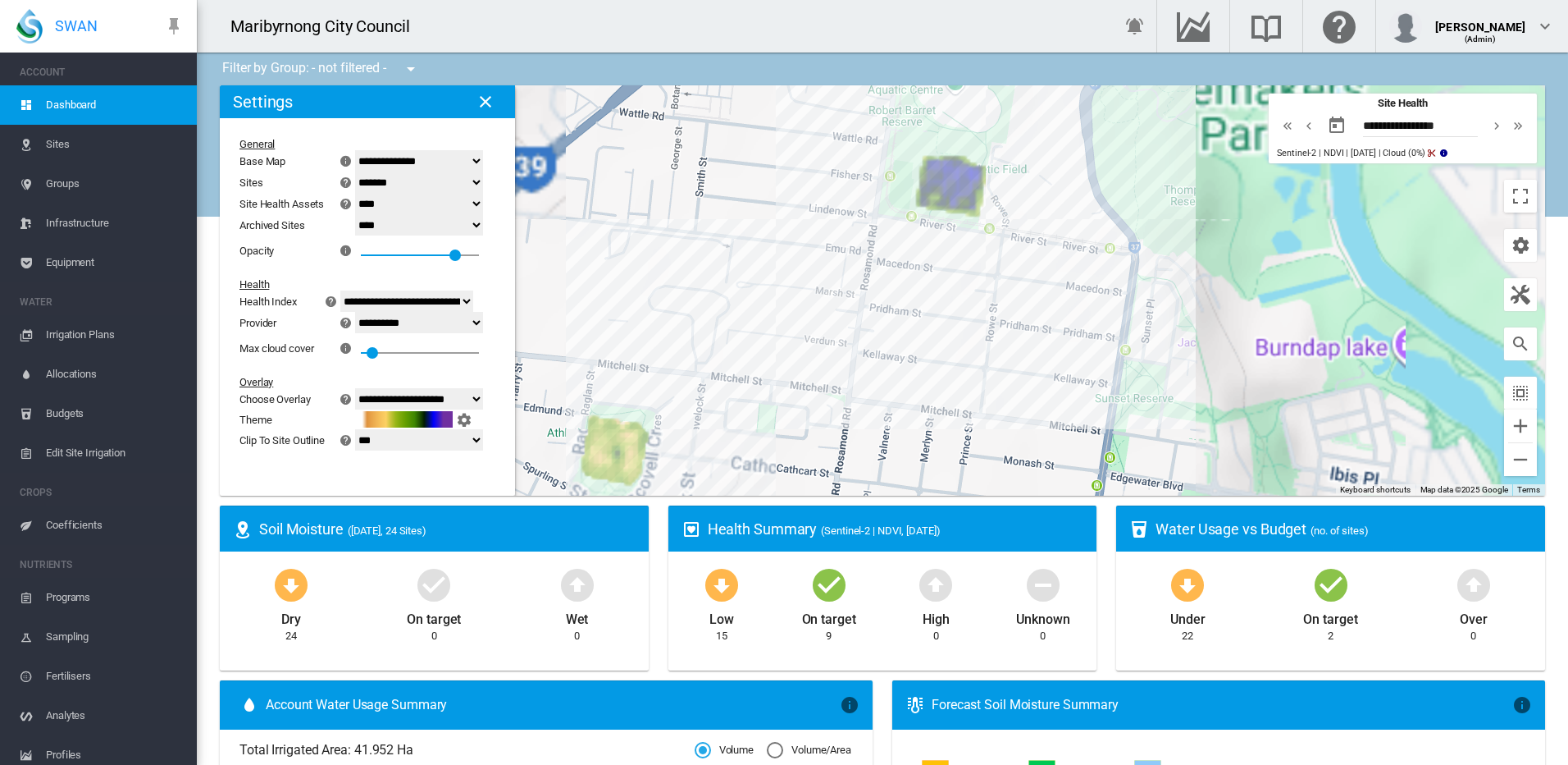
drag, startPoint x: 922, startPoint y: 144, endPoint x: 974, endPoint y: 322, distance: 185.4
click at [974, 322] on div at bounding box center [883, 290] width 1325 height 410
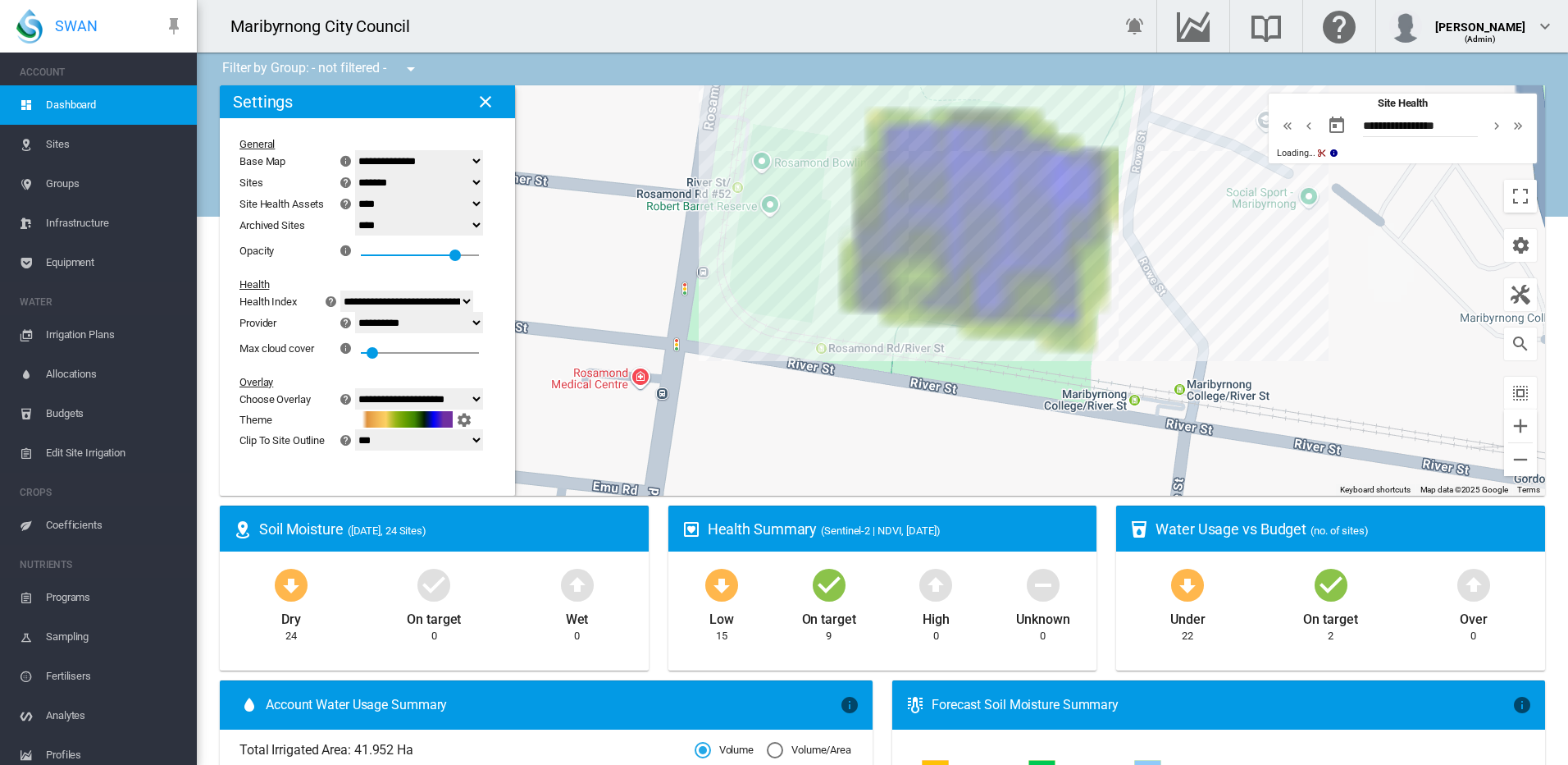
drag, startPoint x: 972, startPoint y: 315, endPoint x: 1018, endPoint y: 410, distance: 105.6
click at [1018, 410] on div at bounding box center [883, 290] width 1325 height 410
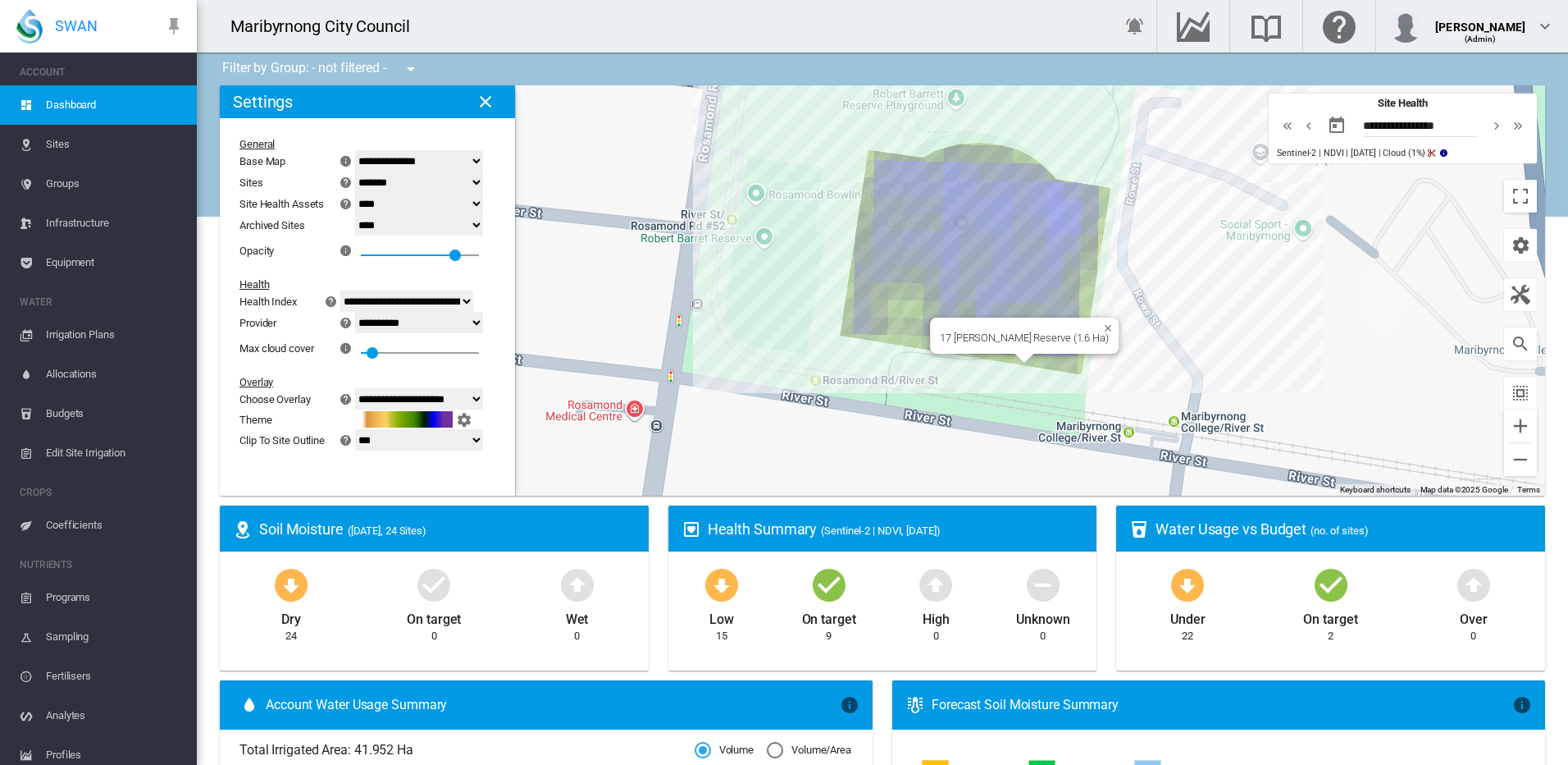
click at [1013, 254] on div "17 [PERSON_NAME] Reserve (1.6 Ha)" at bounding box center [883, 290] width 1325 height 410
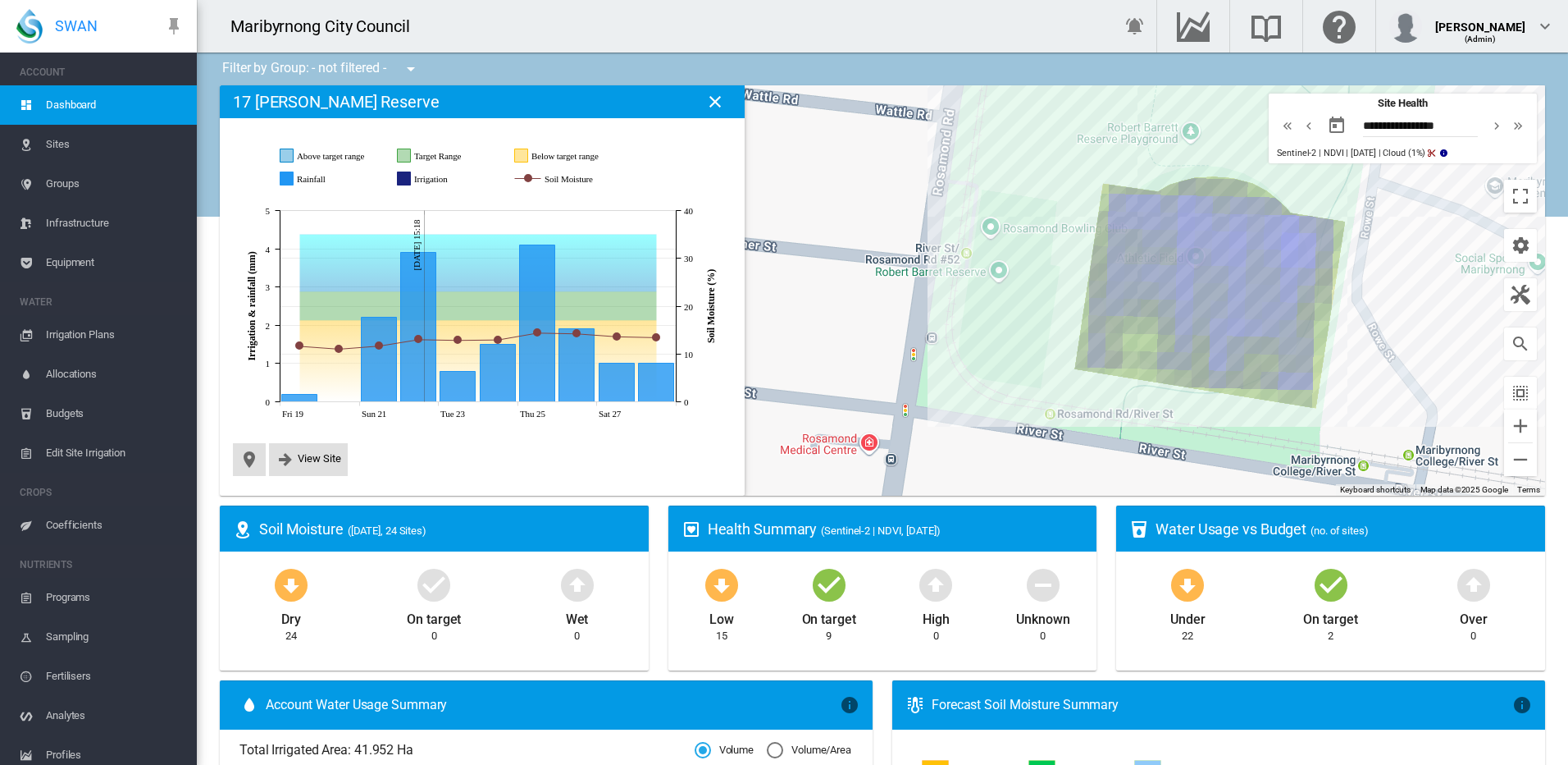
click at [710, 97] on md-icon "icon-close" at bounding box center [715, 101] width 20 height 20
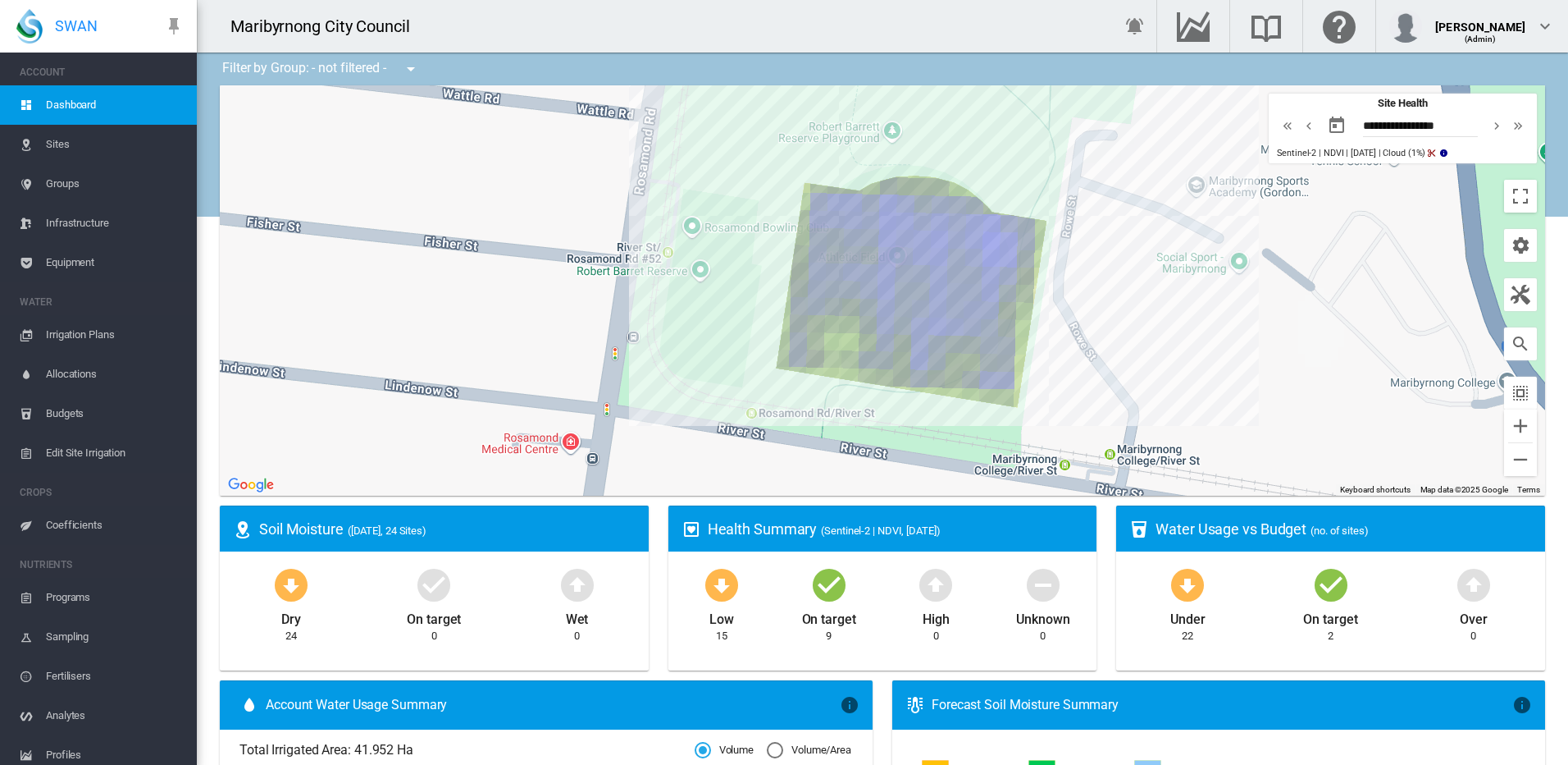
drag, startPoint x: 970, startPoint y: 353, endPoint x: 670, endPoint y: 353, distance: 300.0
click at [670, 353] on div at bounding box center [883, 290] width 1325 height 410
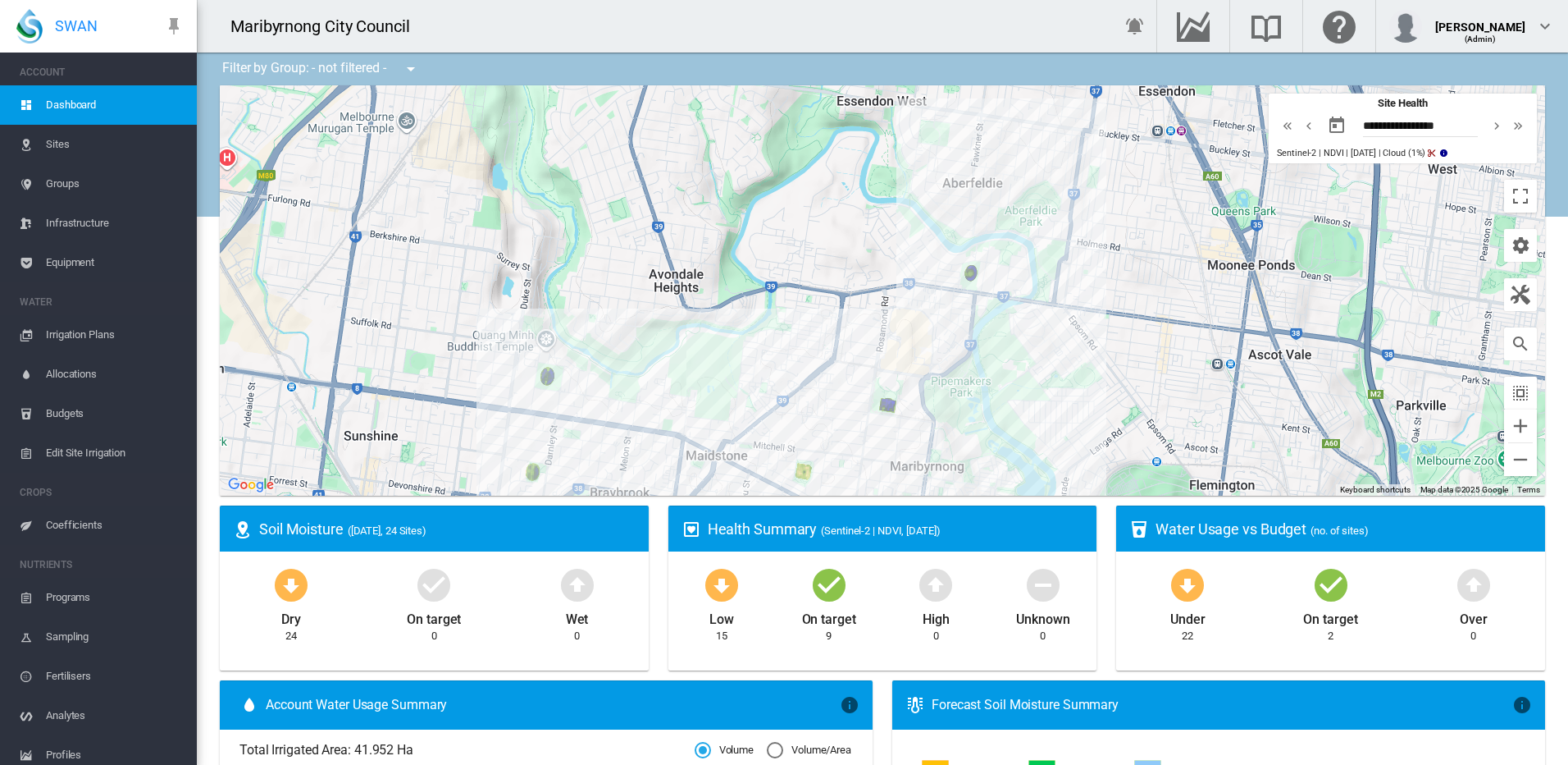
drag, startPoint x: 965, startPoint y: 311, endPoint x: 867, endPoint y: 420, distance: 146.6
click at [867, 420] on div at bounding box center [883, 290] width 1325 height 410
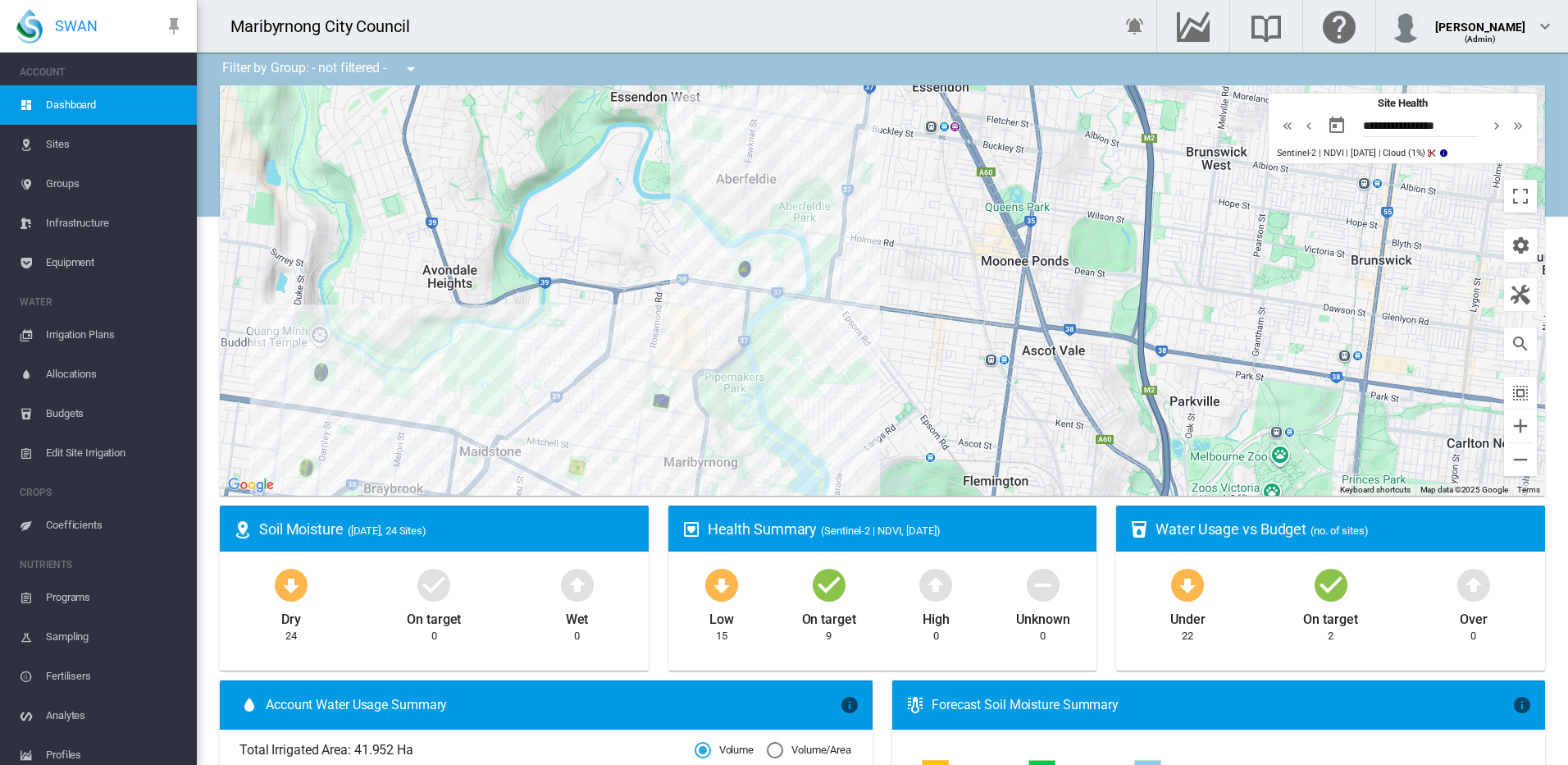
drag, startPoint x: 689, startPoint y: 360, endPoint x: 772, endPoint y: 229, distance: 155.1
click at [772, 230] on div at bounding box center [883, 290] width 1325 height 410
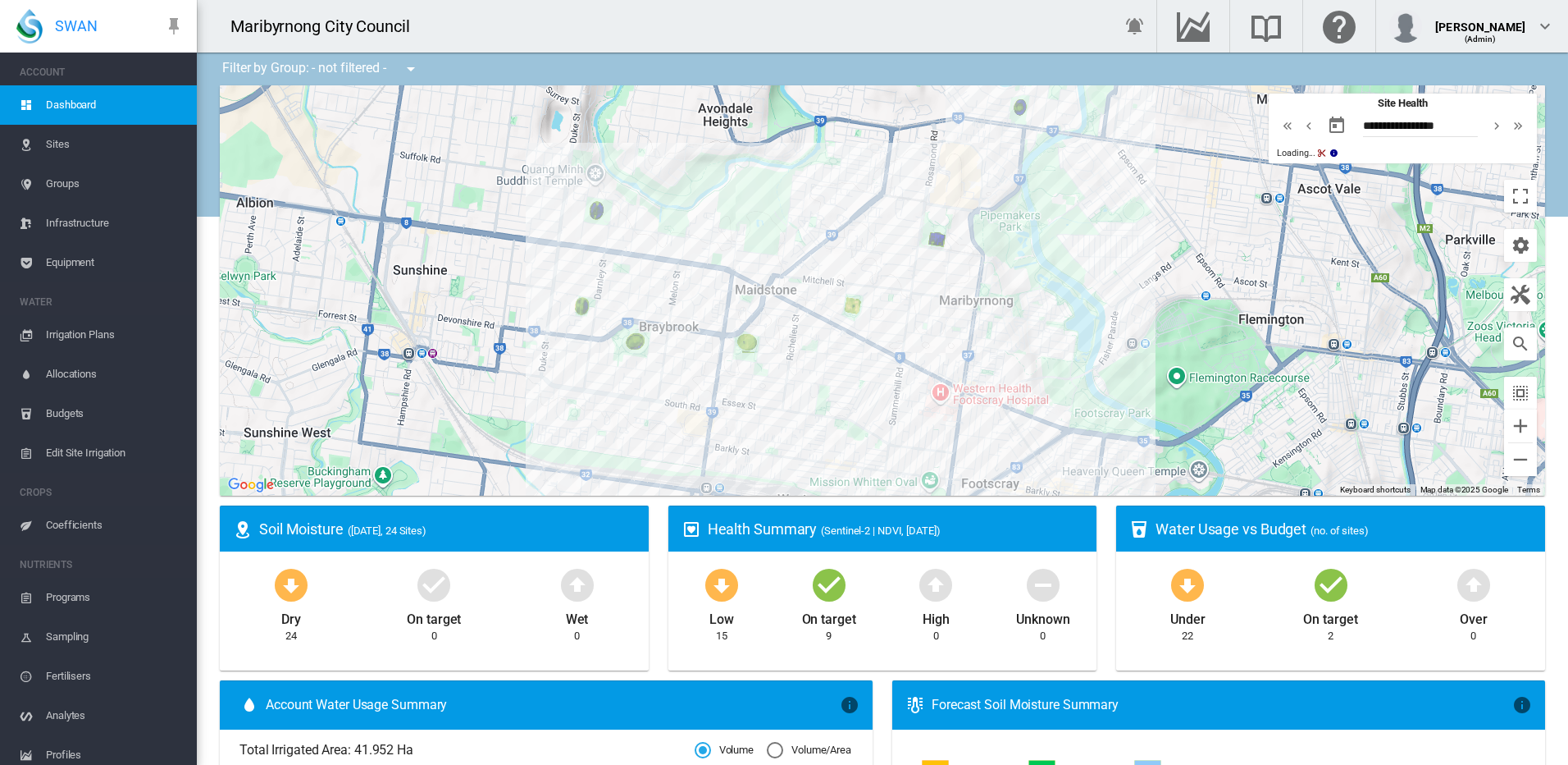
drag, startPoint x: 603, startPoint y: 264, endPoint x: 753, endPoint y: 357, distance: 176.5
click at [755, 366] on div at bounding box center [883, 290] width 1325 height 410
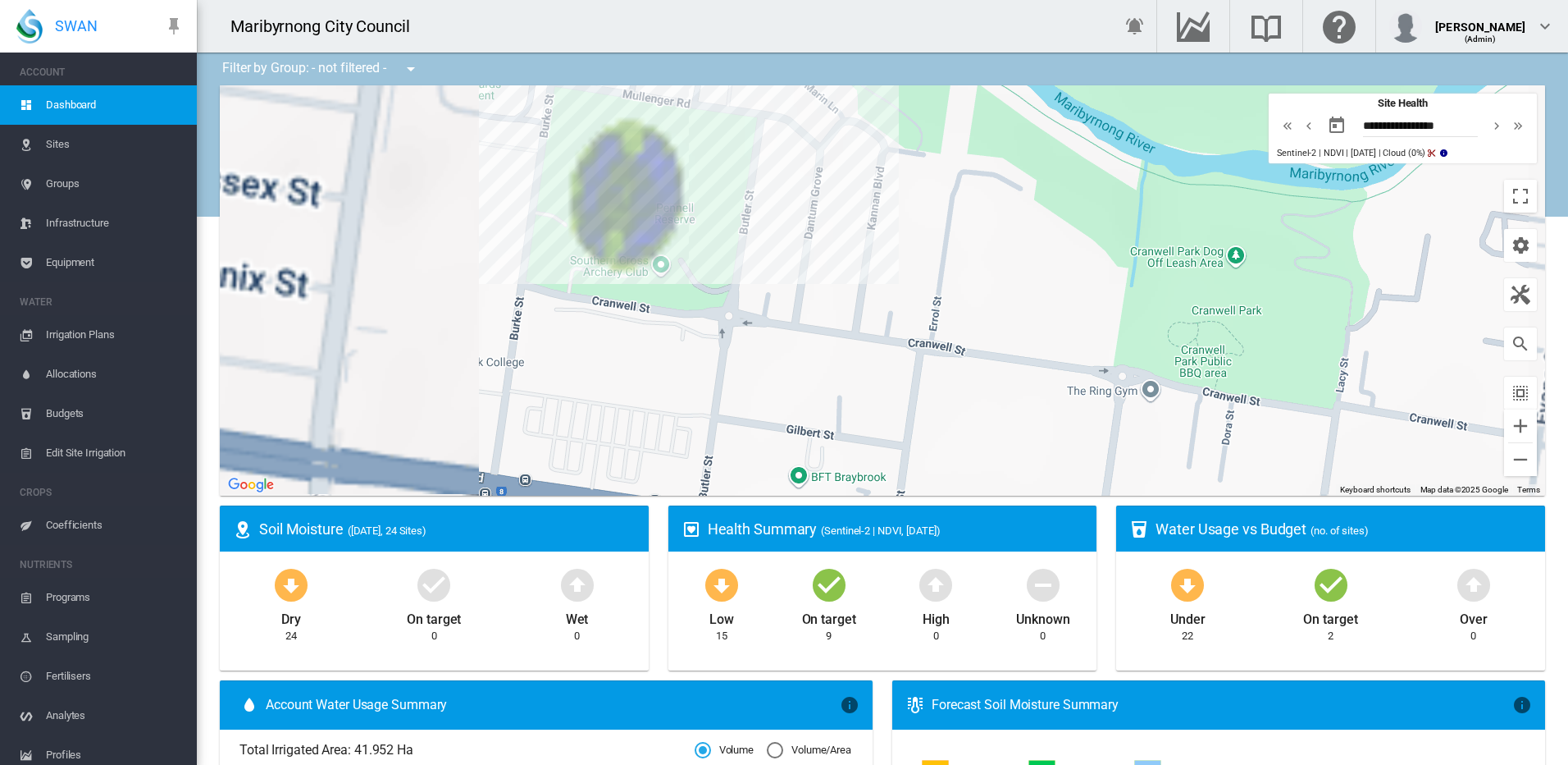
drag, startPoint x: 697, startPoint y: 314, endPoint x: 716, endPoint y: 340, distance: 32.2
click at [716, 340] on div at bounding box center [883, 290] width 1325 height 410
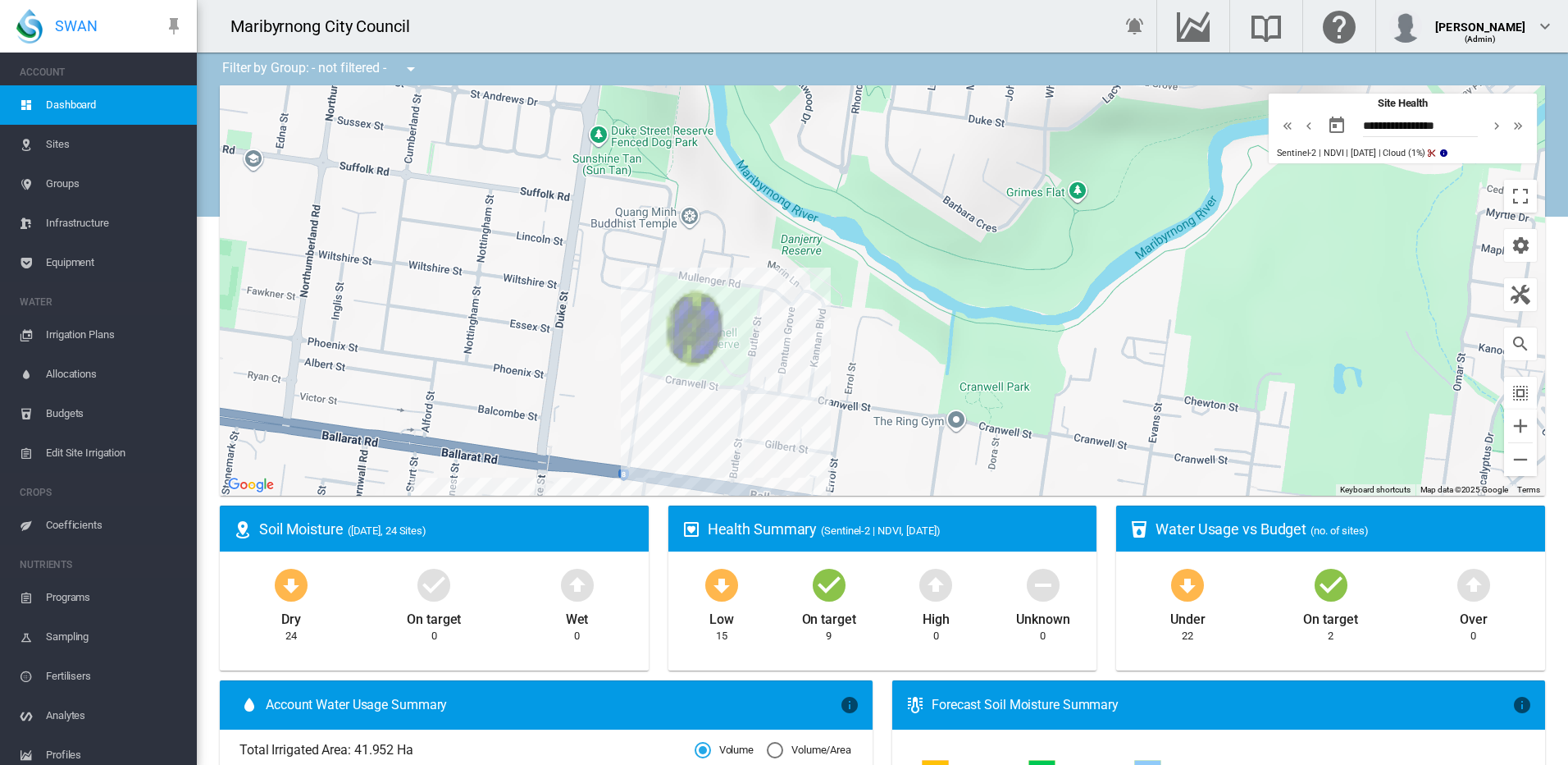
drag, startPoint x: 860, startPoint y: 427, endPoint x: 722, endPoint y: 248, distance: 226.0
click at [722, 250] on div at bounding box center [883, 290] width 1325 height 410
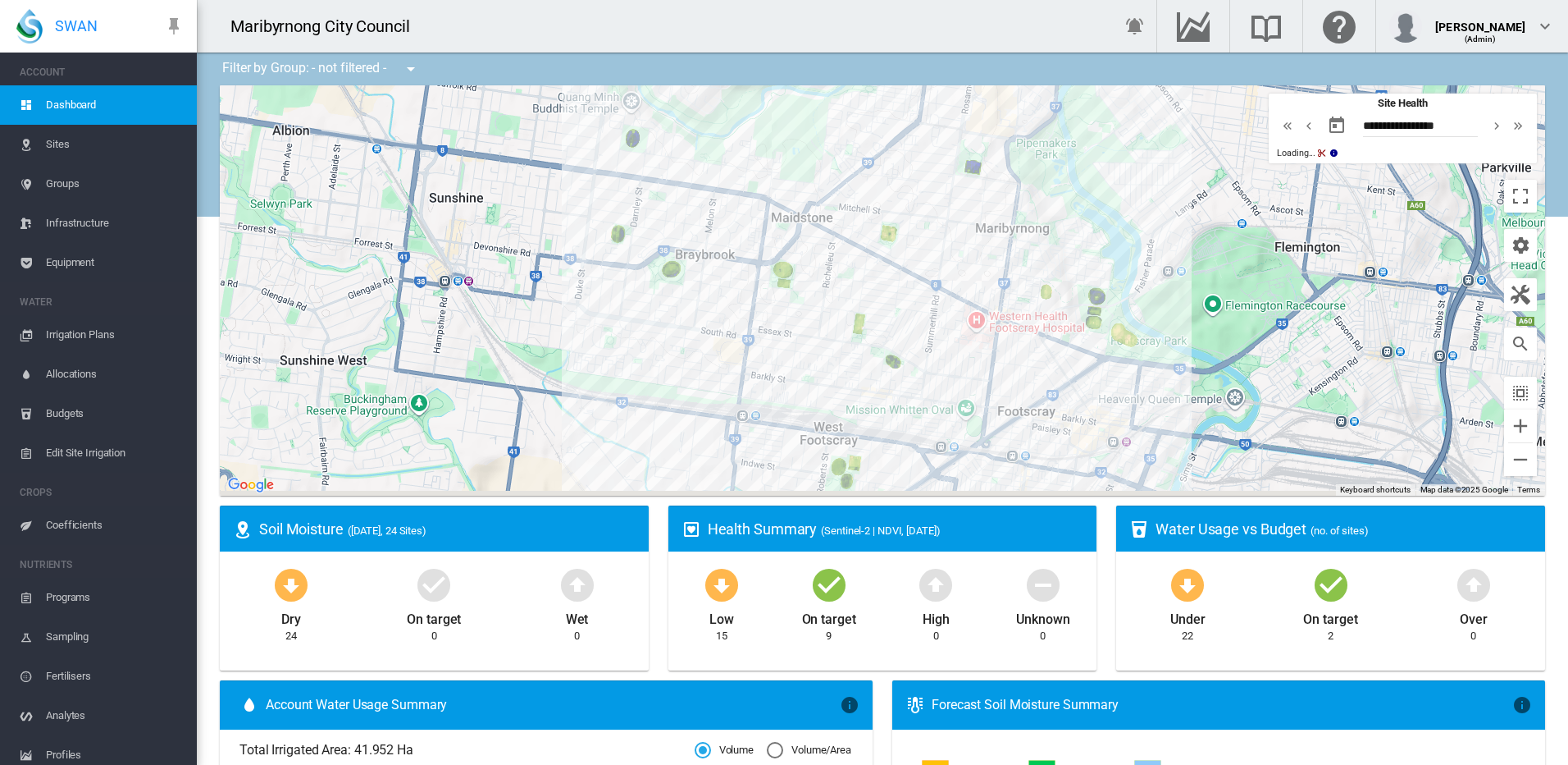
drag, startPoint x: 966, startPoint y: 445, endPoint x: 769, endPoint y: 203, distance: 312.0
click at [769, 203] on div at bounding box center [883, 290] width 1325 height 410
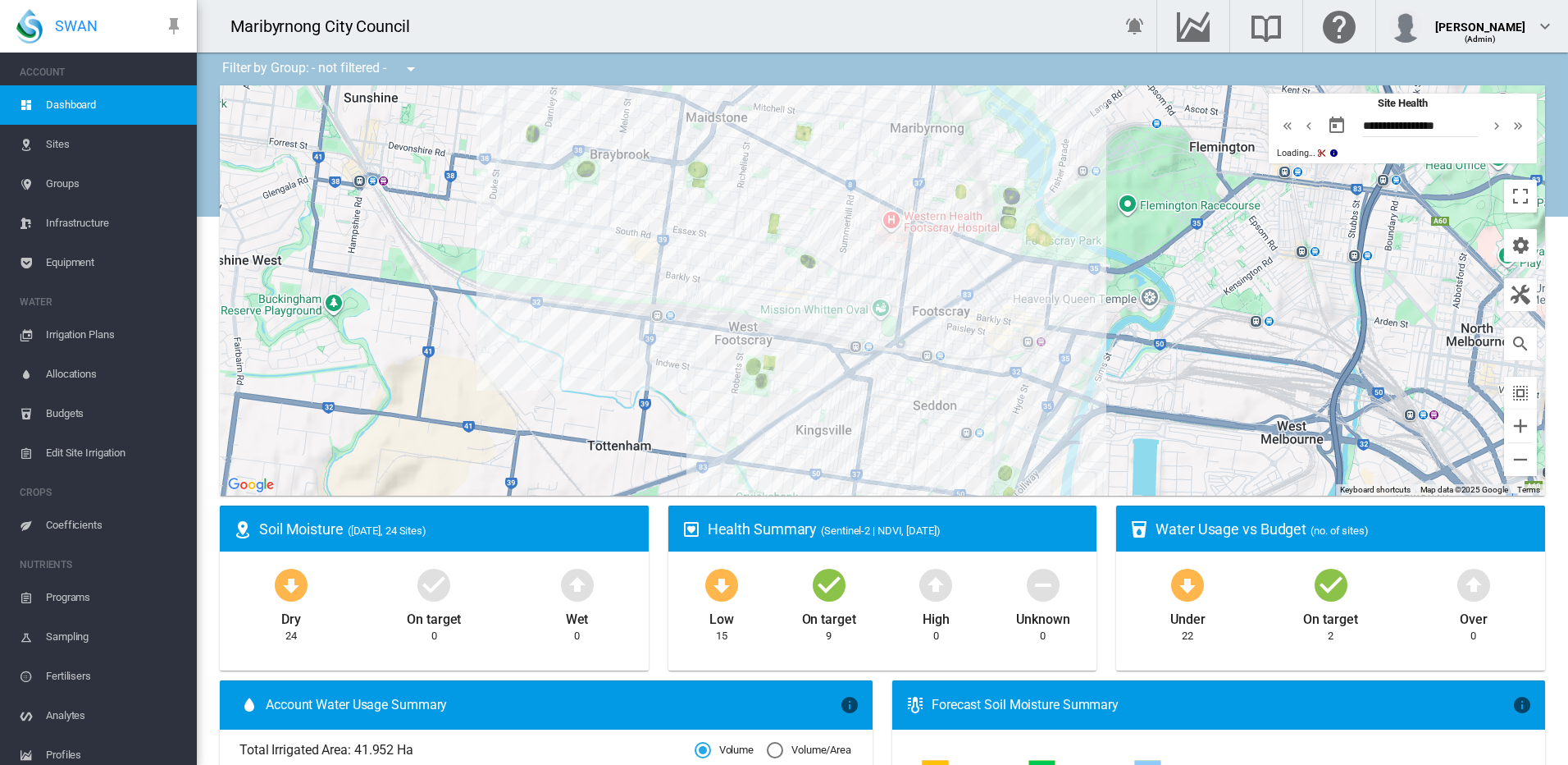
drag, startPoint x: 1000, startPoint y: 322, endPoint x: 871, endPoint y: 298, distance: 131.2
click at [871, 298] on div at bounding box center [883, 290] width 1325 height 410
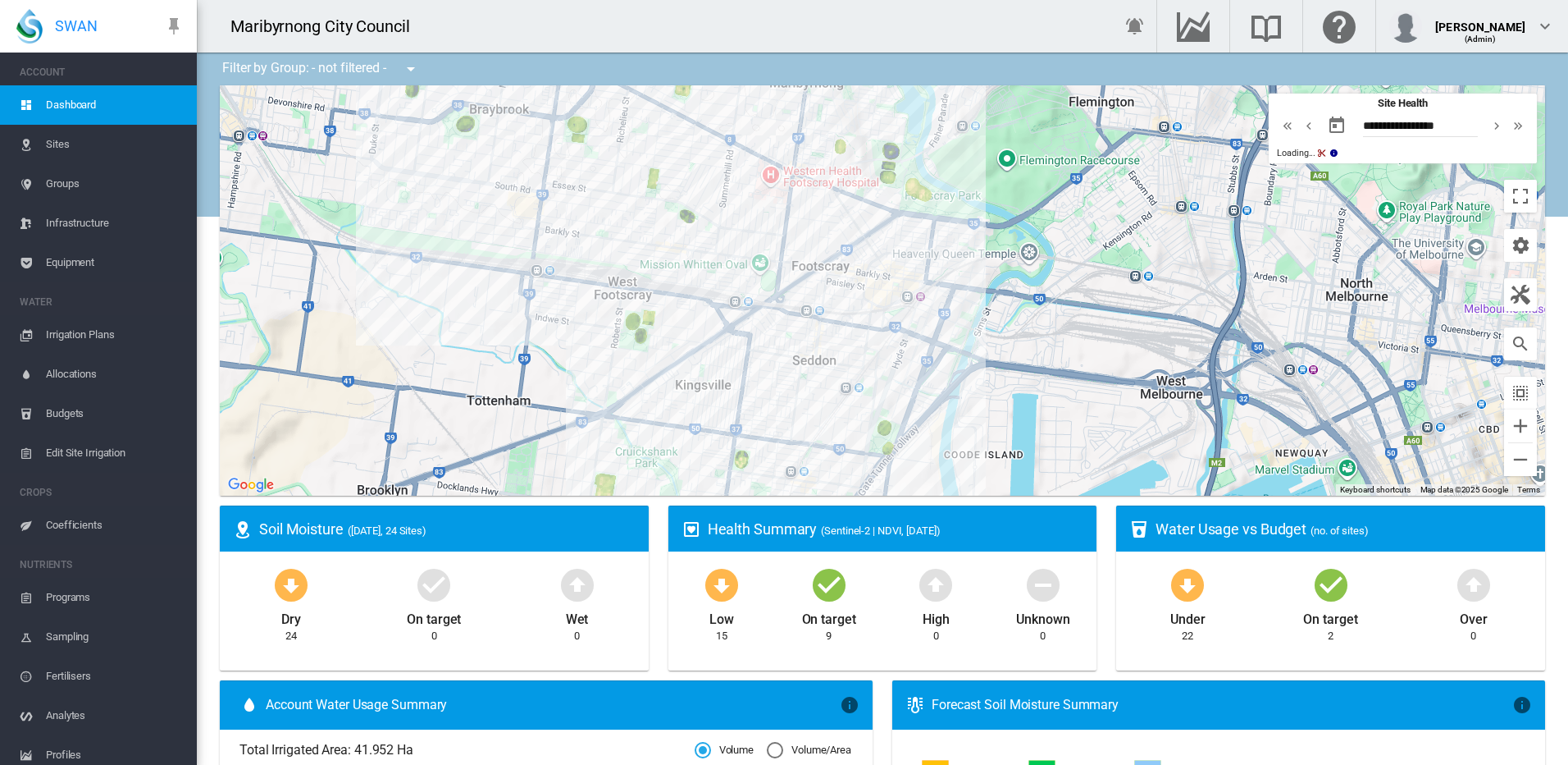
drag, startPoint x: 876, startPoint y: 372, endPoint x: 917, endPoint y: 224, distance: 153.6
click at [917, 224] on div at bounding box center [883, 290] width 1325 height 410
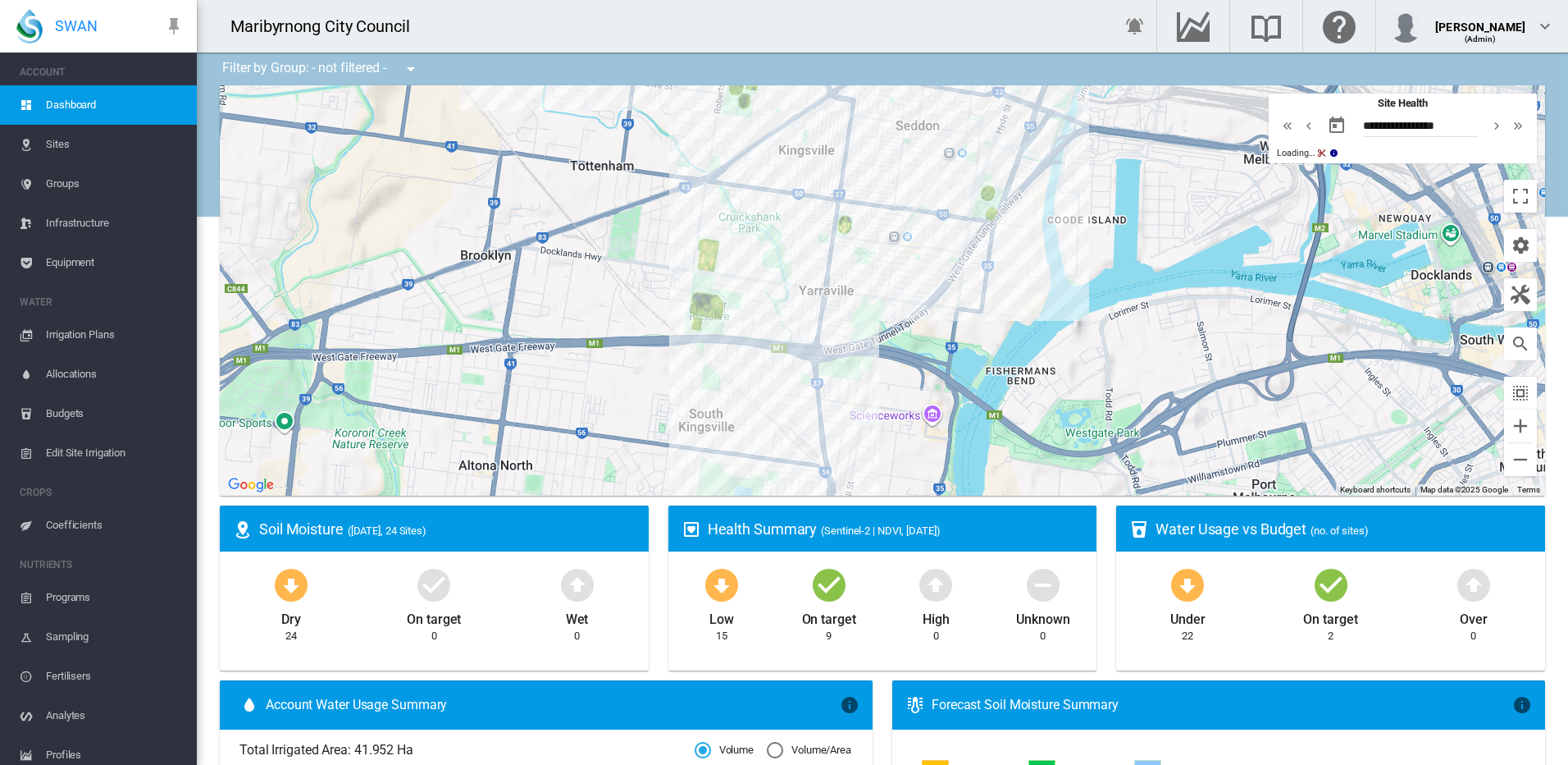
drag, startPoint x: 798, startPoint y: 342, endPoint x: 860, endPoint y: 245, distance: 115.1
click at [860, 245] on div at bounding box center [883, 290] width 1325 height 410
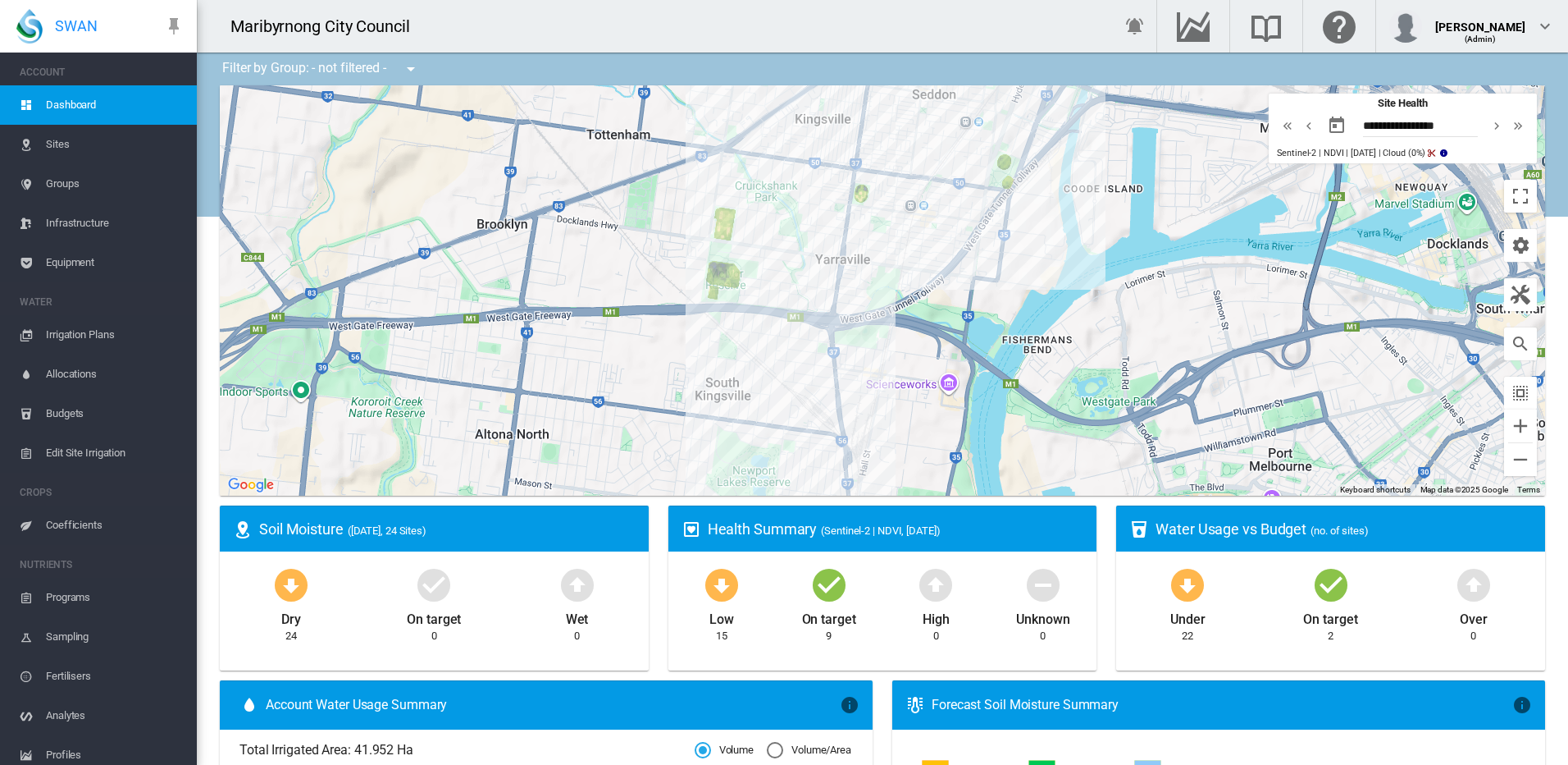
drag, startPoint x: 920, startPoint y: 264, endPoint x: 835, endPoint y: 444, distance: 199.1
click at [833, 454] on div at bounding box center [883, 290] width 1325 height 410
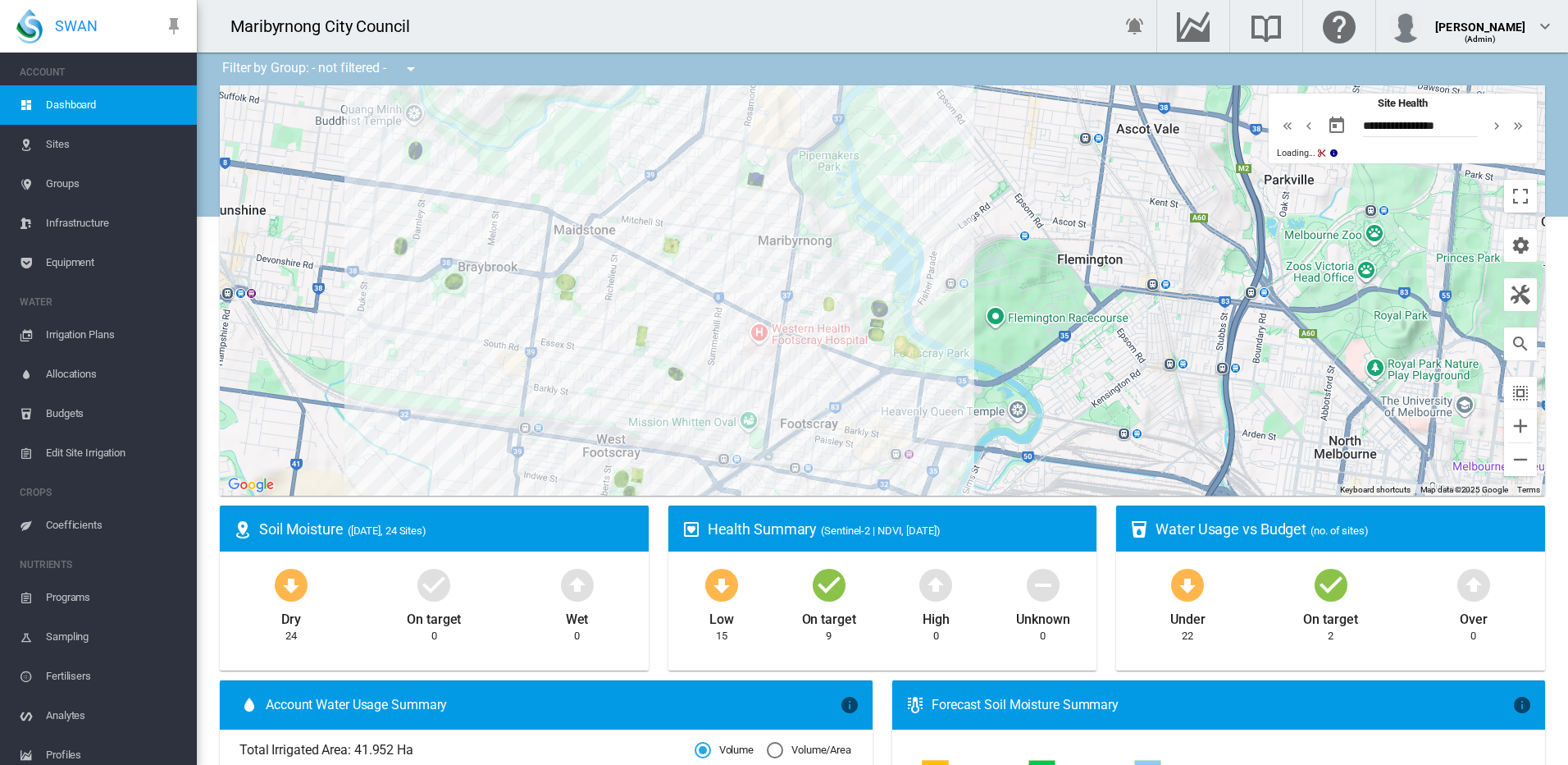
drag, startPoint x: 830, startPoint y: 360, endPoint x: 928, endPoint y: 329, distance: 102.8
click at [928, 329] on div at bounding box center [883, 290] width 1325 height 410
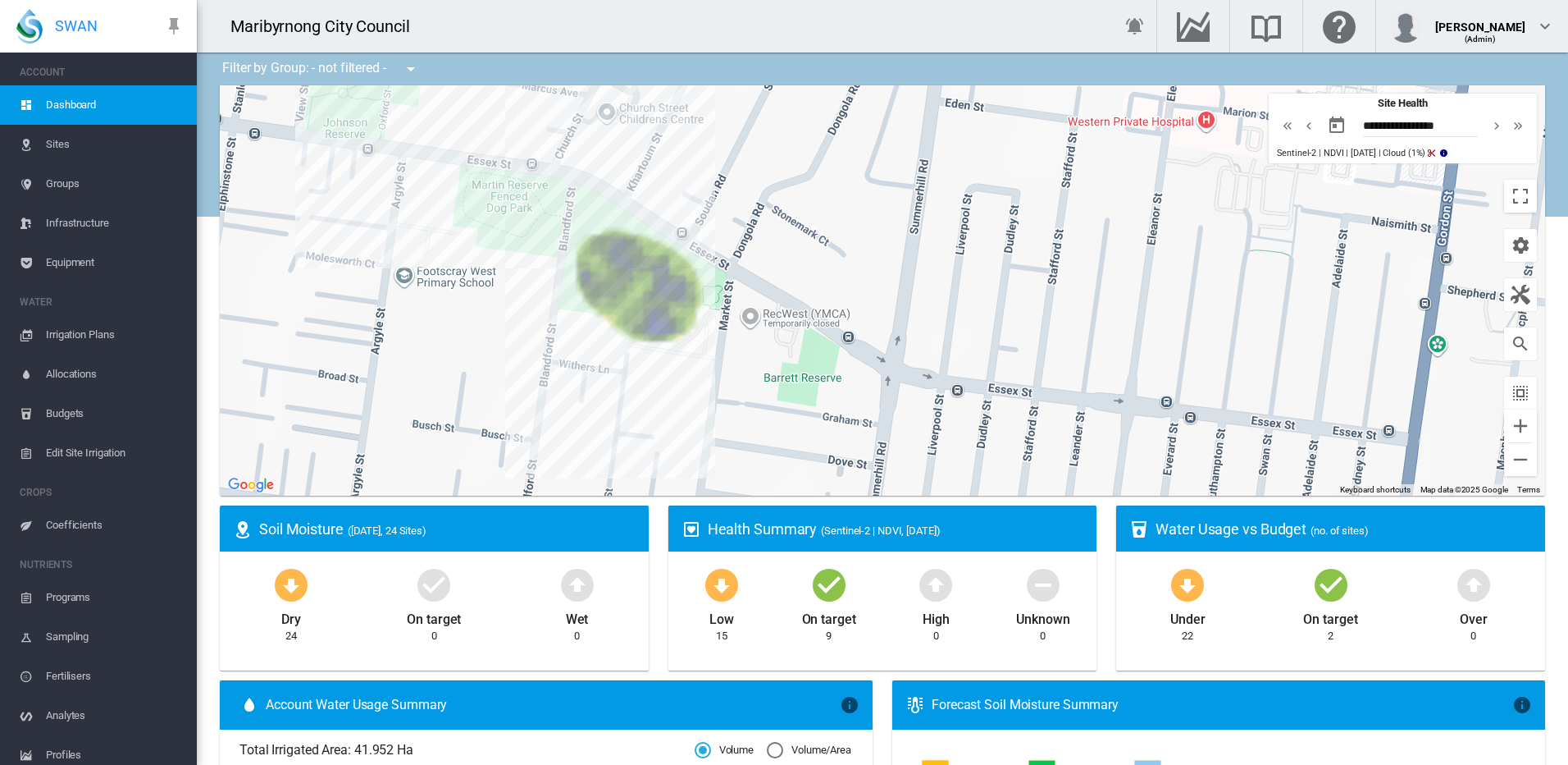
drag, startPoint x: 555, startPoint y: 310, endPoint x: 628, endPoint y: 370, distance: 94.5
click at [628, 370] on div at bounding box center [883, 290] width 1325 height 410
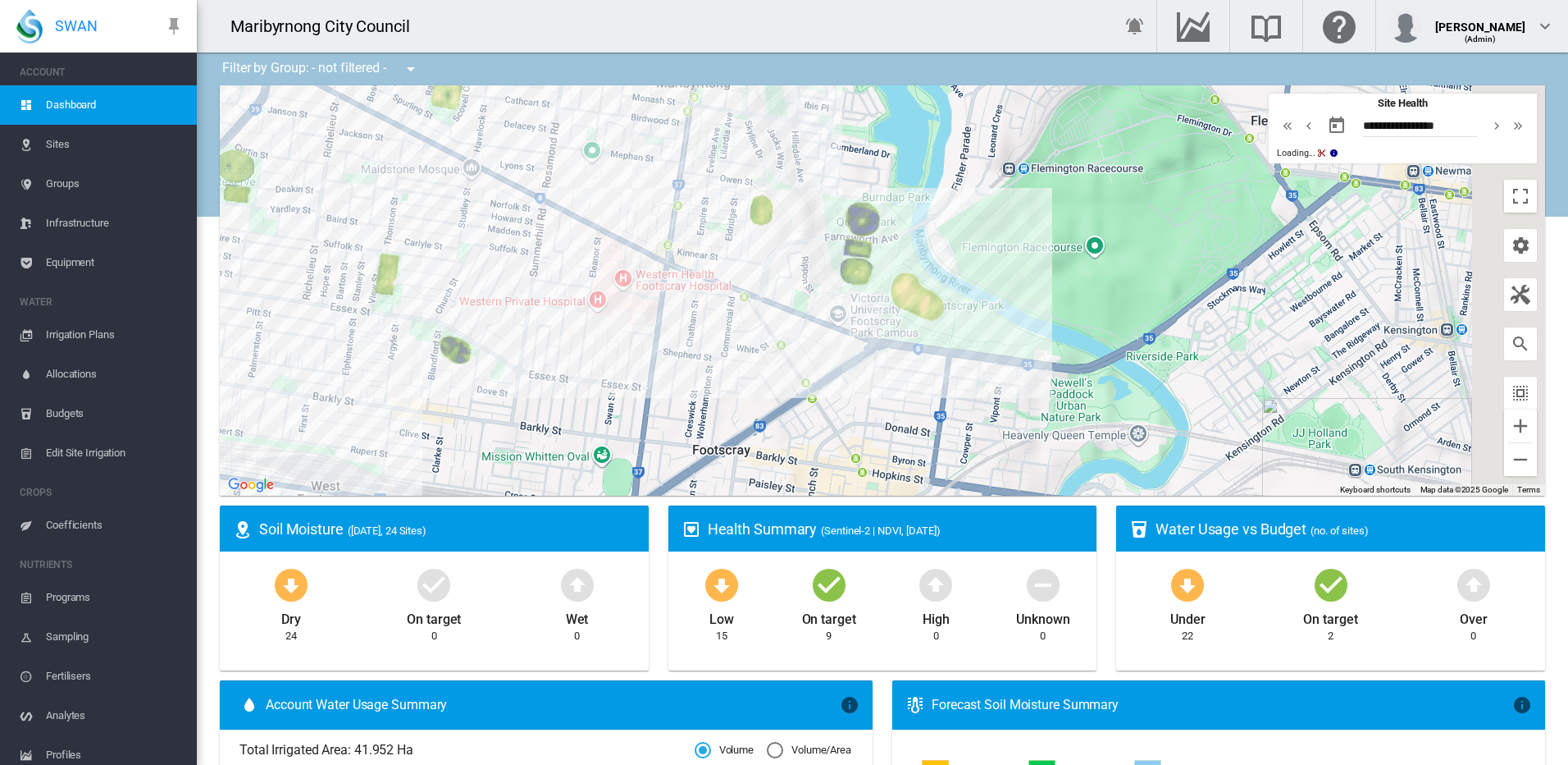
drag, startPoint x: 1162, startPoint y: 325, endPoint x: 886, endPoint y: 333, distance: 276.1
click at [886, 333] on div at bounding box center [883, 290] width 1325 height 410
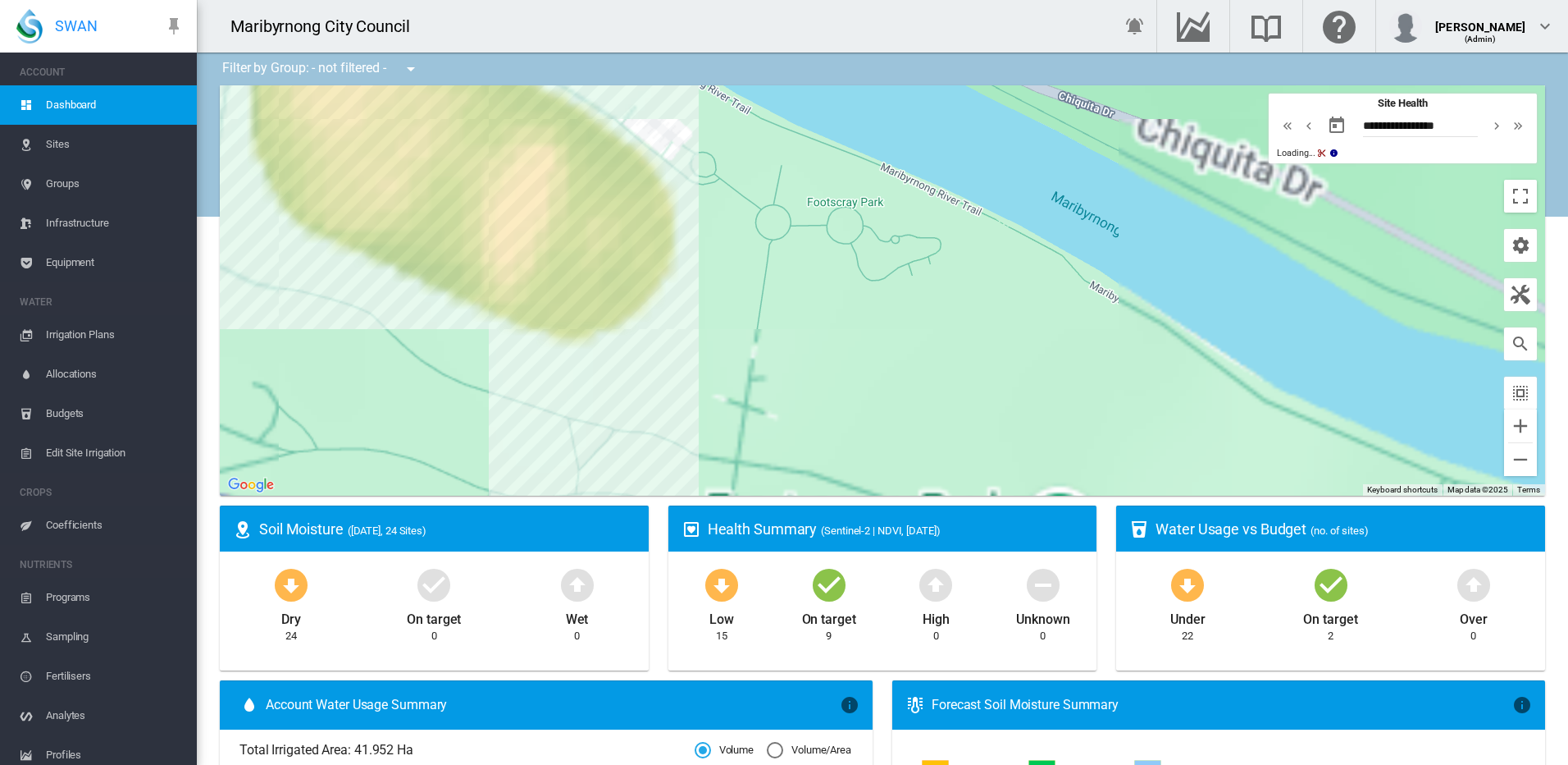
drag, startPoint x: 784, startPoint y: 267, endPoint x: 1035, endPoint y: 373, distance: 272.5
click at [1035, 373] on div at bounding box center [883, 290] width 1325 height 410
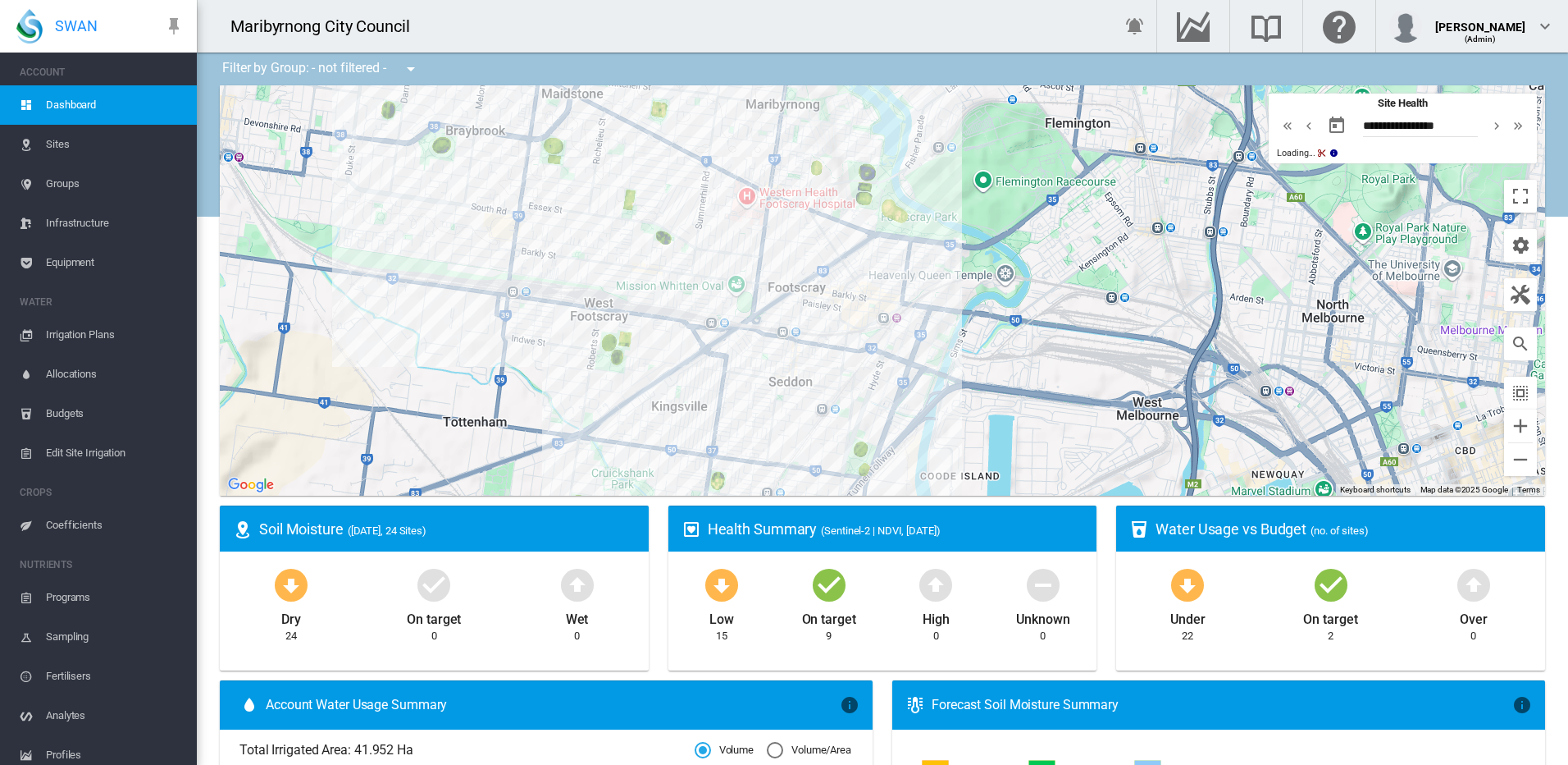
drag, startPoint x: 908, startPoint y: 358, endPoint x: 807, endPoint y: 217, distance: 173.4
click at [802, 217] on div at bounding box center [883, 290] width 1325 height 410
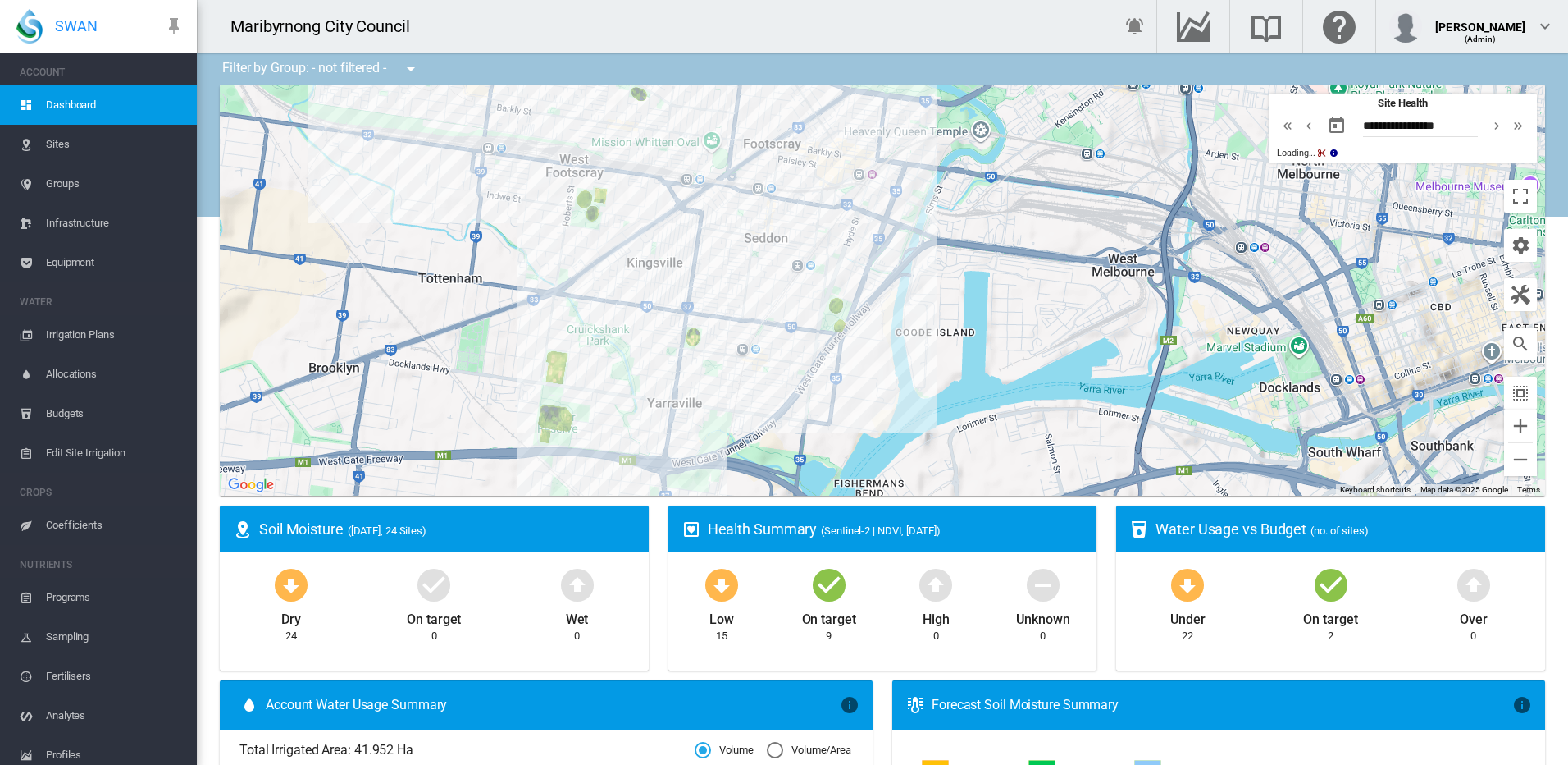
drag, startPoint x: 875, startPoint y: 327, endPoint x: 847, endPoint y: 195, distance: 134.9
click at [847, 195] on div at bounding box center [883, 290] width 1325 height 410
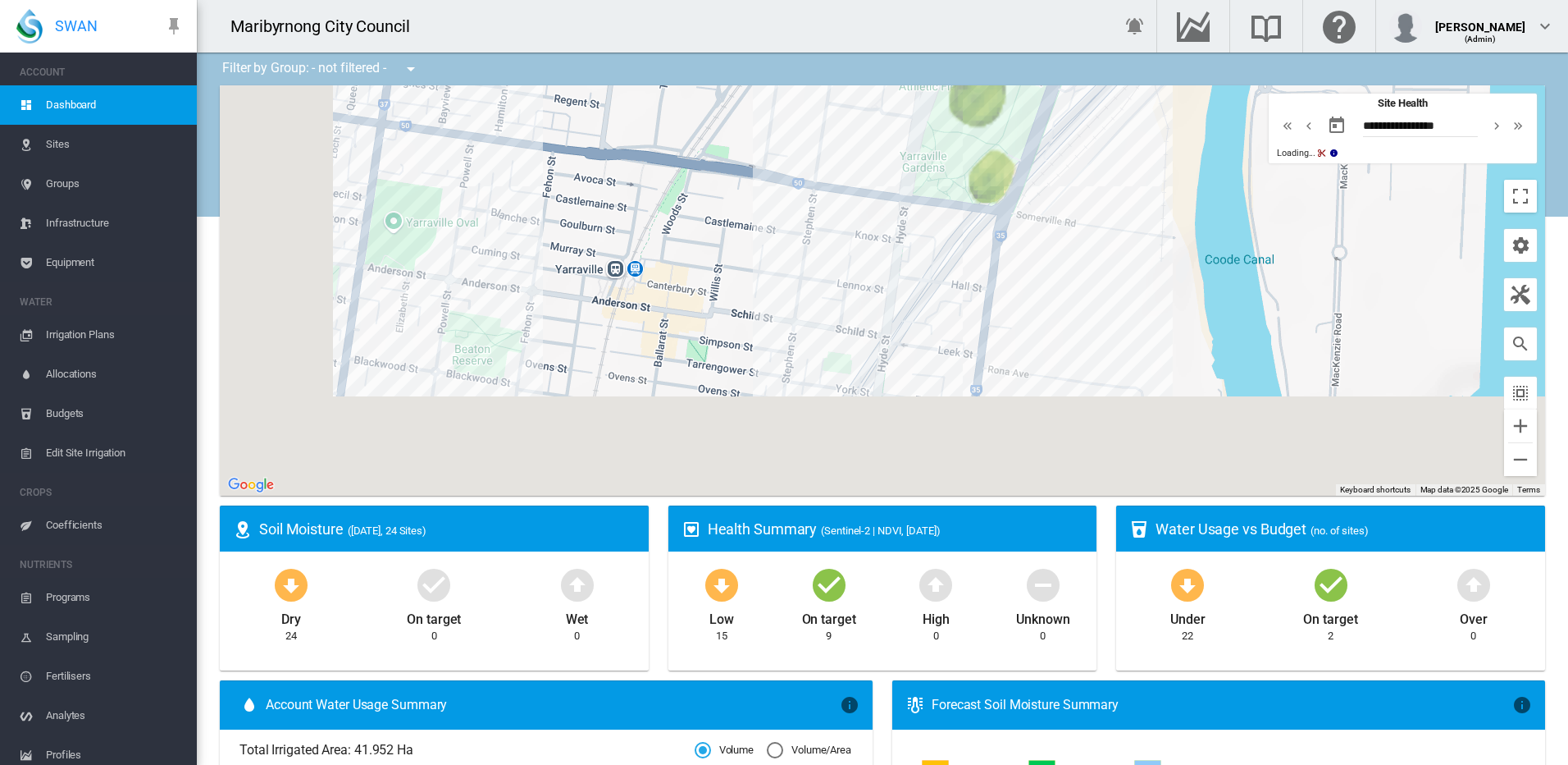
drag, startPoint x: 767, startPoint y: 372, endPoint x: 944, endPoint y: 234, distance: 224.4
click at [943, 234] on div at bounding box center [883, 290] width 1325 height 410
